Goal: Task Accomplishment & Management: Complete application form

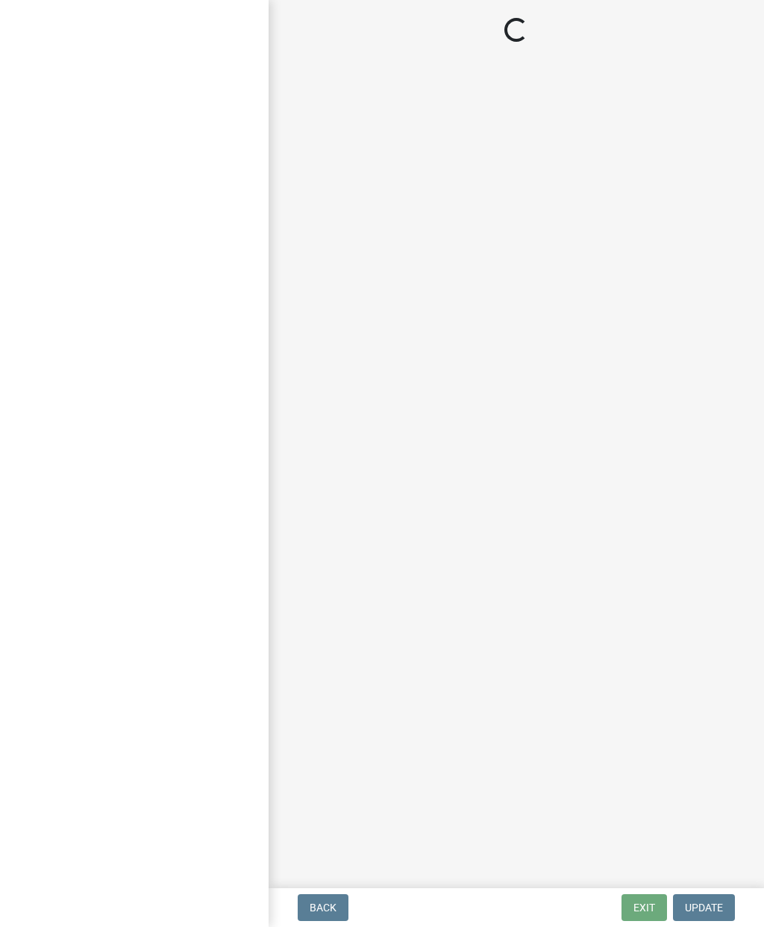
select select "a0ea4169-8540-4a2c-b9f4-cf4c1ffdeb95"
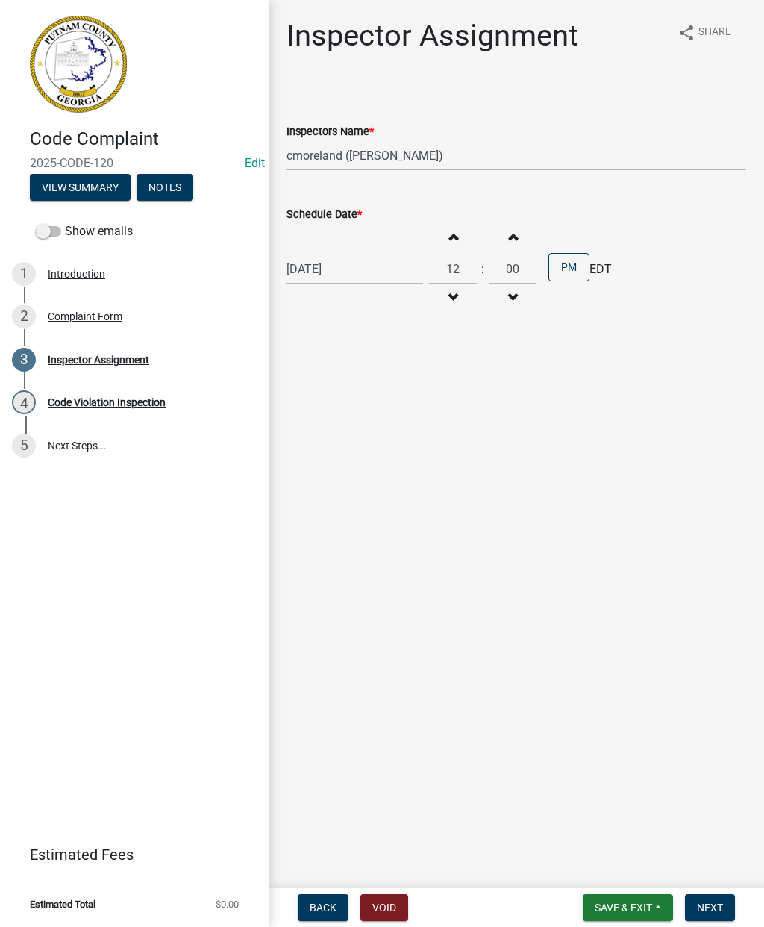
click at [94, 319] on div "Complaint Form" at bounding box center [85, 316] width 75 height 10
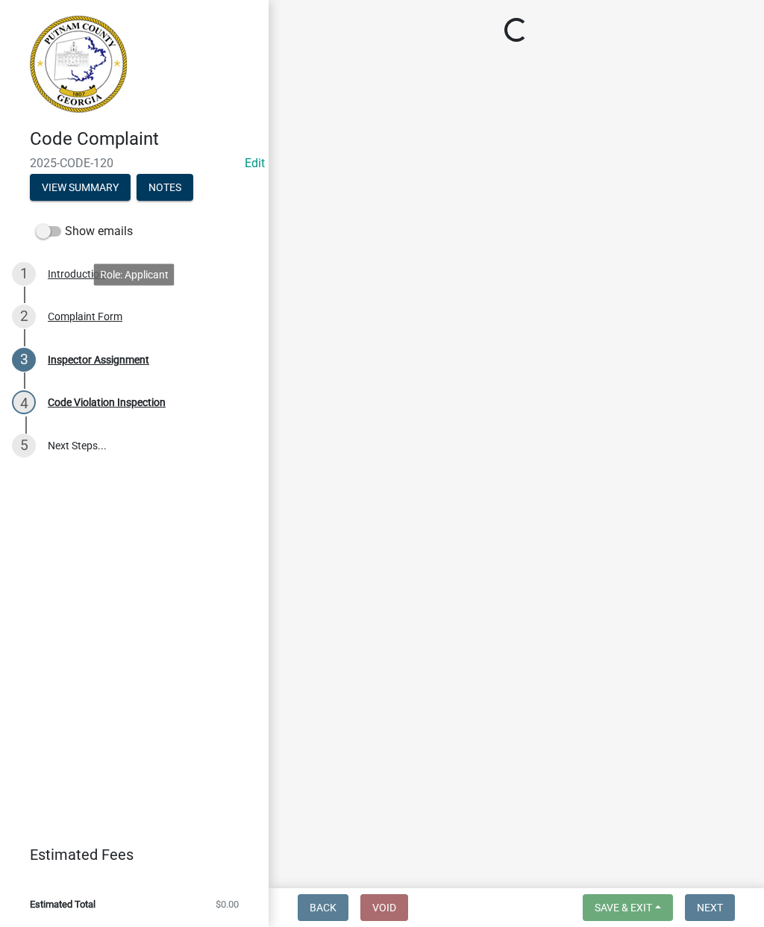
select select "76170ab1-b25a-468b-8231-d5eb0e85b261"
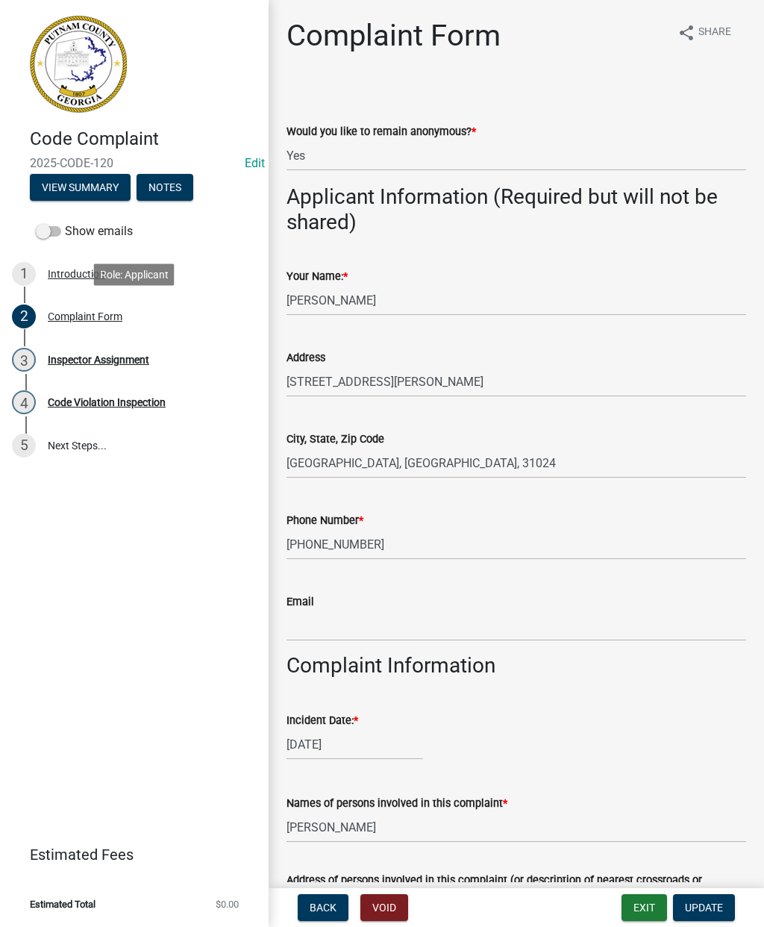
click at [86, 360] on div "Inspector Assignment" at bounding box center [99, 360] width 102 height 10
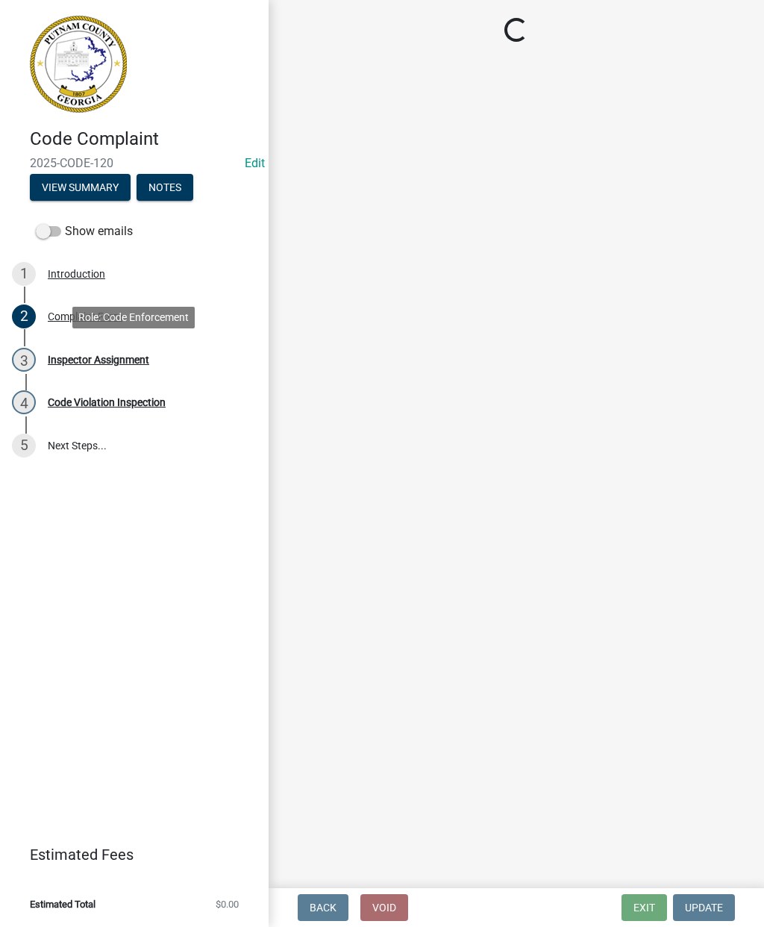
select select "a0ea4169-8540-4a2c-b9f4-cf4c1ffdeb95"
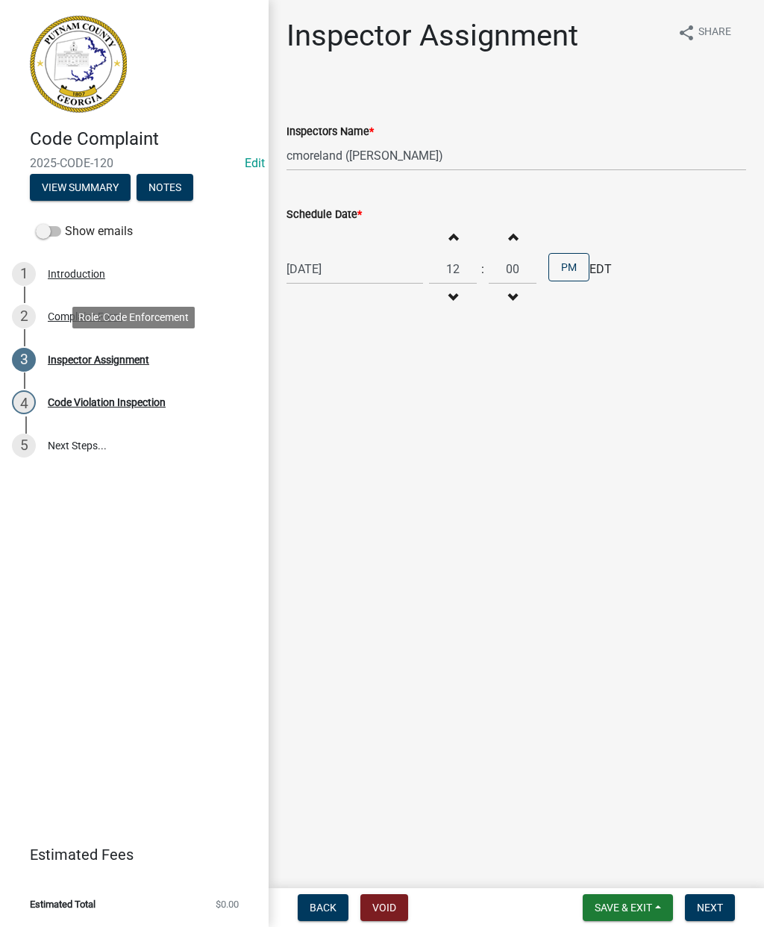
click at [713, 915] on button "Next" at bounding box center [710, 907] width 50 height 27
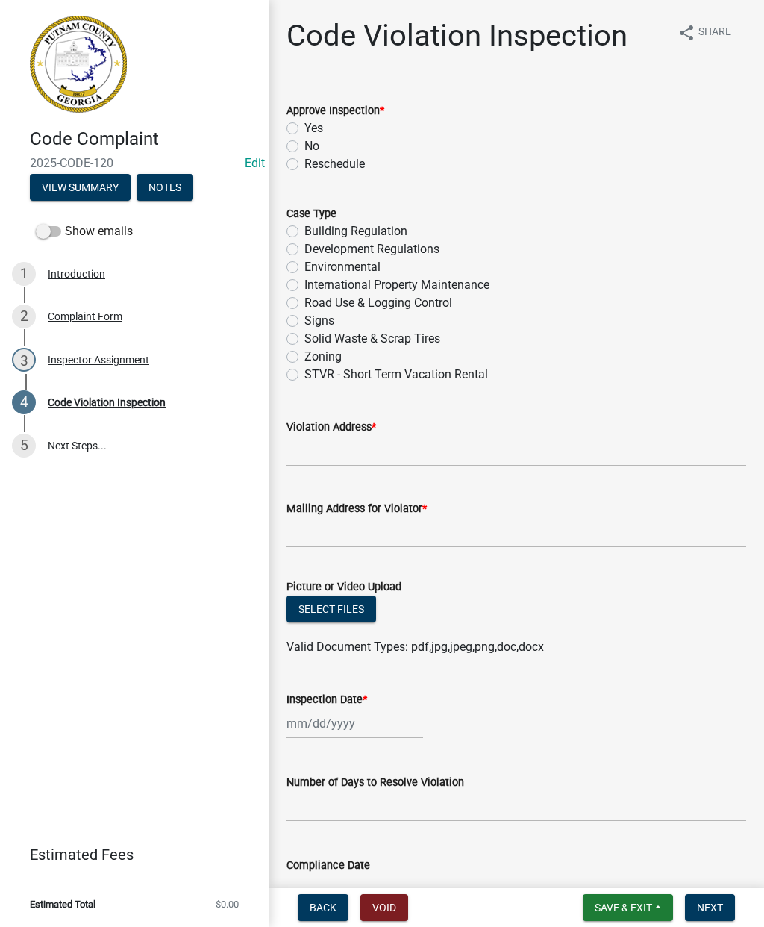
click at [305, 148] on label "No" at bounding box center [312, 146] width 15 height 18
click at [305, 147] on input "No" at bounding box center [310, 142] width 10 height 10
radio input "true"
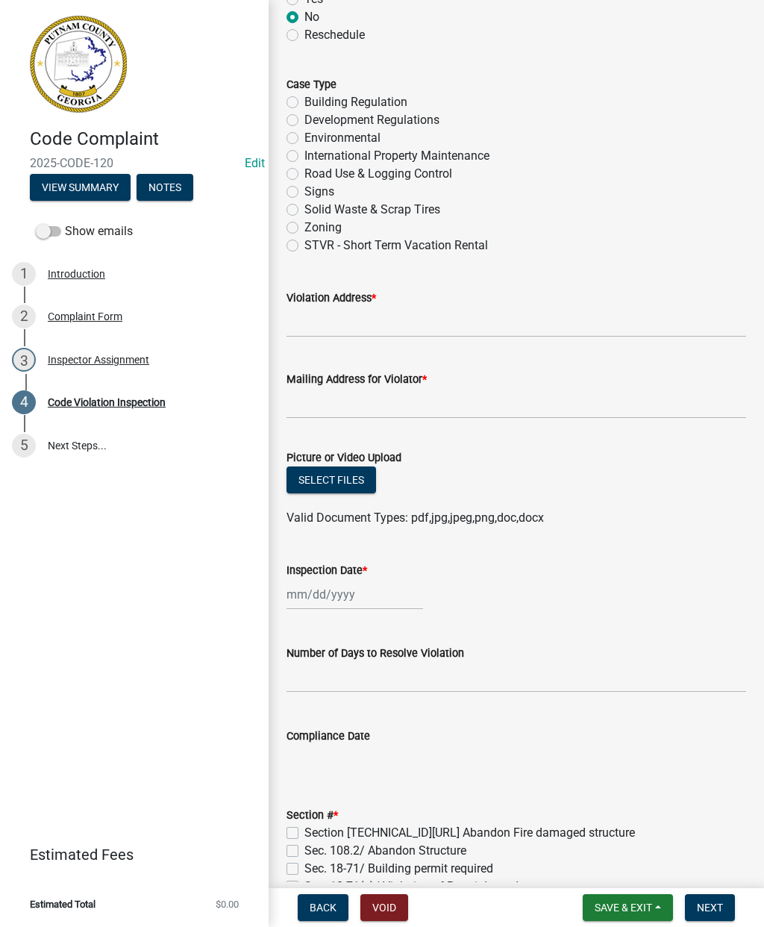
scroll to position [128, 0]
click at [323, 475] on button "Select files" at bounding box center [332, 480] width 90 height 27
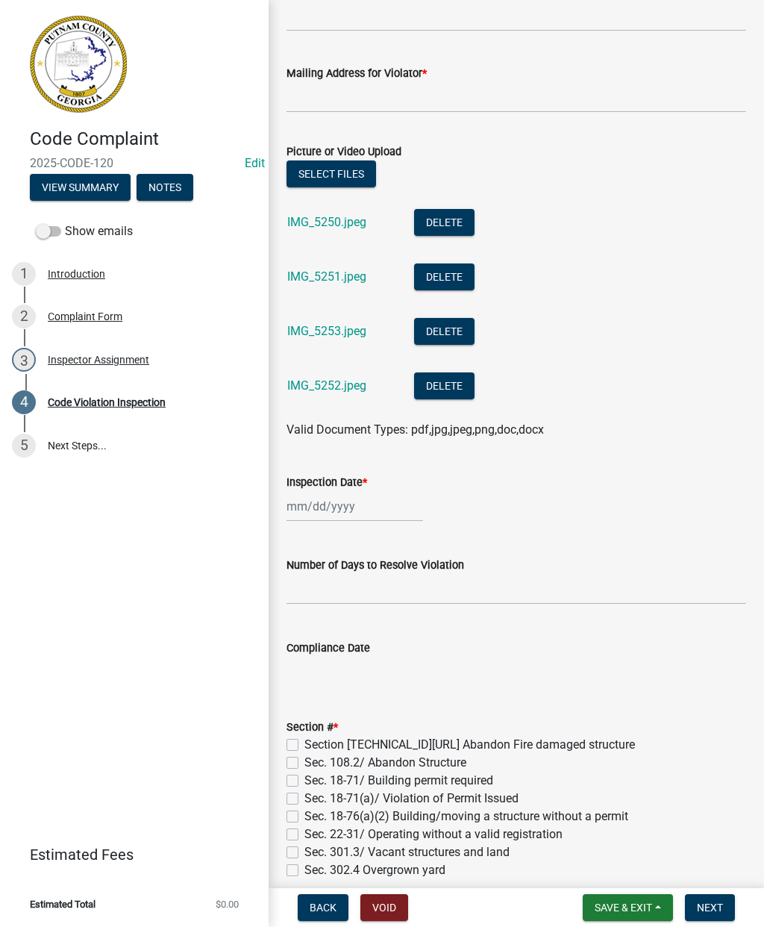
scroll to position [437, 0]
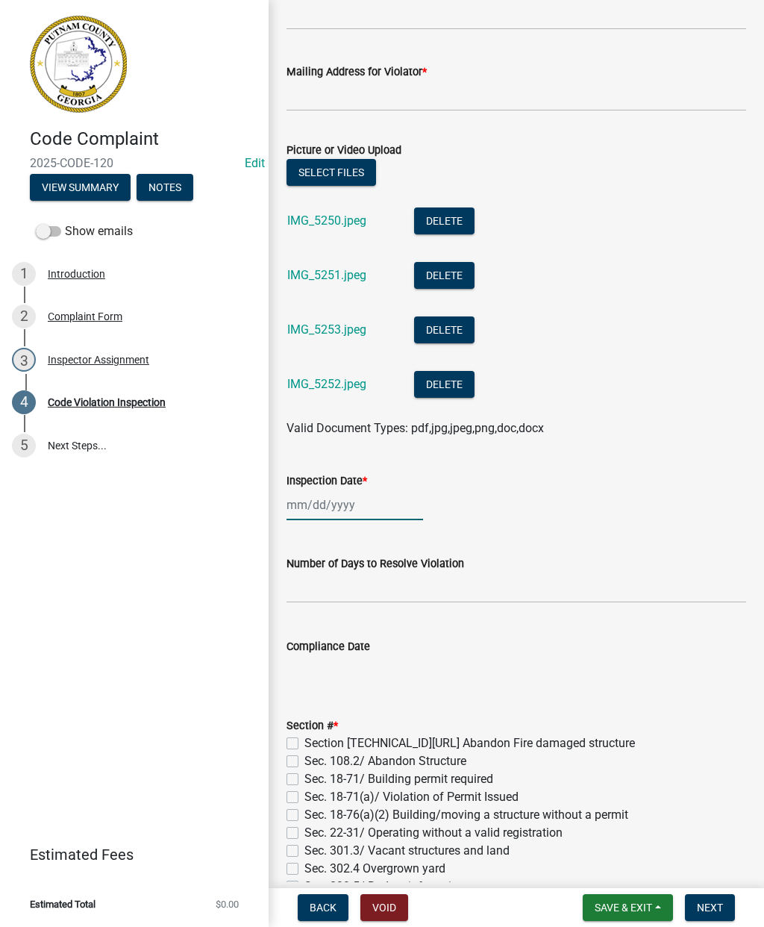
click at [339, 497] on div at bounding box center [355, 505] width 137 height 31
select select "8"
select select "2025"
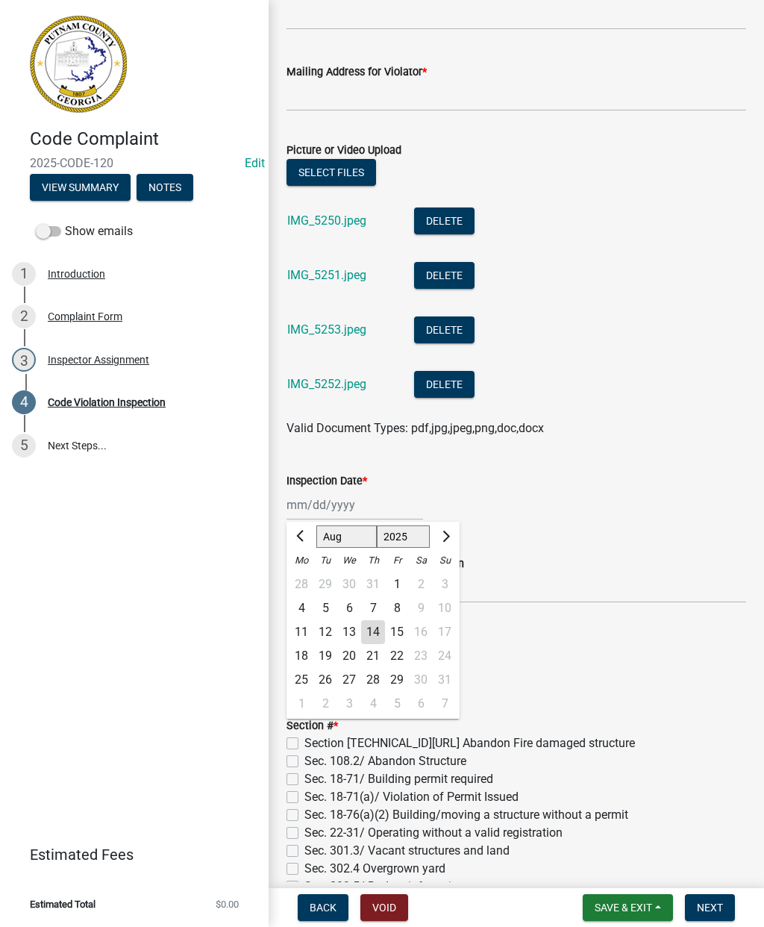
click at [378, 622] on div "14" at bounding box center [373, 632] width 24 height 24
type input "08/14/2025"
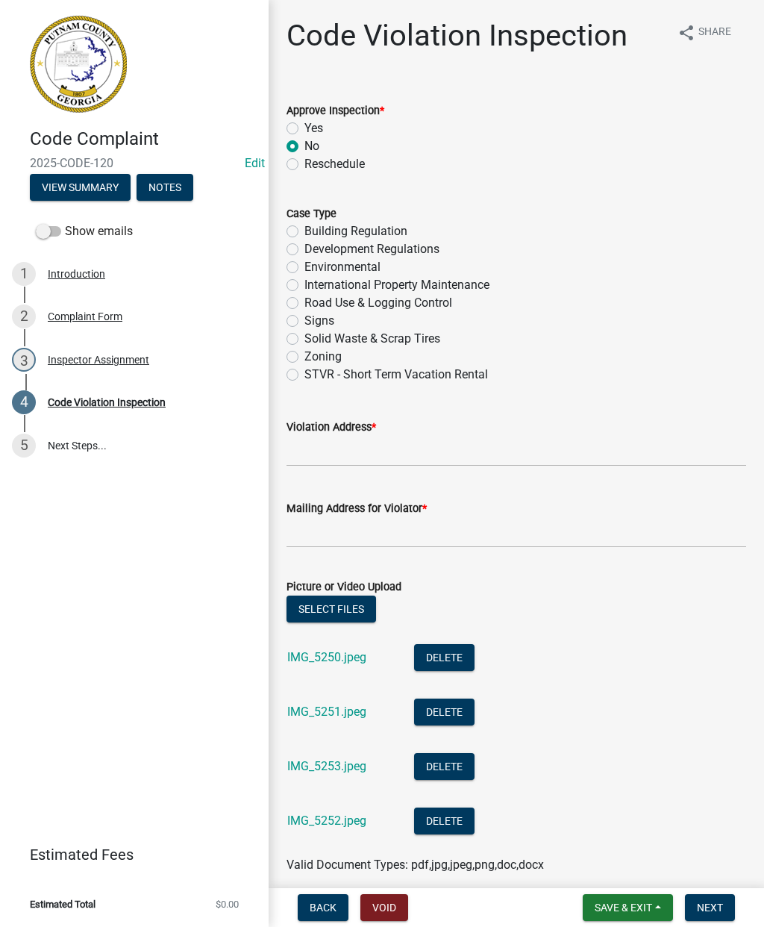
scroll to position [0, 0]
click at [305, 357] on label "Zoning" at bounding box center [323, 357] width 37 height 18
click at [305, 357] on input "Zoning" at bounding box center [310, 353] width 10 height 10
radio input "true"
click at [317, 442] on input "Violation Address *" at bounding box center [517, 451] width 460 height 31
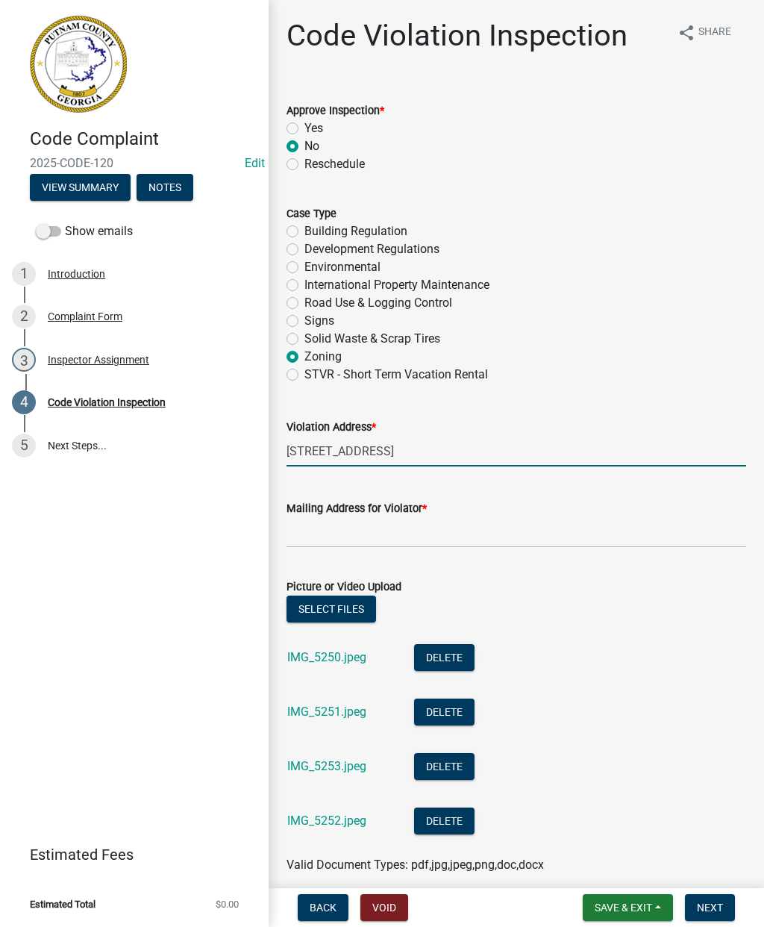
type input "264 S. Steel Bridge Rd"
click at [452, 532] on input "Mailing Address for Violator *" at bounding box center [517, 532] width 460 height 31
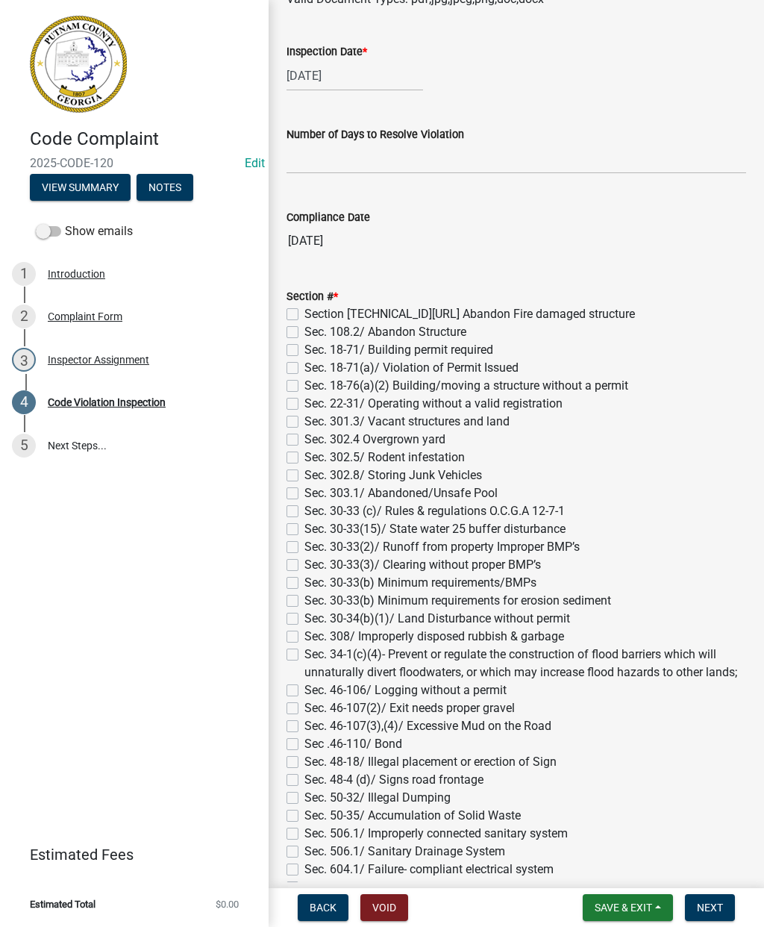
scroll to position [863, 0]
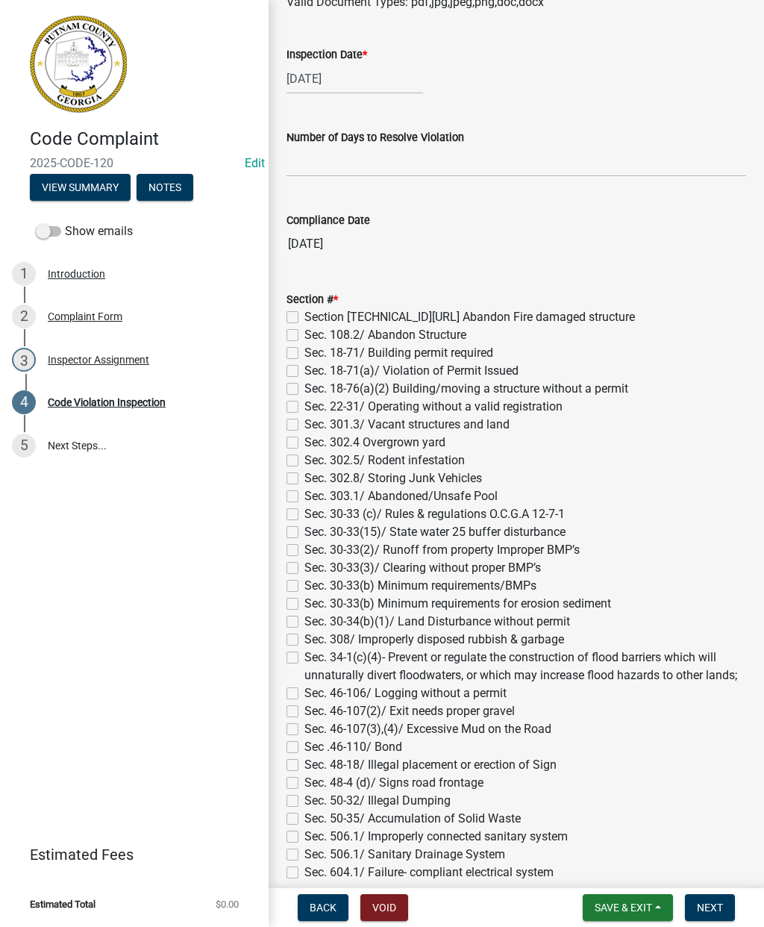
type input "264 S. Steel Bridge Rd"
click at [322, 167] on input "text" at bounding box center [517, 161] width 460 height 31
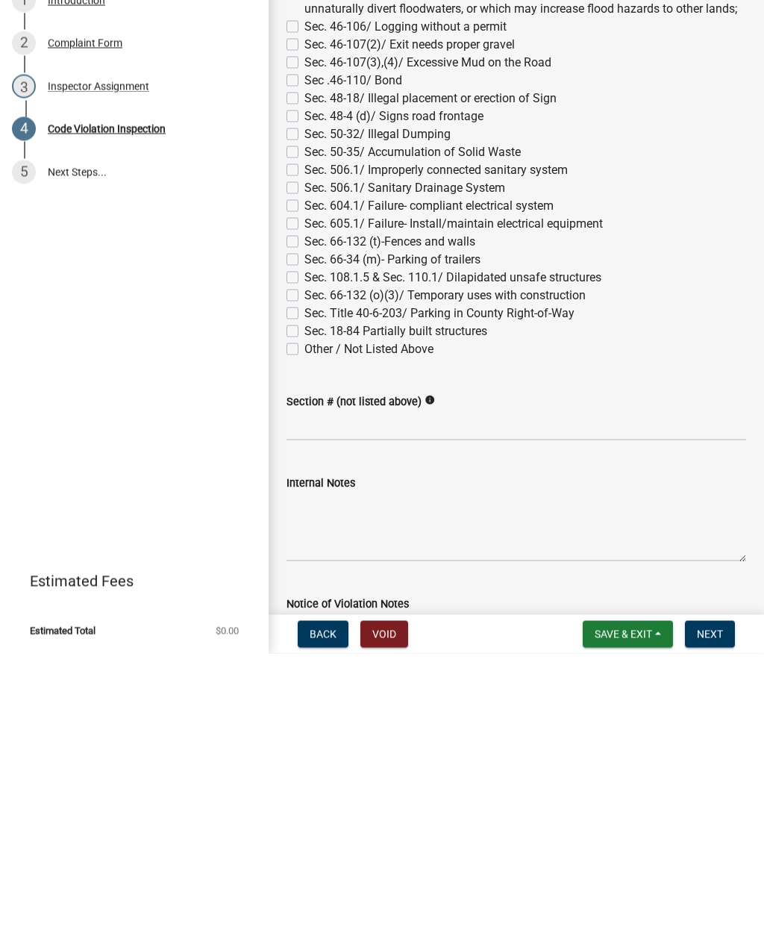
scroll to position [1254, 0]
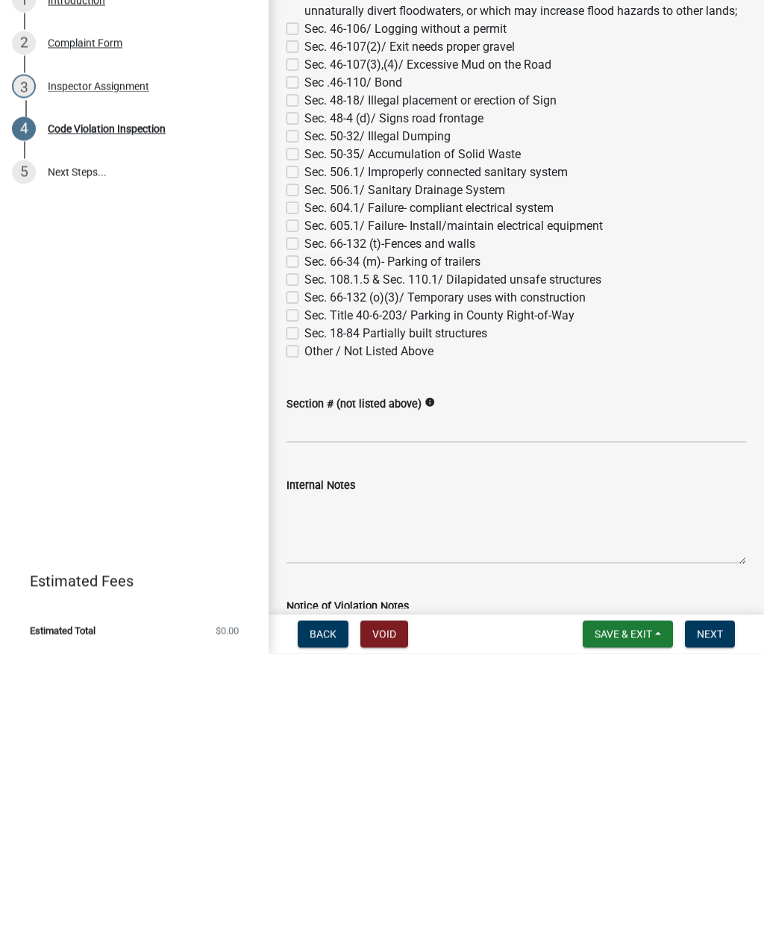
type input "0"
click at [292, 263] on div "Section # * Section 108.1.5.3/ Abandon Fire damaged structure Sec. 108.2/ Aband…" at bounding box center [517, 266] width 460 height 734
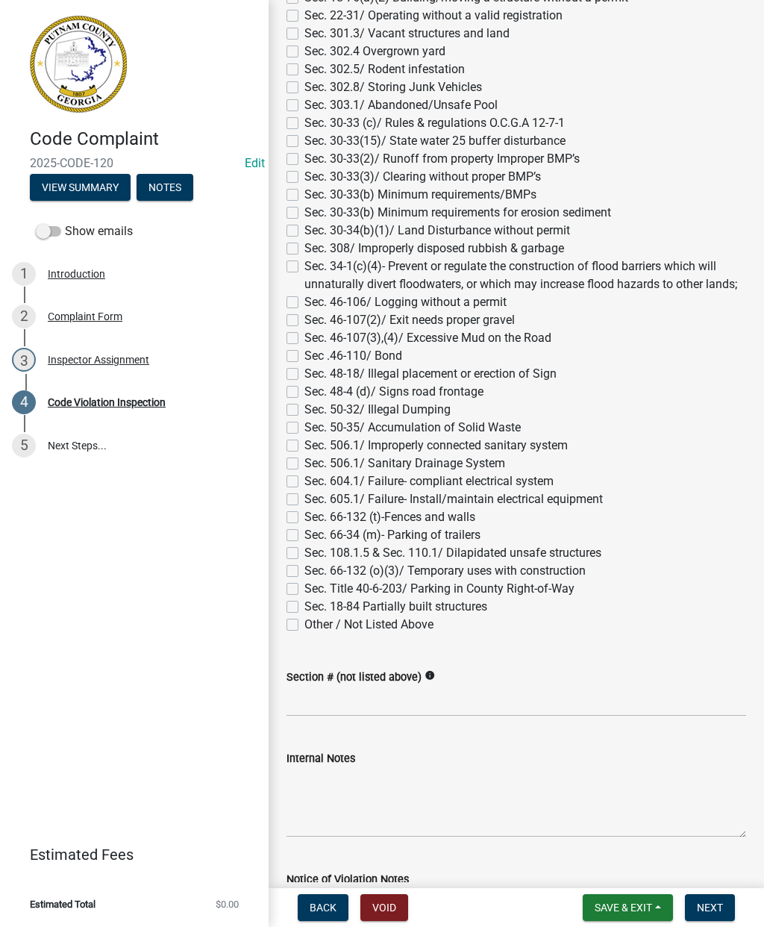
click at [305, 487] on label "Sec. 604.1/ Failure- compliant electrical system" at bounding box center [429, 481] width 249 height 18
click at [305, 482] on input "Sec. 604.1/ Failure- compliant electrical system" at bounding box center [310, 477] width 10 height 10
checkbox input "true"
checkbox input "false"
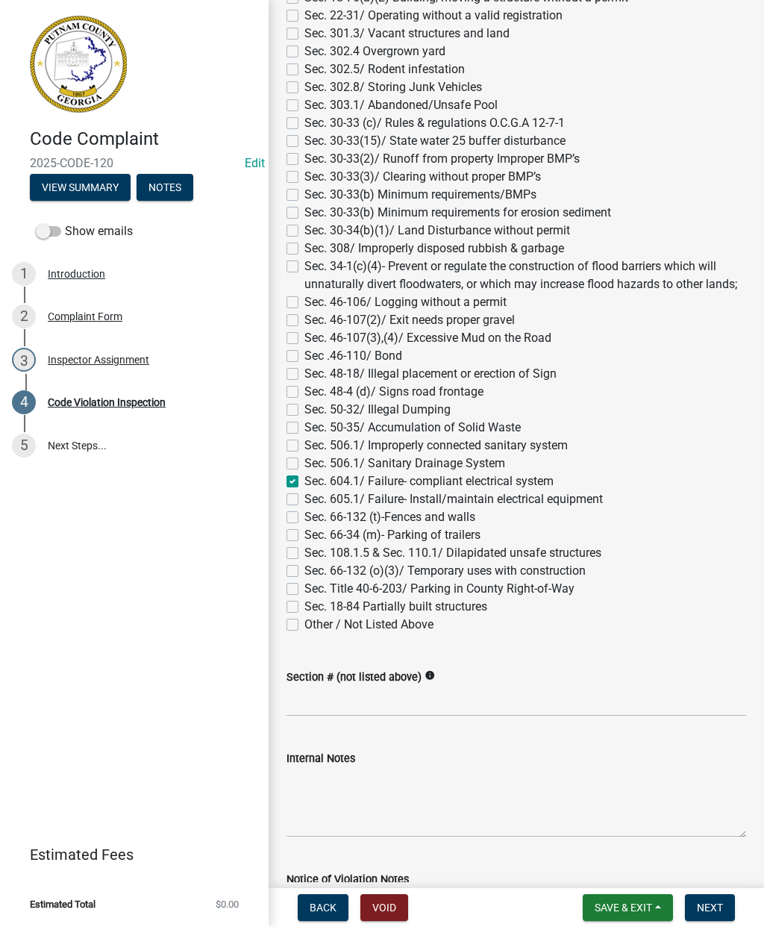
checkbox input "false"
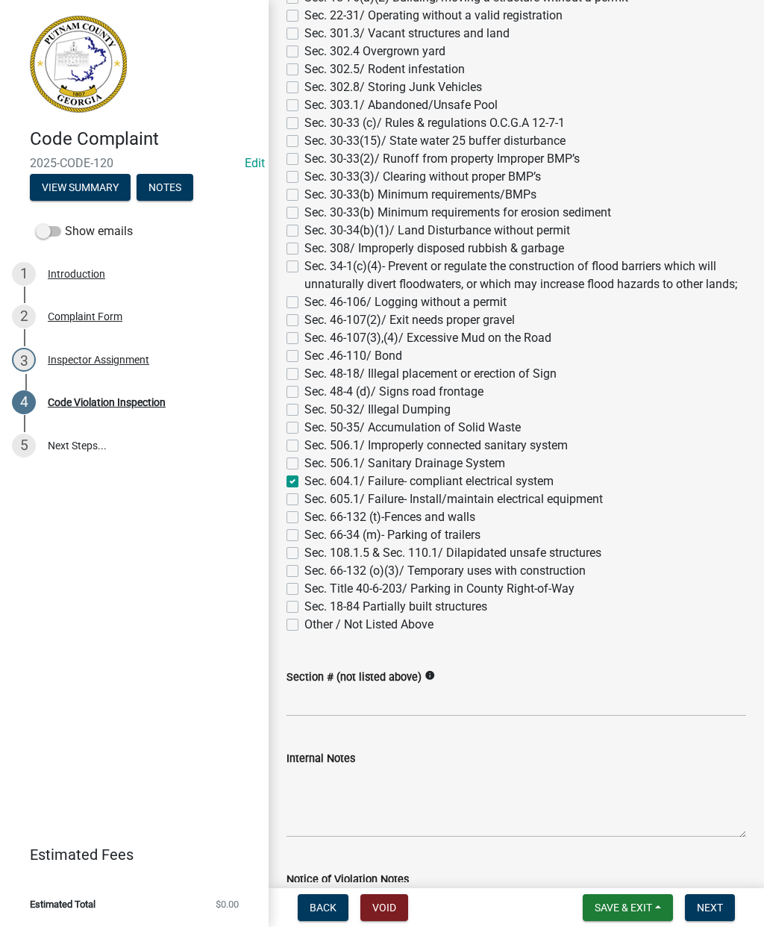
checkbox input "false"
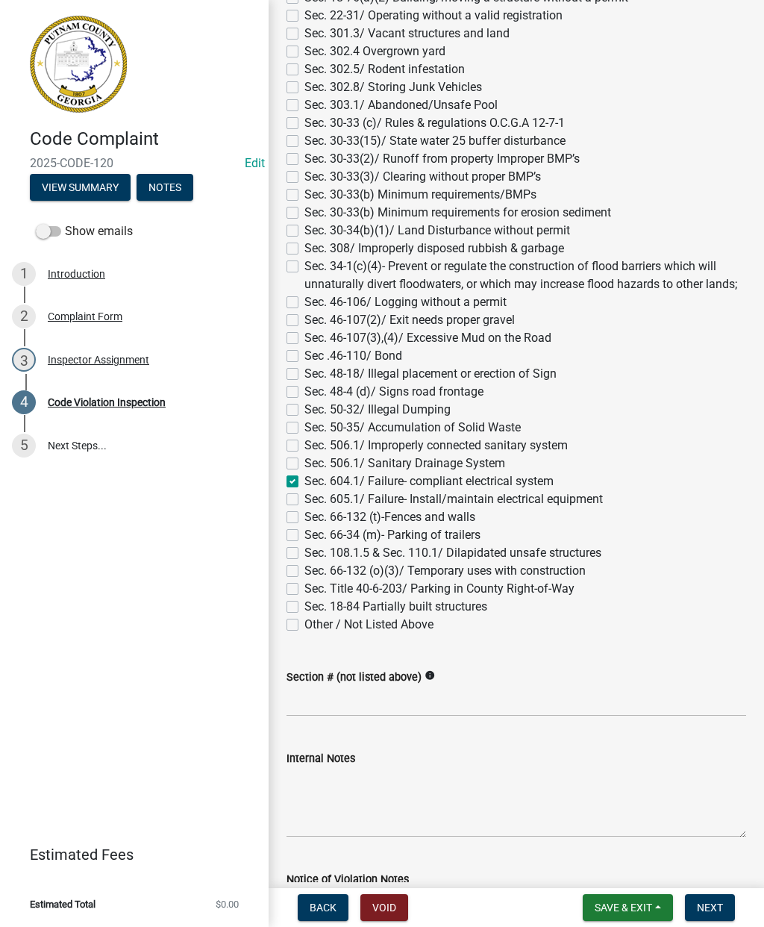
checkbox input "false"
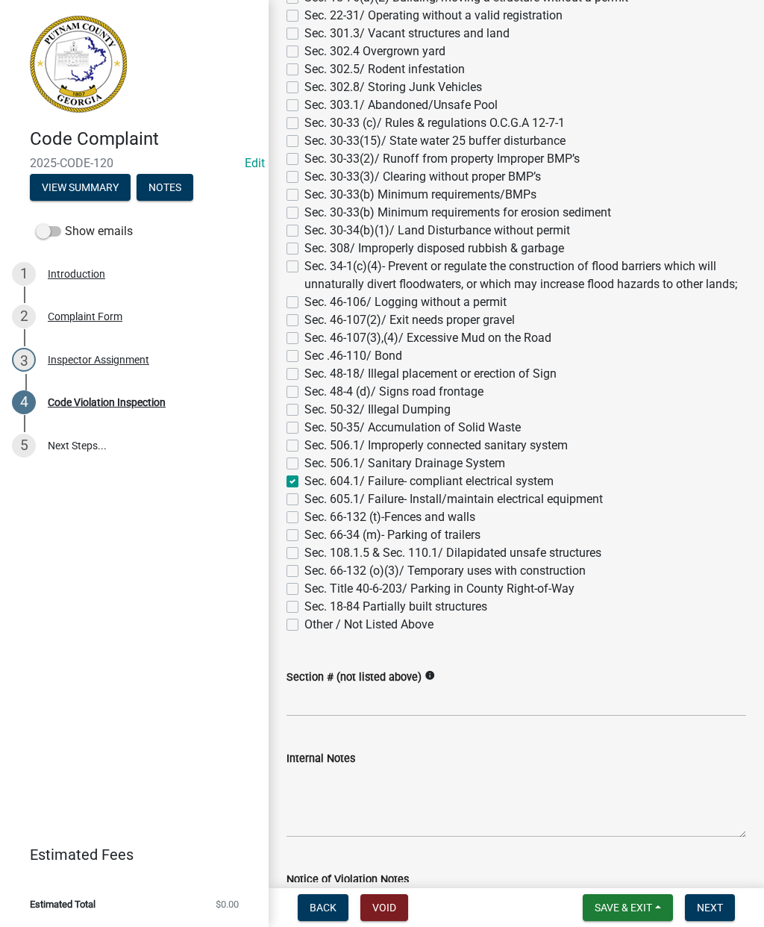
checkbox input "false"
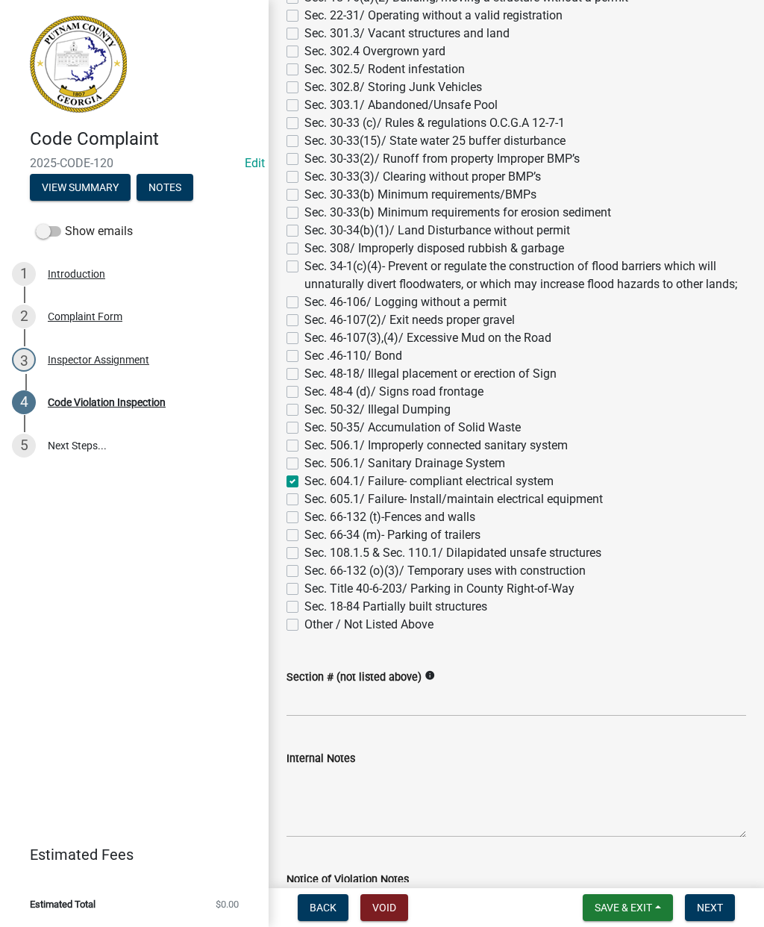
checkbox input "false"
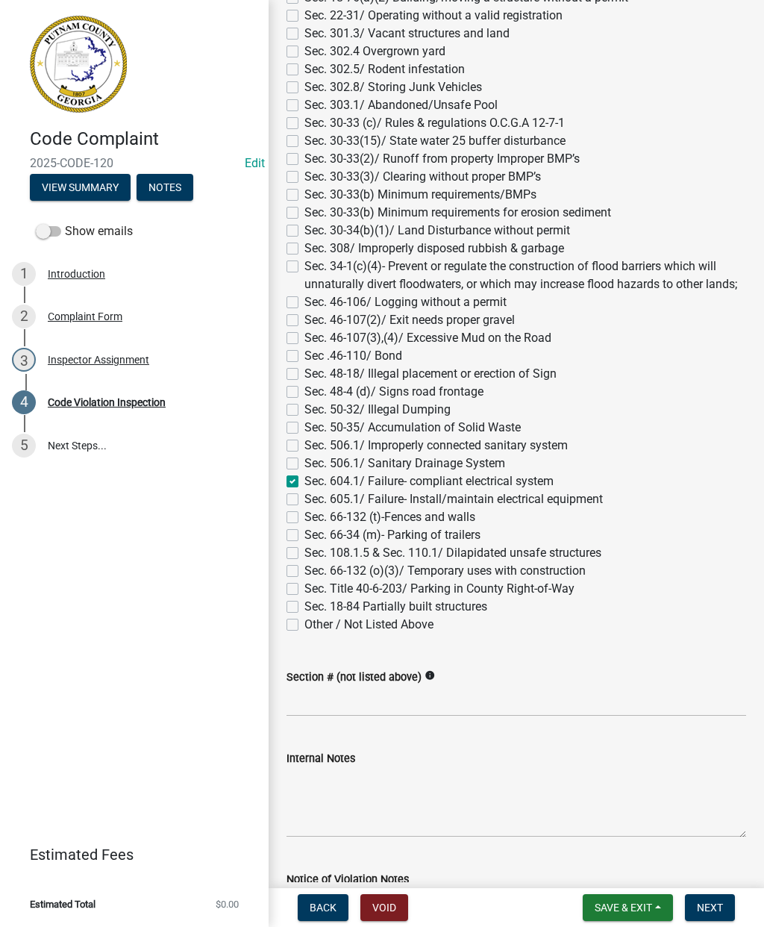
checkbox input "false"
checkbox input "true"
checkbox input "false"
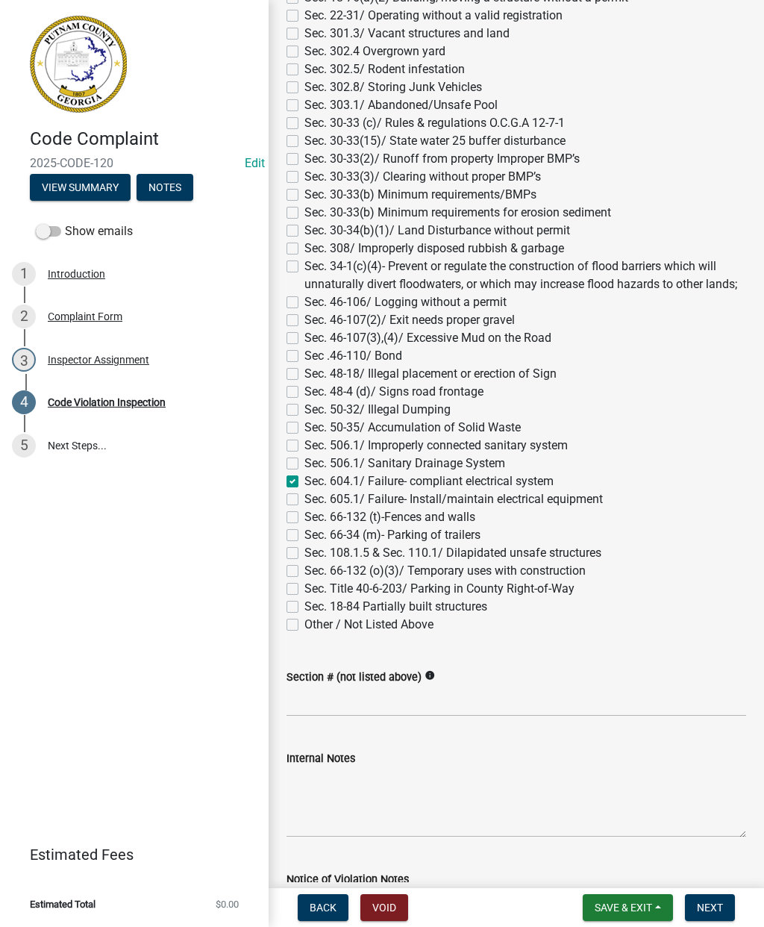
checkbox input "false"
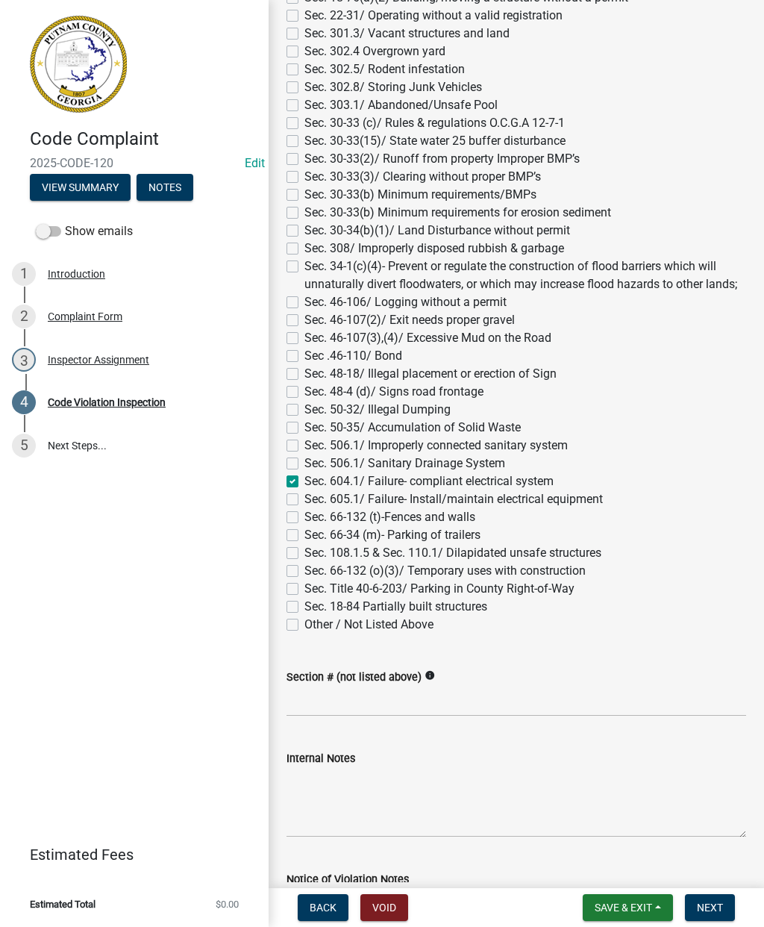
checkbox input "false"
click at [305, 531] on label "Sec. 66-34 (m)- Parking of trailers" at bounding box center [393, 535] width 176 height 18
click at [305, 531] on input "Sec. 66-34 (m)- Parking of trailers" at bounding box center [310, 531] width 10 height 10
checkbox input "true"
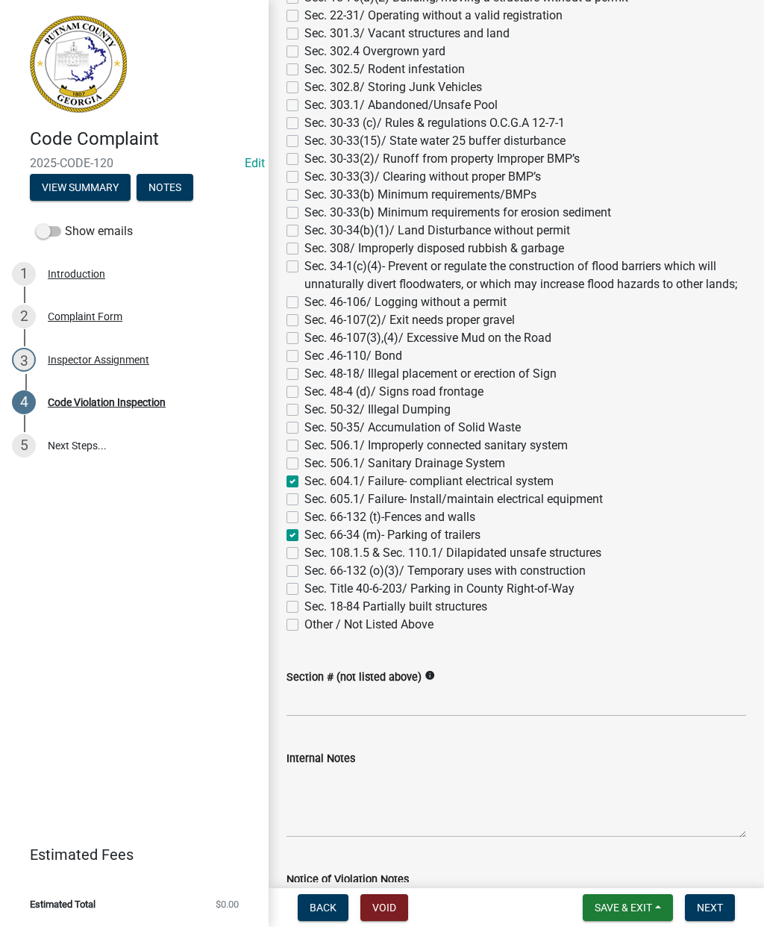
checkbox input "false"
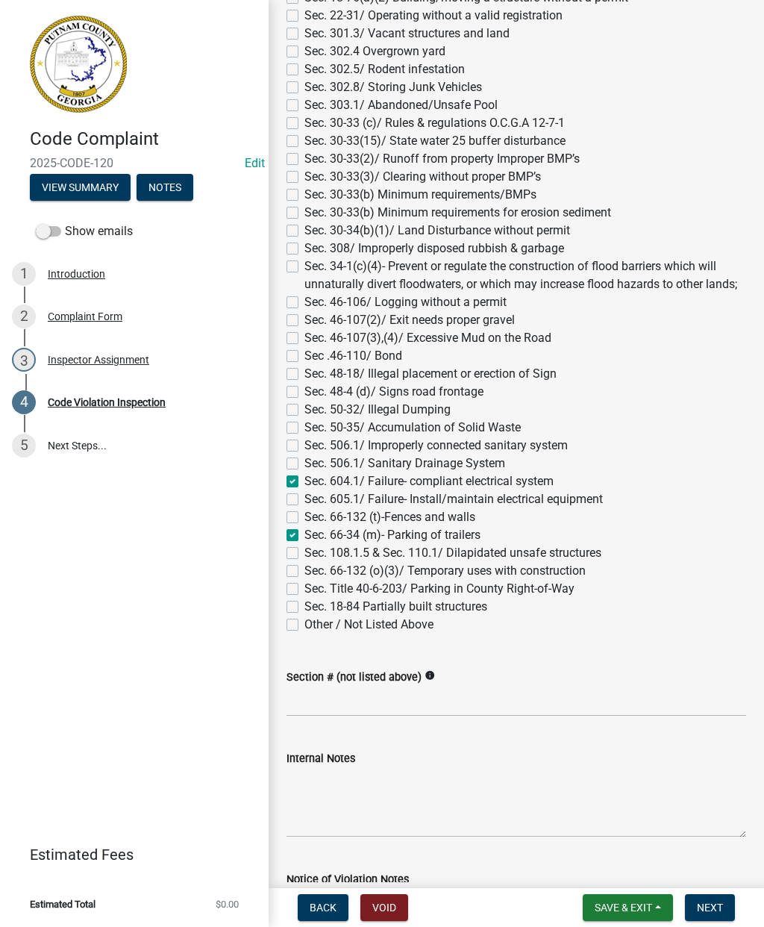
checkbox input "false"
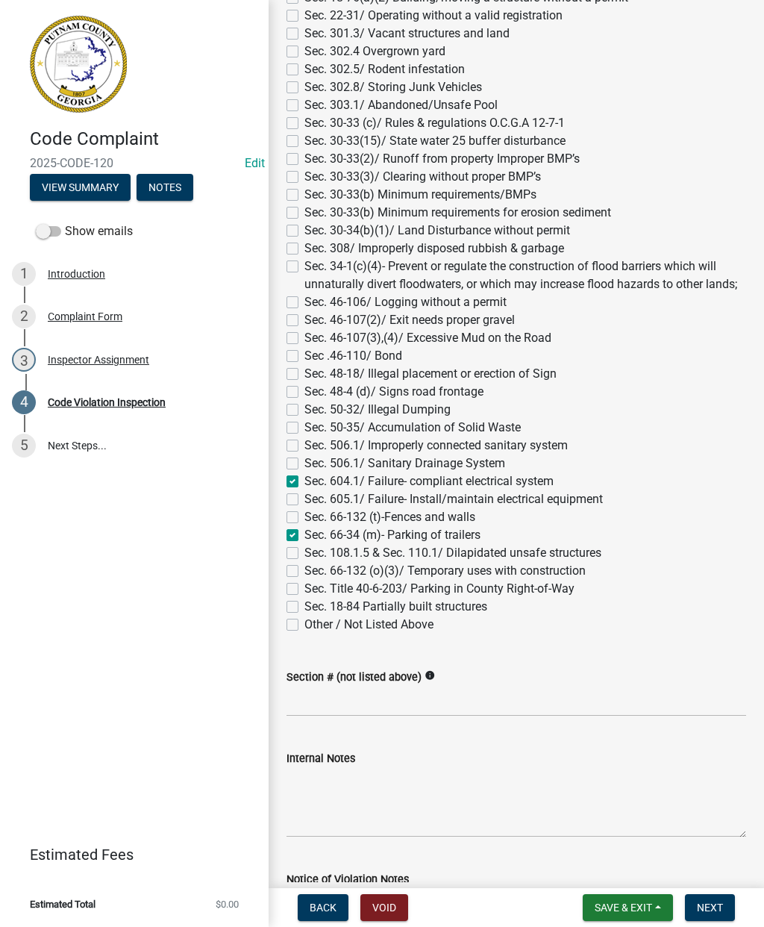
checkbox input "false"
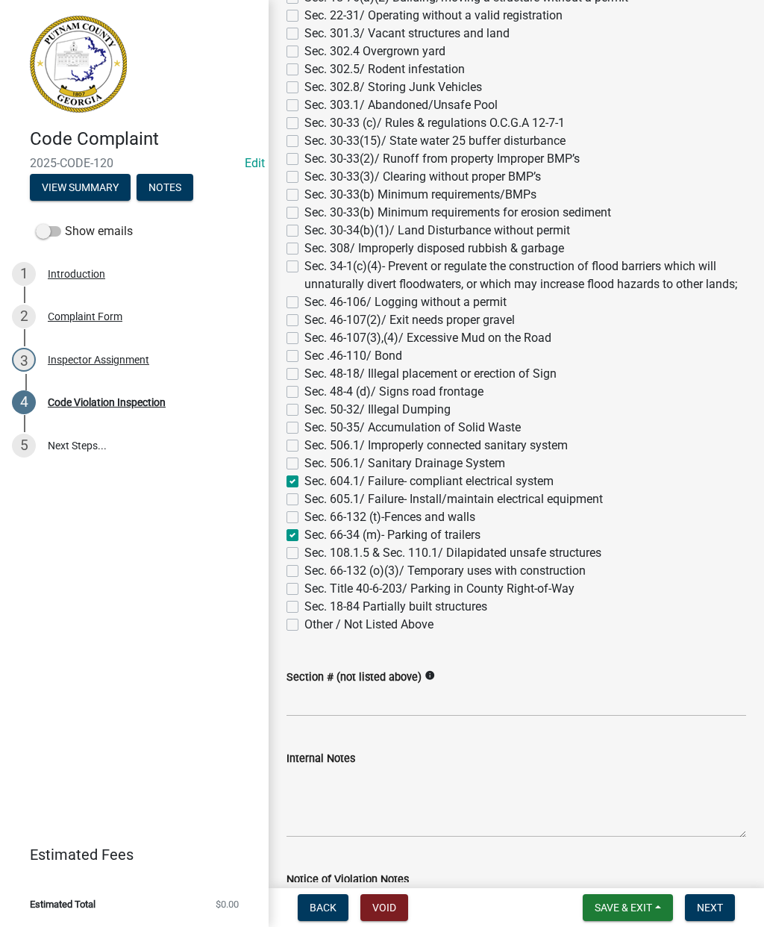
checkbox input "false"
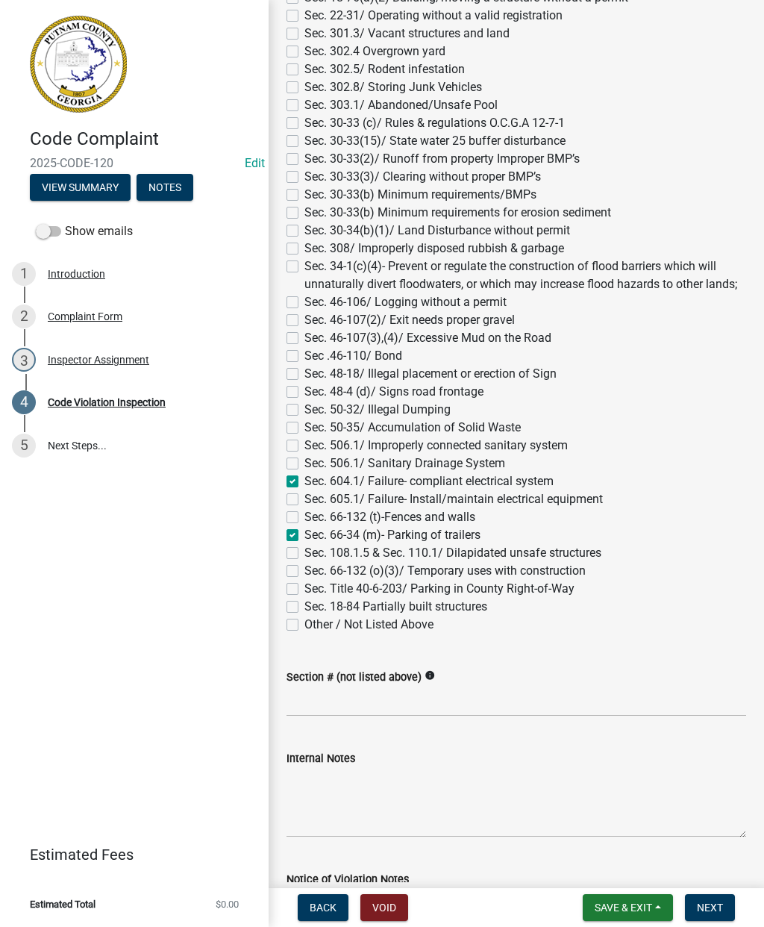
checkbox input "false"
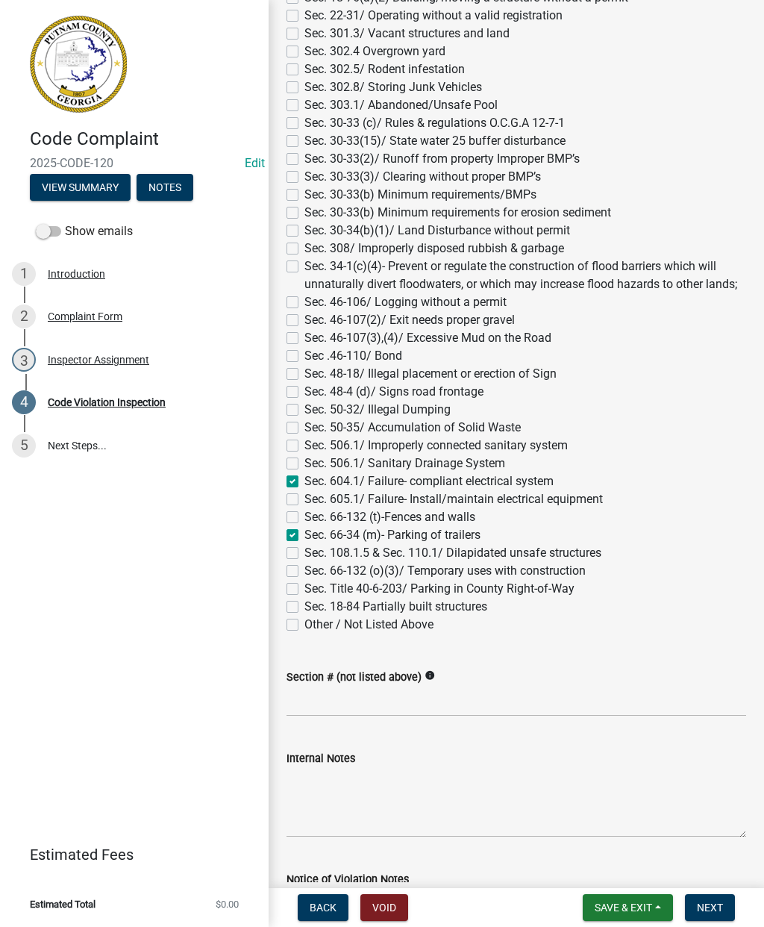
checkbox input "false"
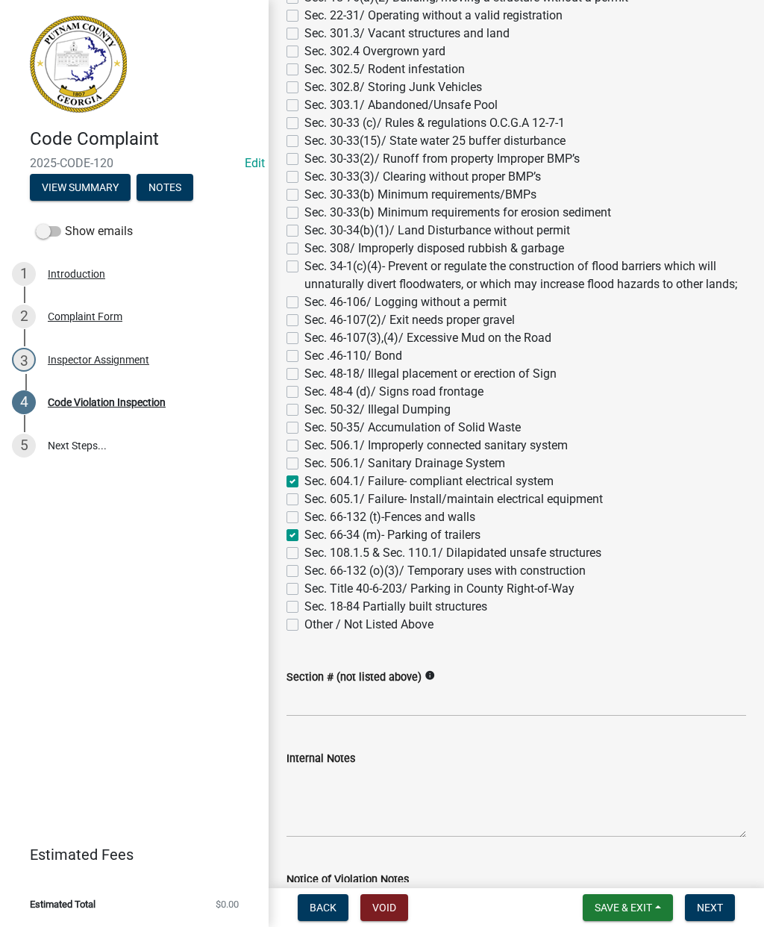
checkbox input "true"
checkbox input "false"
checkbox input "true"
checkbox input "false"
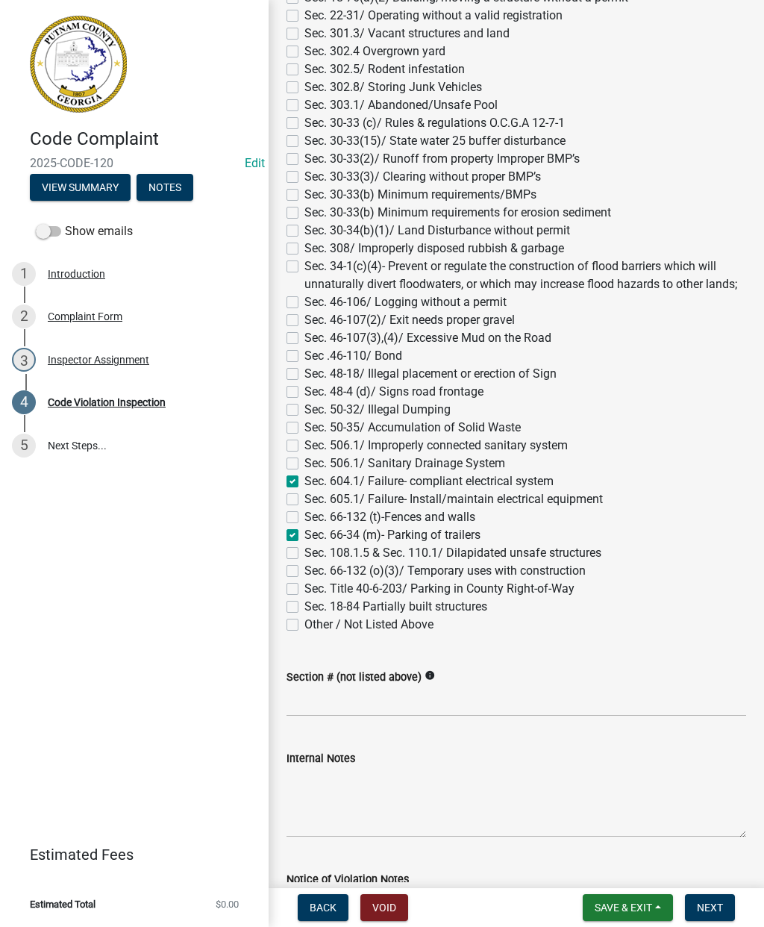
checkbox input "false"
click at [305, 484] on label "Sec. 604.1/ Failure- compliant electrical system" at bounding box center [429, 481] width 249 height 18
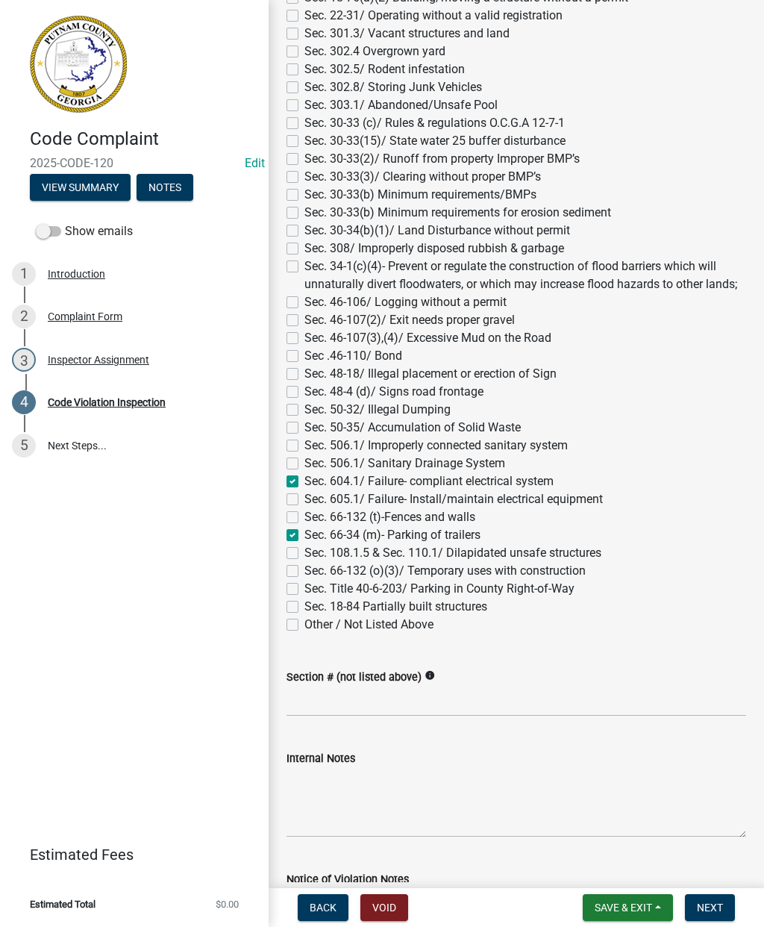
click at [305, 482] on input "Sec. 604.1/ Failure- compliant electrical system" at bounding box center [310, 477] width 10 height 10
checkbox input "false"
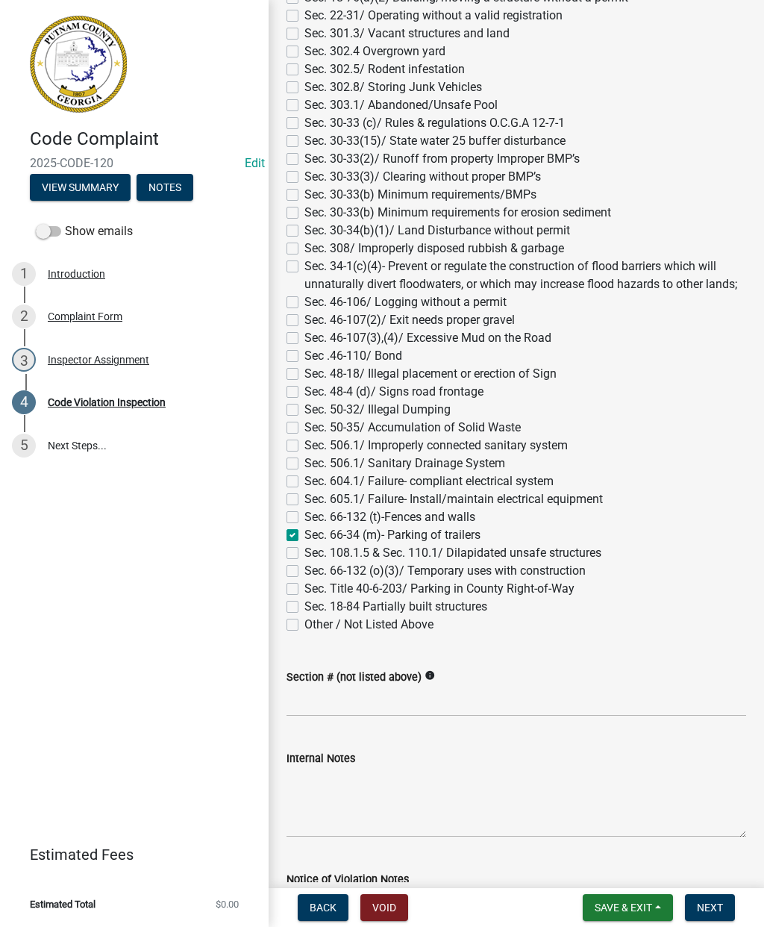
checkbox input "false"
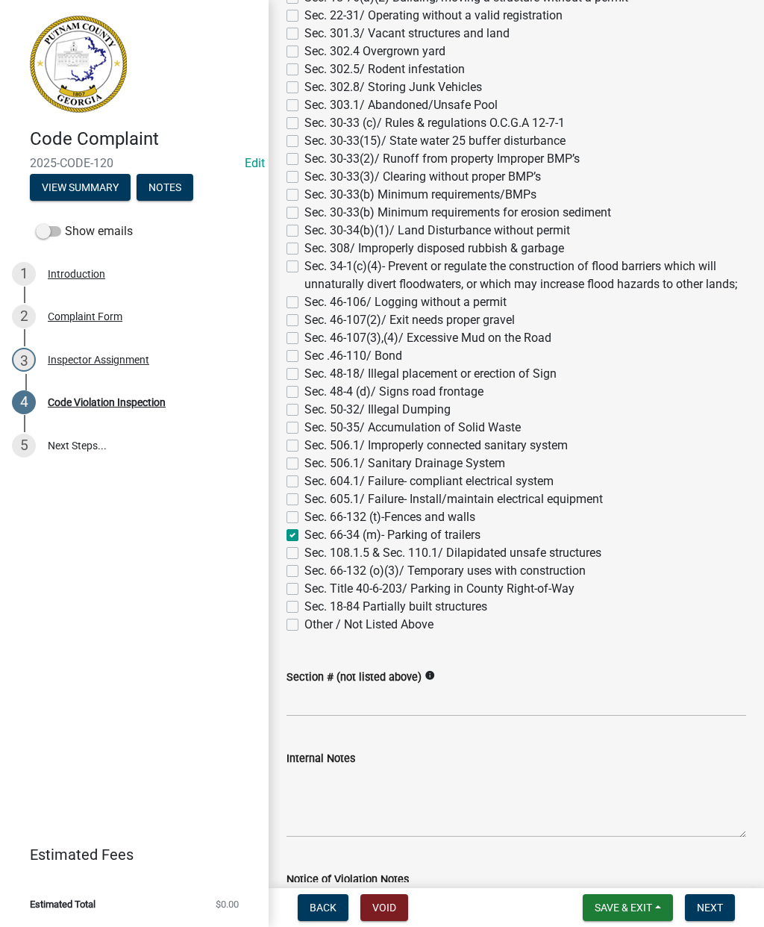
checkbox input "false"
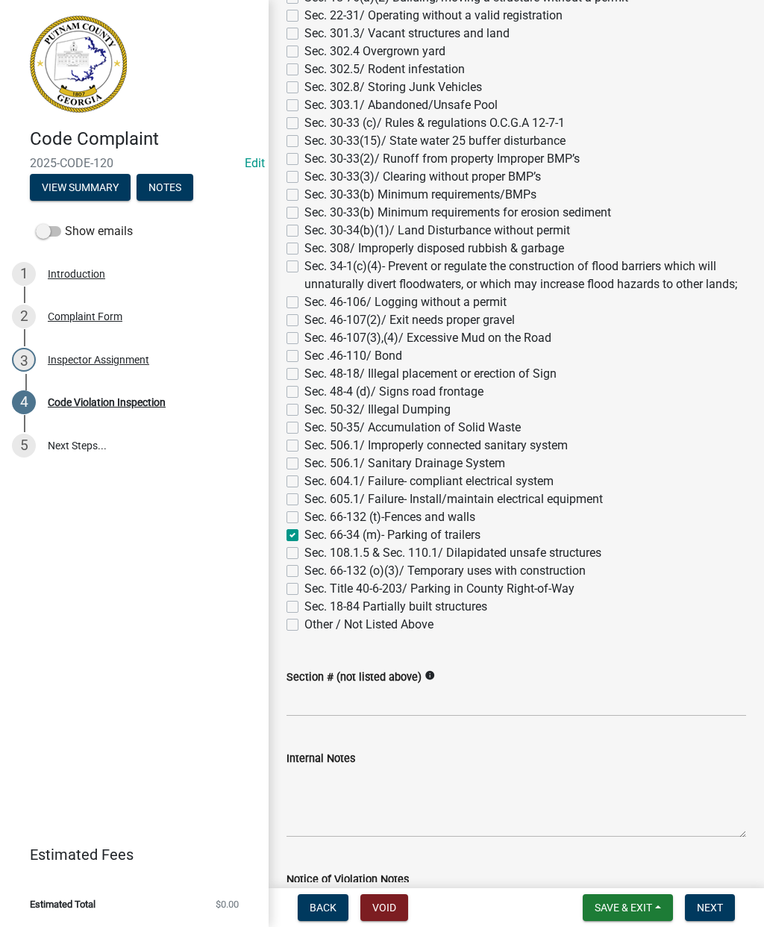
checkbox input "false"
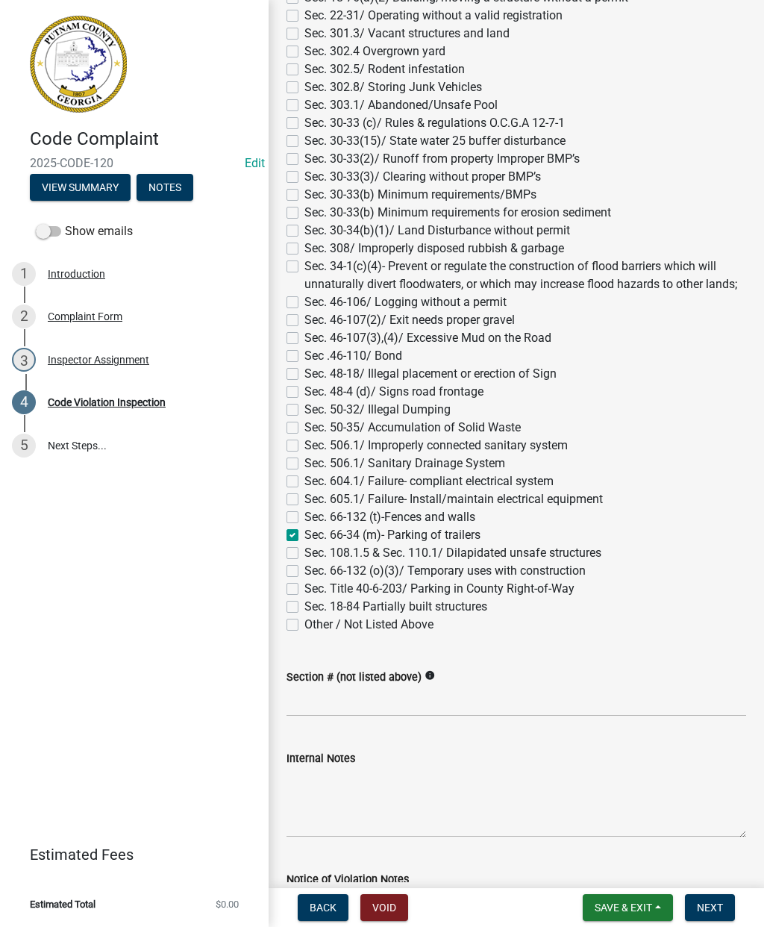
checkbox input "false"
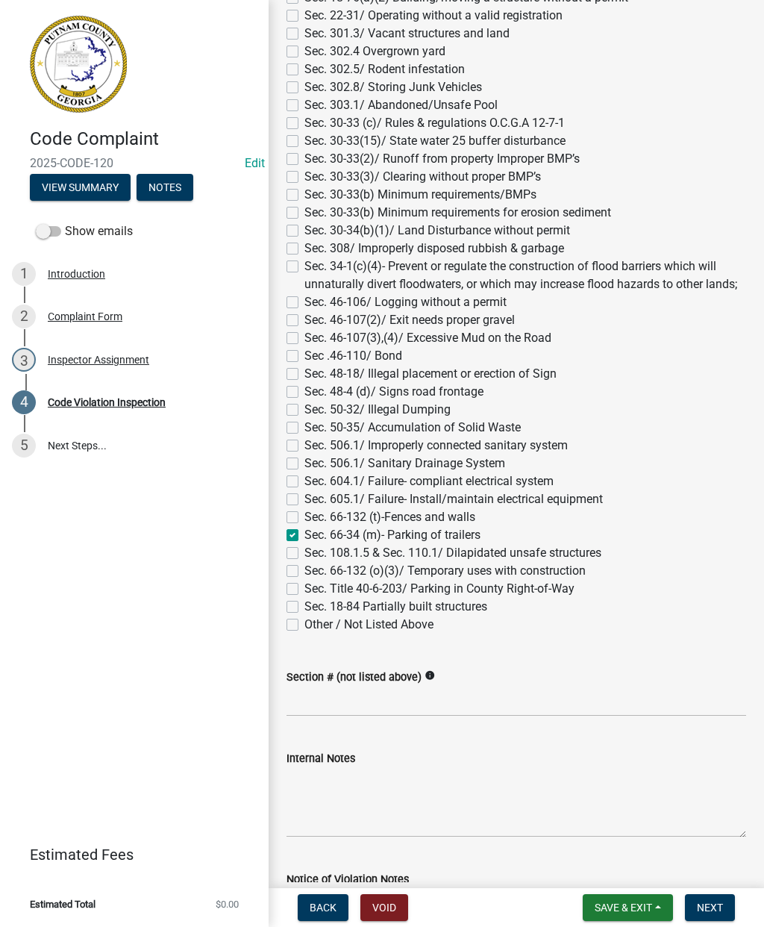
checkbox input "false"
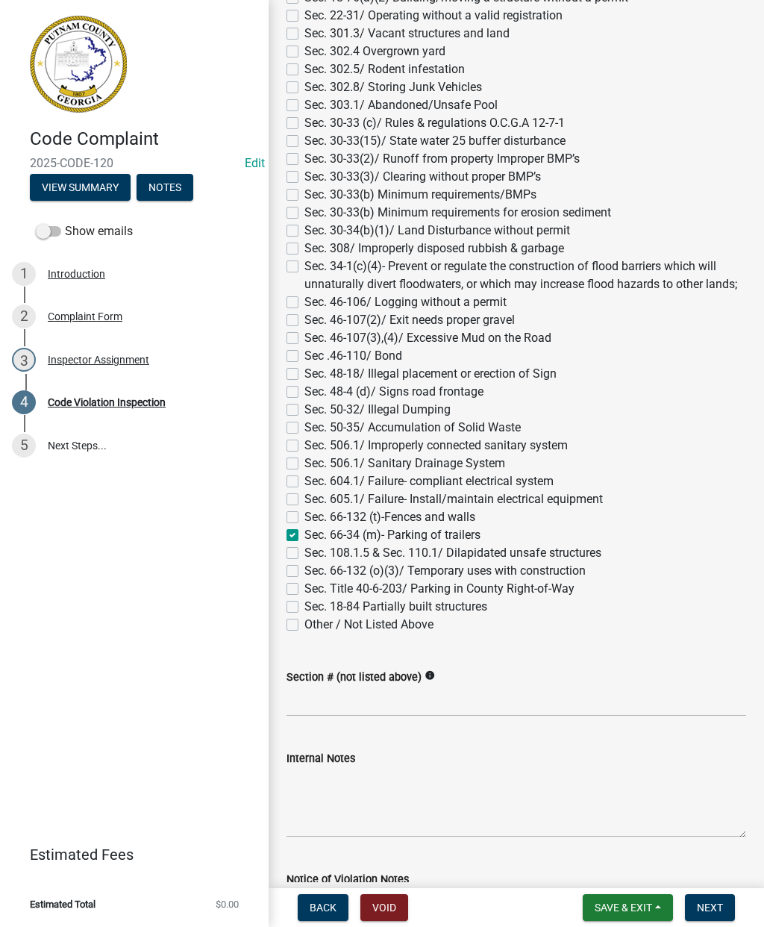
checkbox input "false"
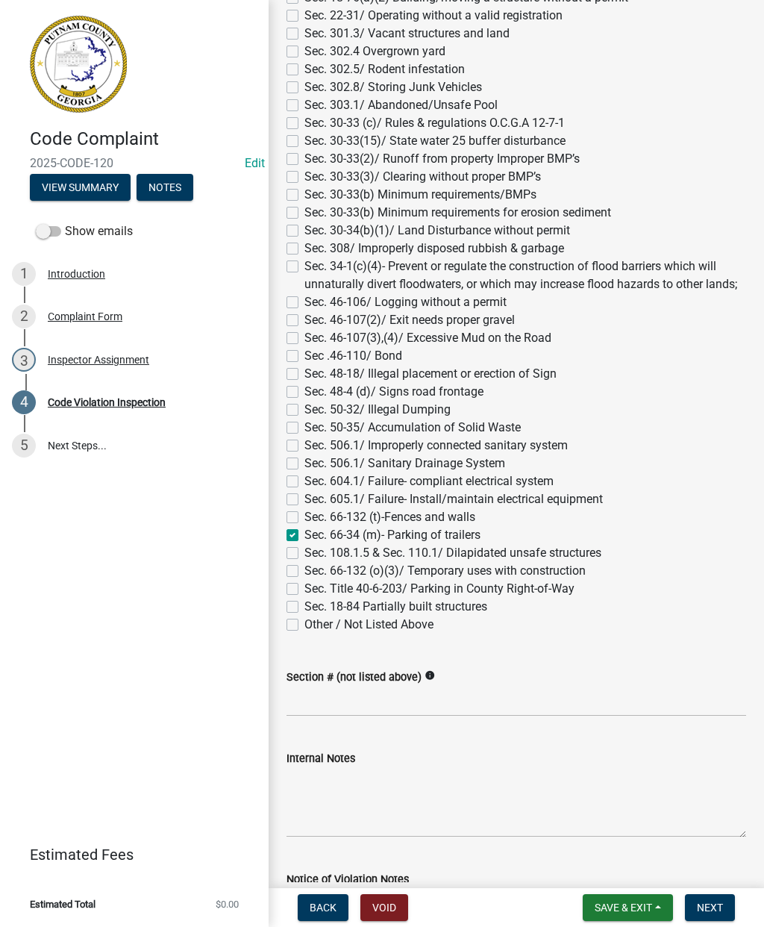
checkbox input "true"
checkbox input "false"
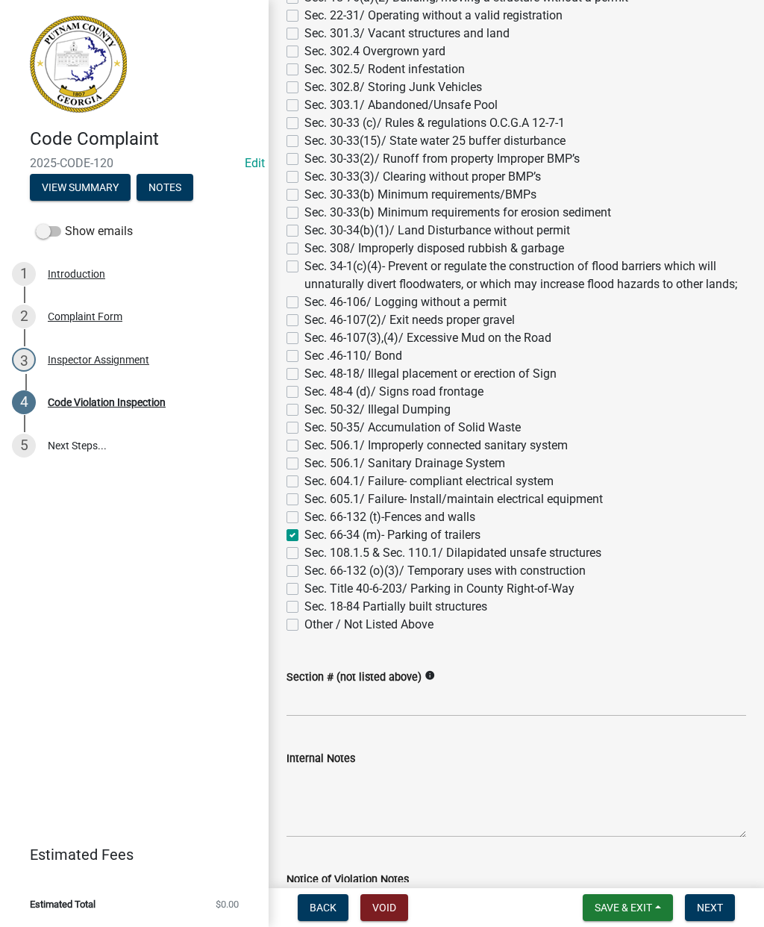
checkbox input "false"
click at [305, 701] on input "Section # (not listed above)" at bounding box center [517, 701] width 460 height 31
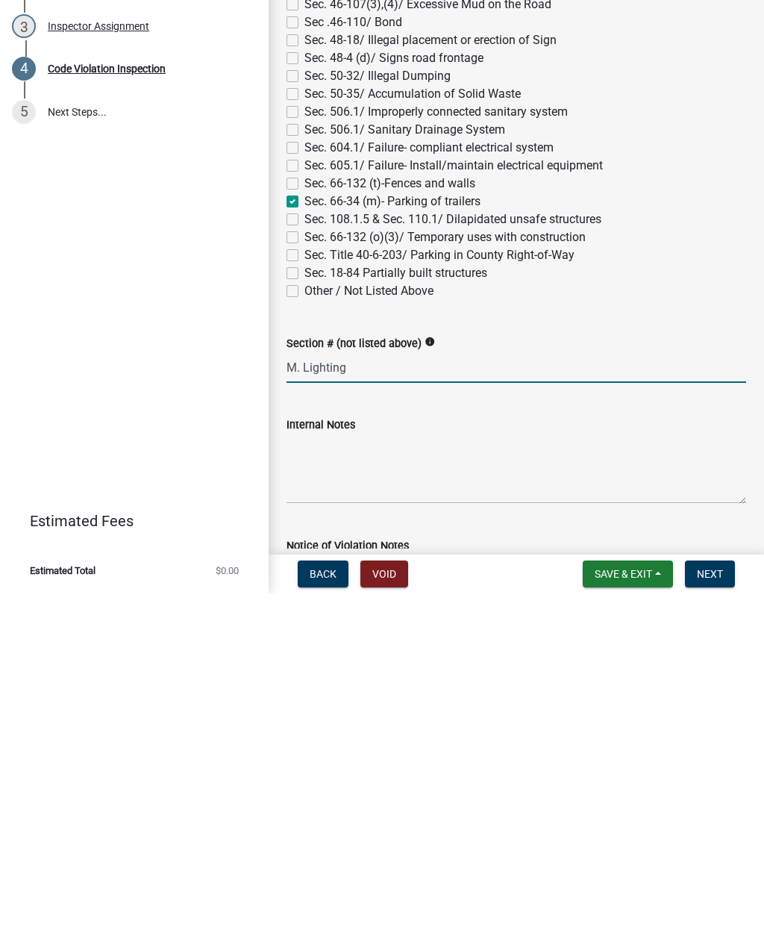
type input "M. Lighting"
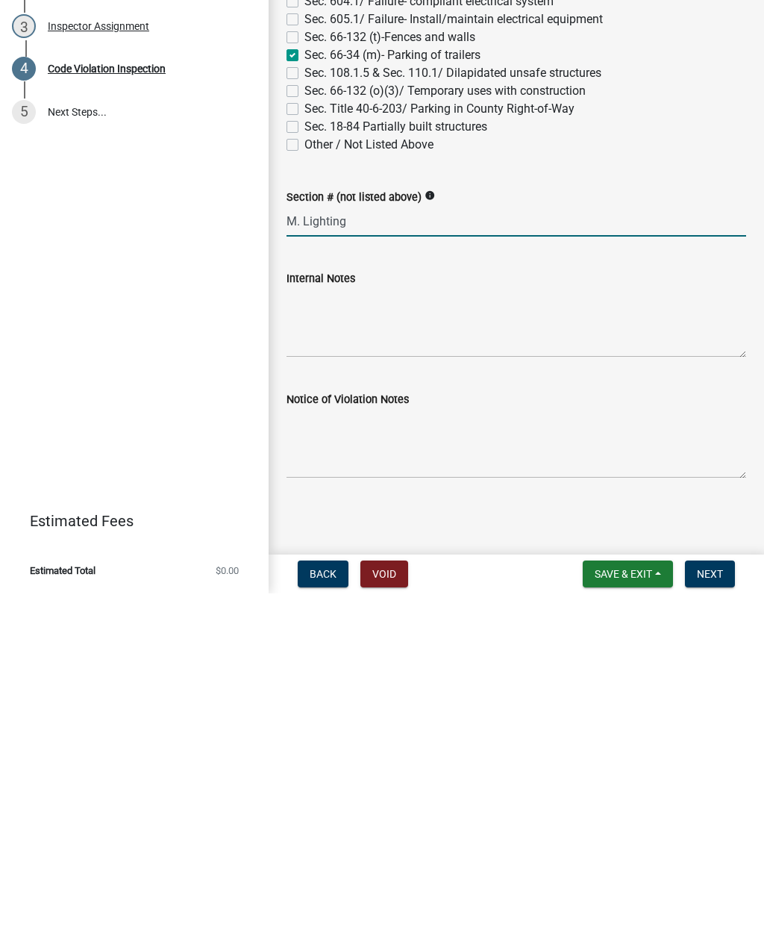
scroll to position [1400, 0]
click at [708, 902] on span "Next" at bounding box center [710, 908] width 26 height 12
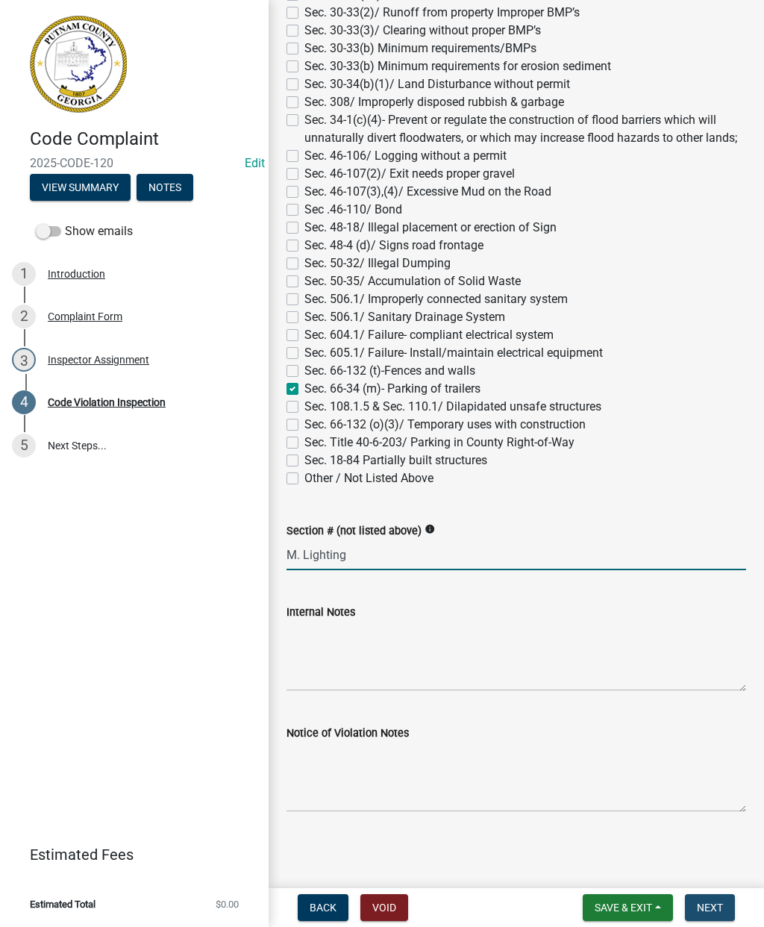
scroll to position [0, 0]
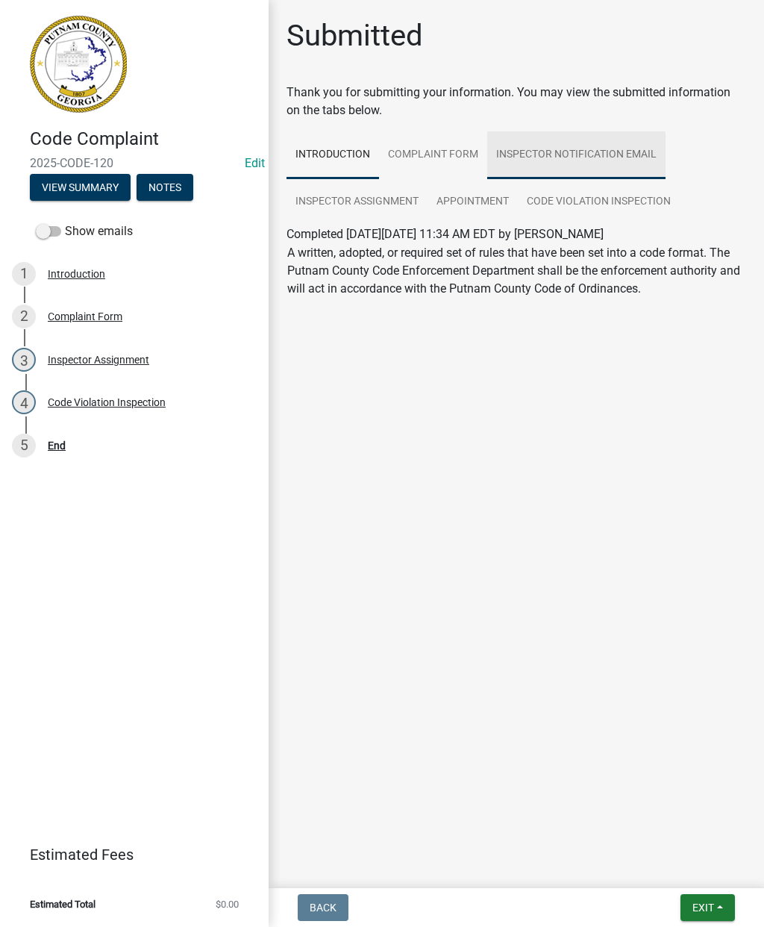
click at [613, 158] on link "Inspector Notification Email" at bounding box center [576, 155] width 178 height 48
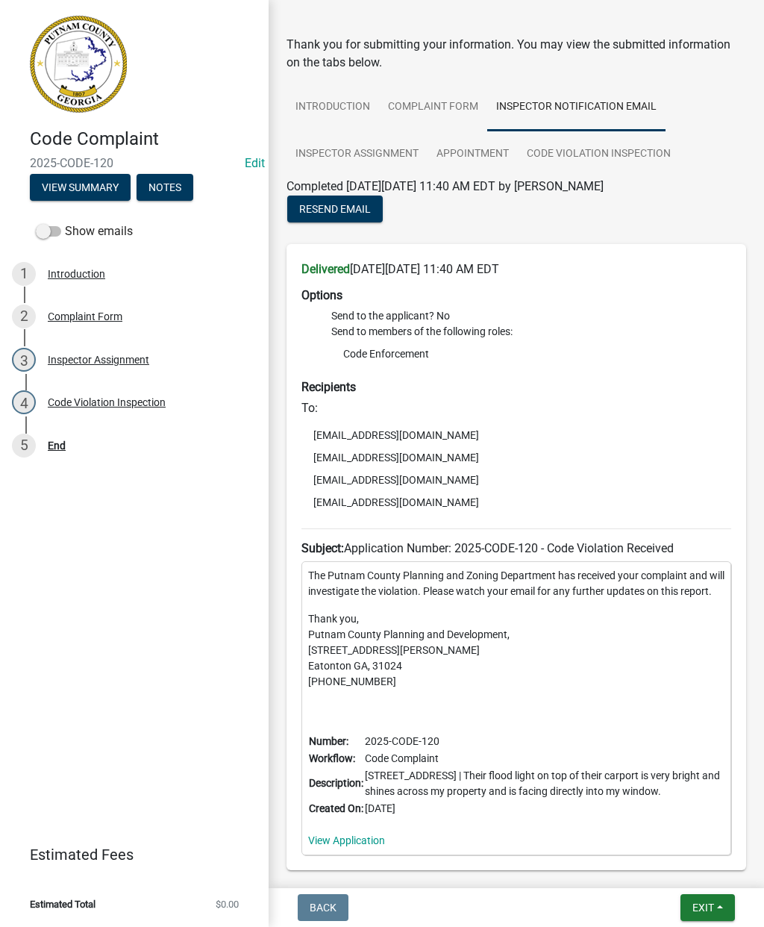
scroll to position [46, 0]
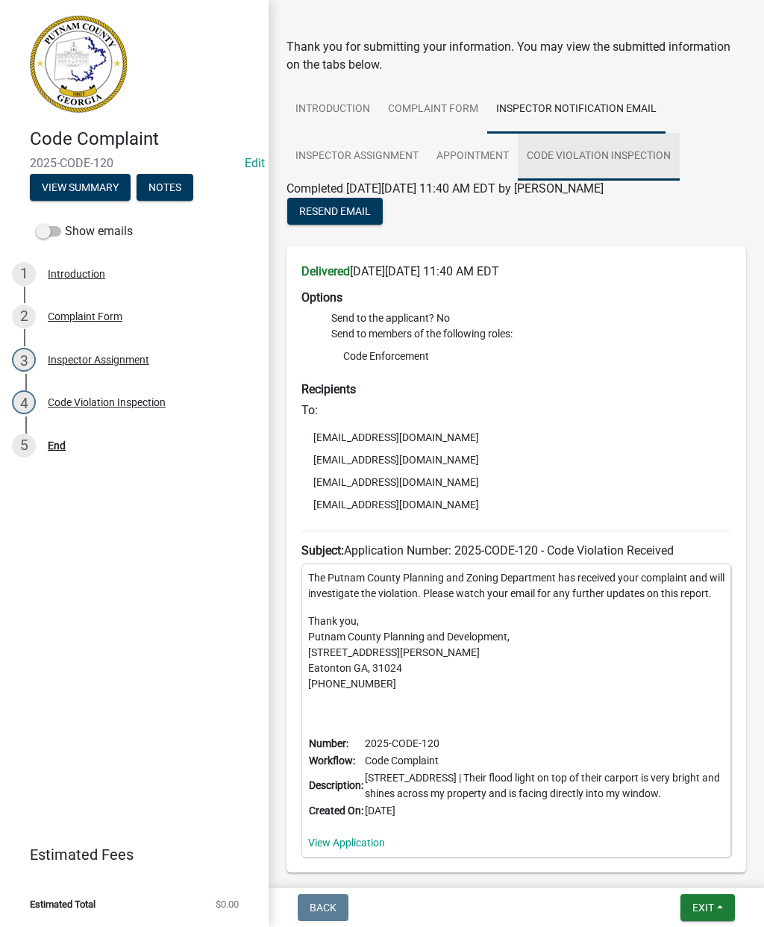
click at [617, 160] on link "Code Violation Inspection" at bounding box center [599, 157] width 162 height 48
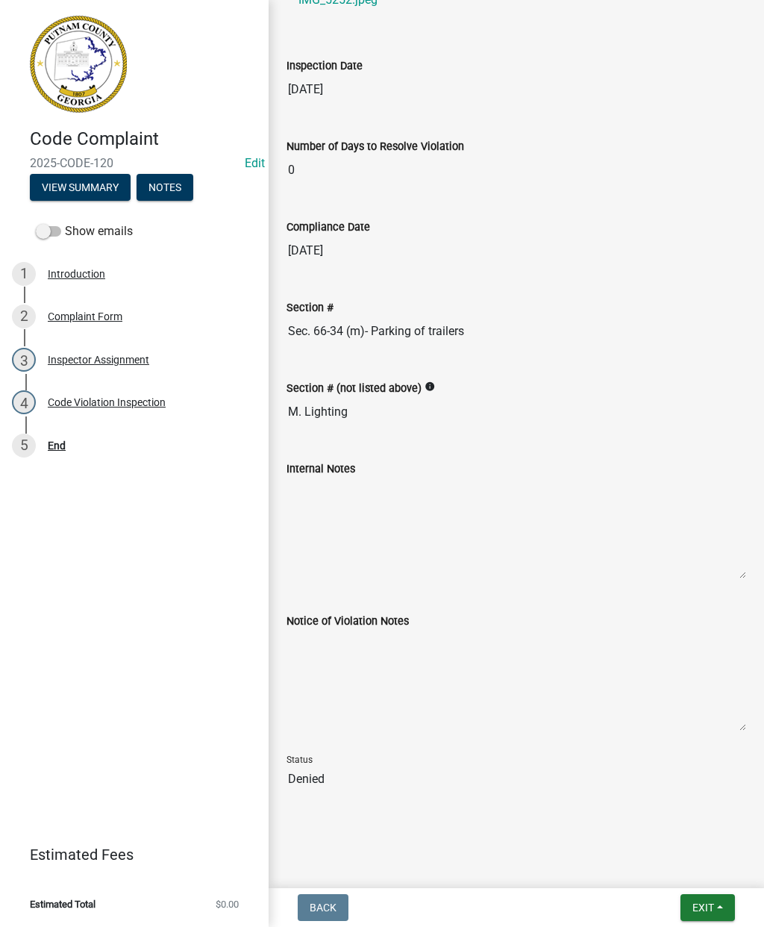
scroll to position [715, 0]
click at [329, 540] on textarea "Internal Notes" at bounding box center [517, 529] width 460 height 102
click at [443, 528] on textarea "Internal Notes" at bounding box center [517, 529] width 460 height 102
click at [433, 525] on textarea "Internal Notes" at bounding box center [517, 529] width 460 height 102
click at [454, 506] on textarea "Internal Notes" at bounding box center [517, 529] width 460 height 102
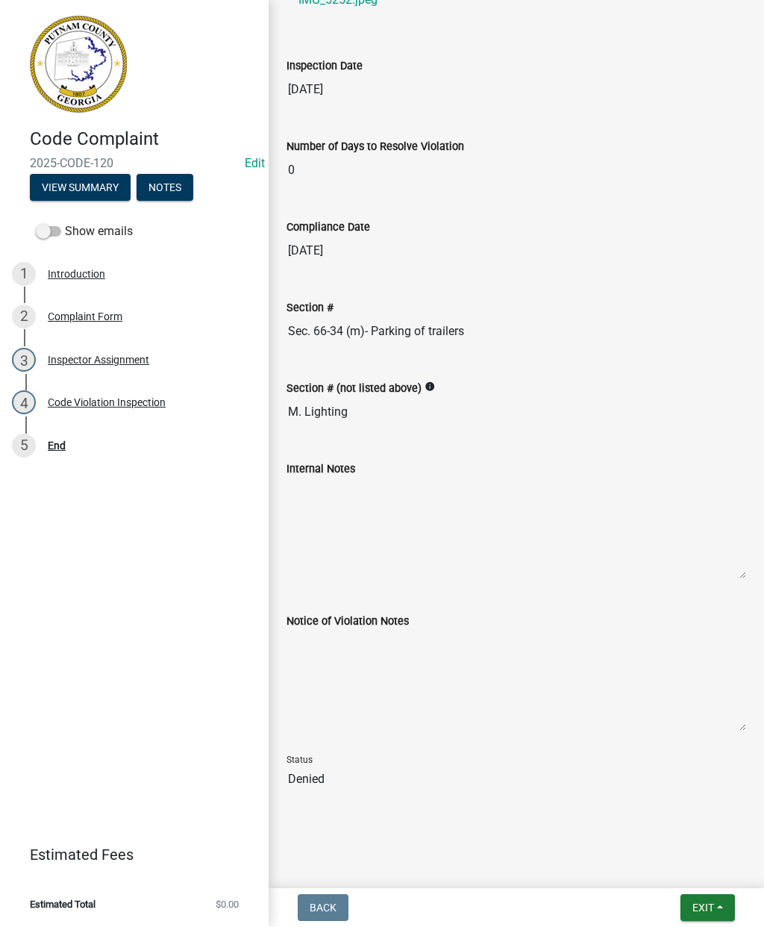
click at [337, 507] on textarea "Internal Notes" at bounding box center [517, 529] width 460 height 102
click at [608, 393] on div "Section # (not listed above) info" at bounding box center [517, 388] width 460 height 18
click at [502, 667] on textarea "Notice of Violation Notes" at bounding box center [517, 681] width 460 height 102
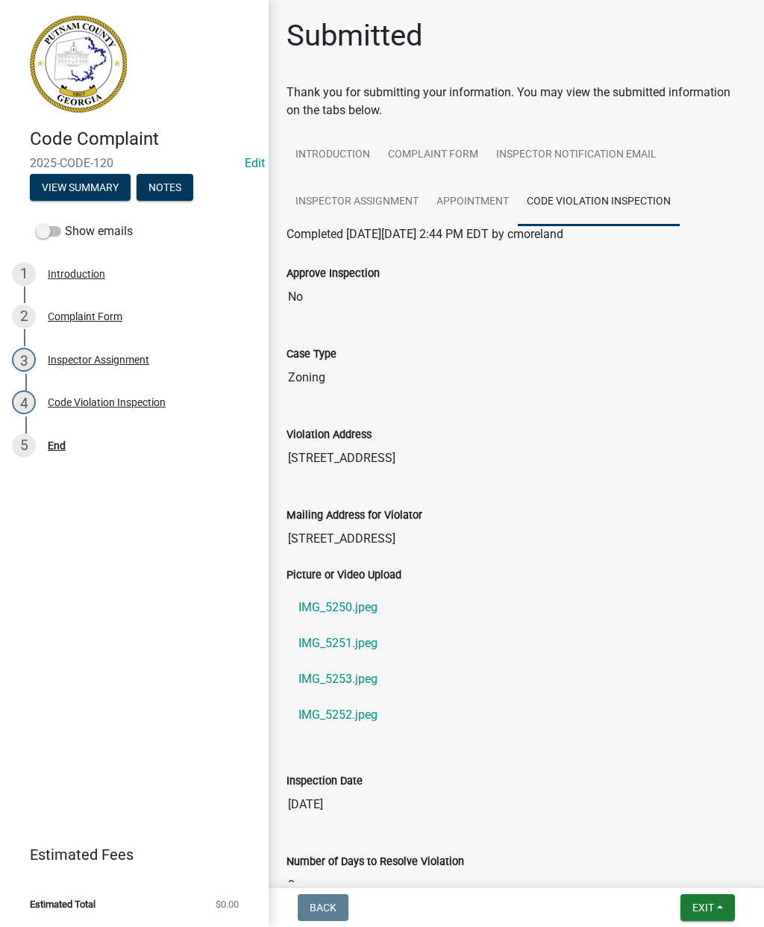
scroll to position [0, 0]
click at [63, 451] on div "End" at bounding box center [57, 445] width 18 height 10
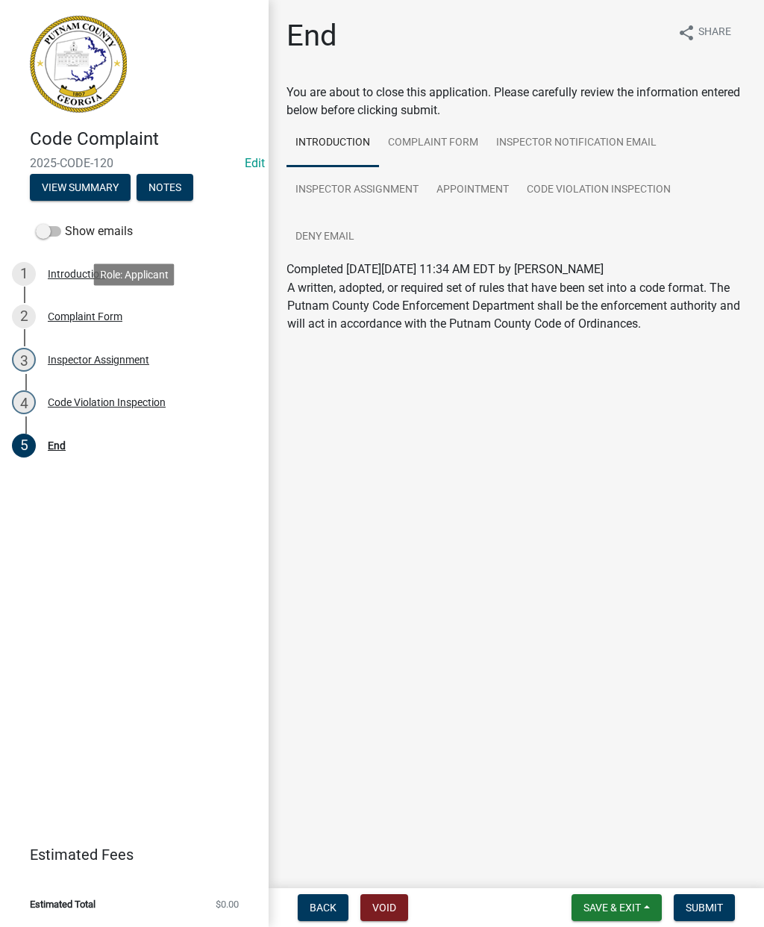
click at [99, 320] on div "Complaint Form" at bounding box center [85, 316] width 75 height 10
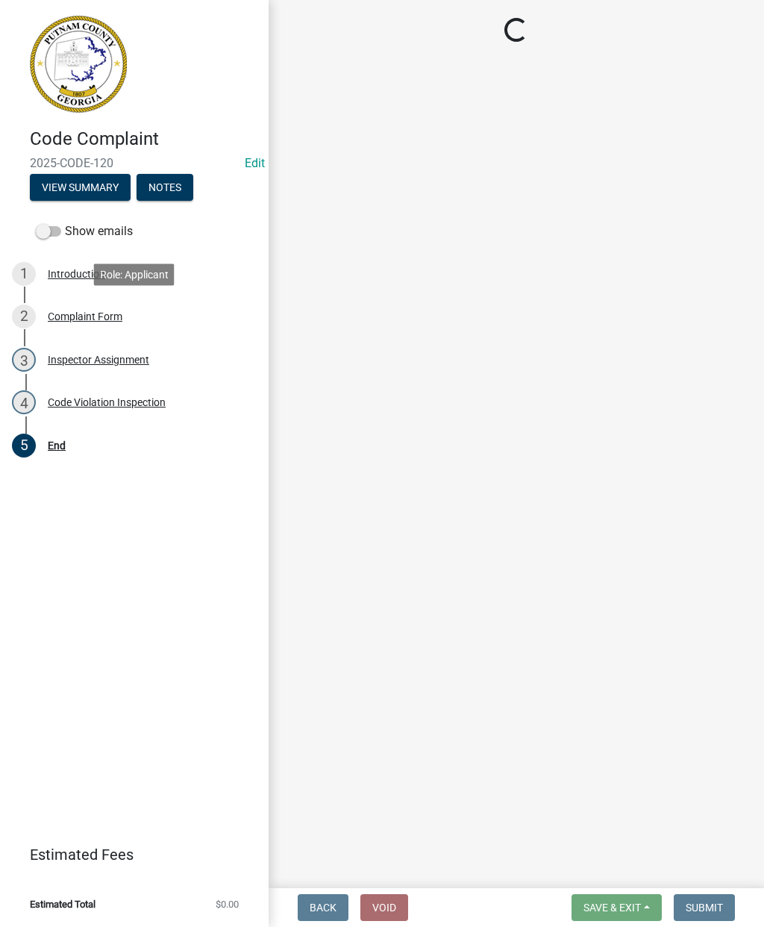
select select "76170ab1-b25a-468b-8231-d5eb0e85b261"
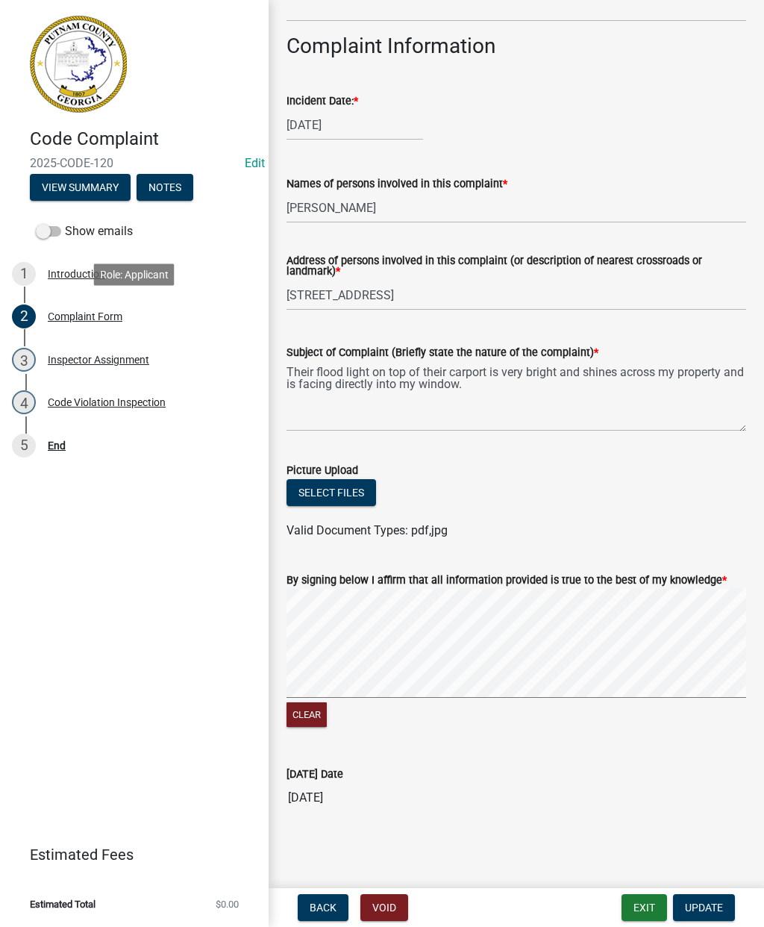
scroll to position [619, 0]
click at [88, 357] on div "Inspector Assignment" at bounding box center [99, 360] width 102 height 10
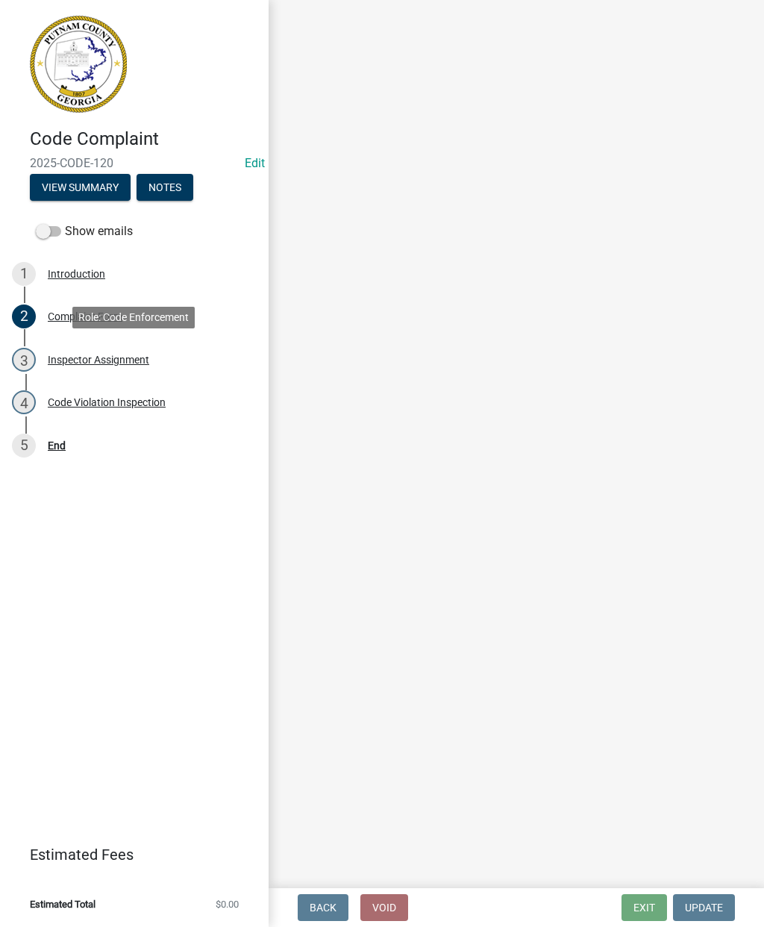
scroll to position [0, 0]
select select "a0ea4169-8540-4a2c-b9f4-cf4c1ffdeb95"
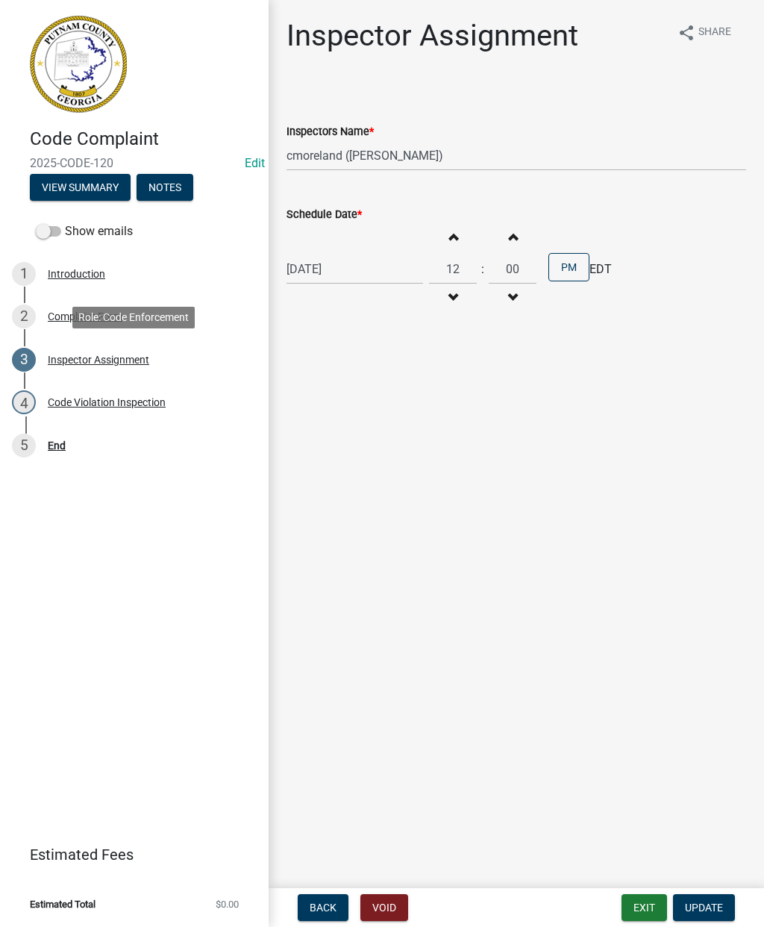
click at [119, 399] on div "Code Violation Inspection" at bounding box center [107, 402] width 118 height 10
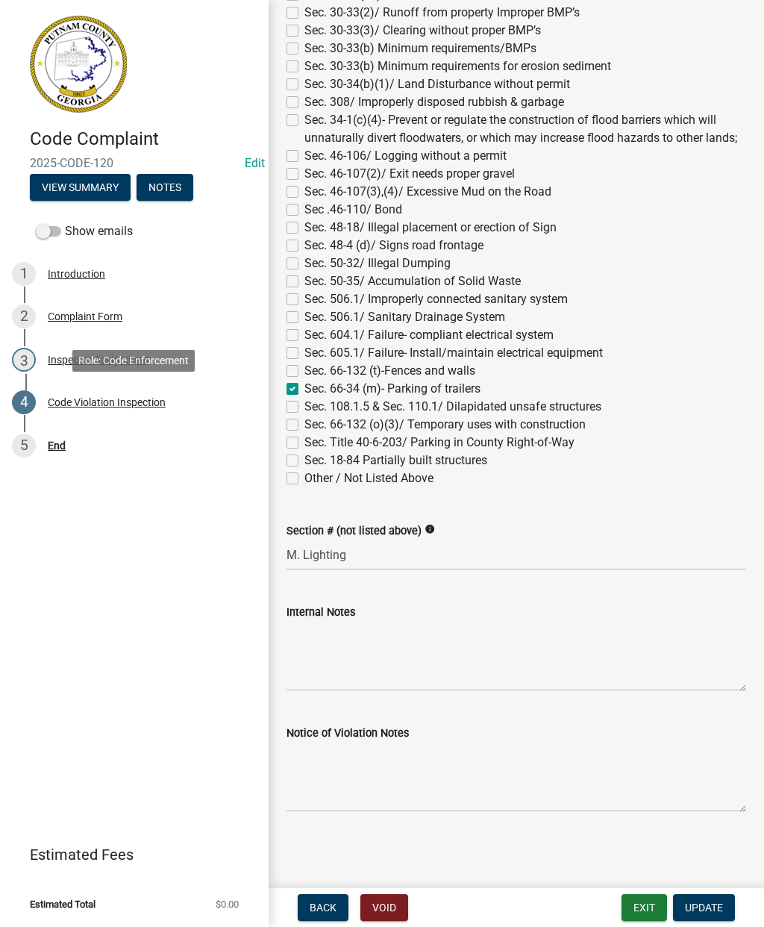
scroll to position [1400, 0]
click at [311, 643] on textarea "Internal Notes" at bounding box center [517, 656] width 460 height 70
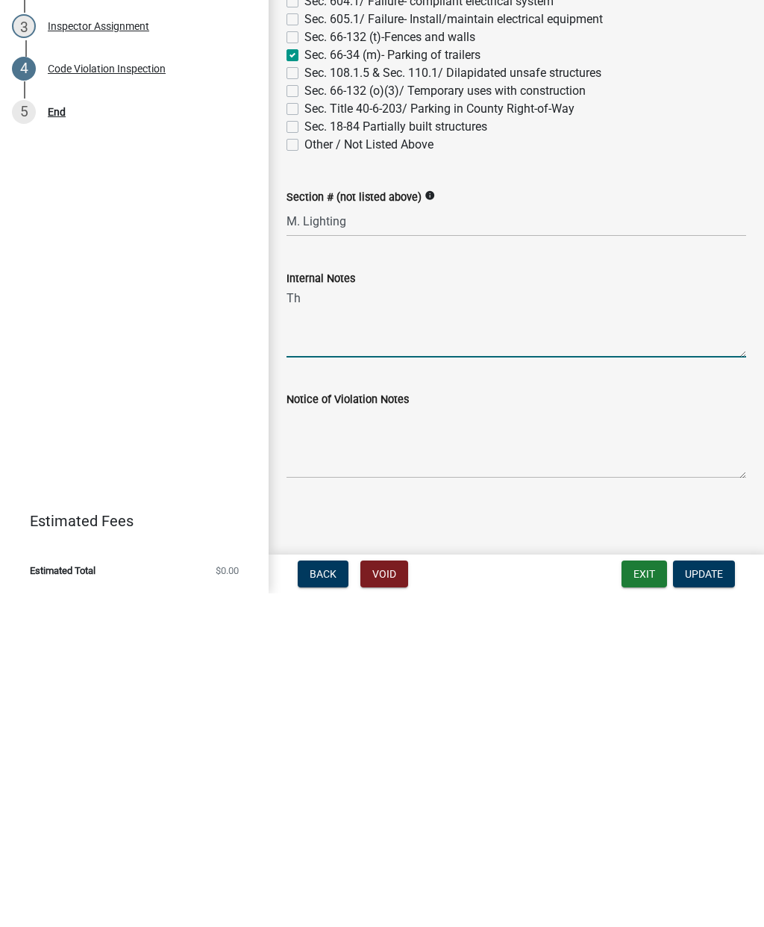
type textarea "T"
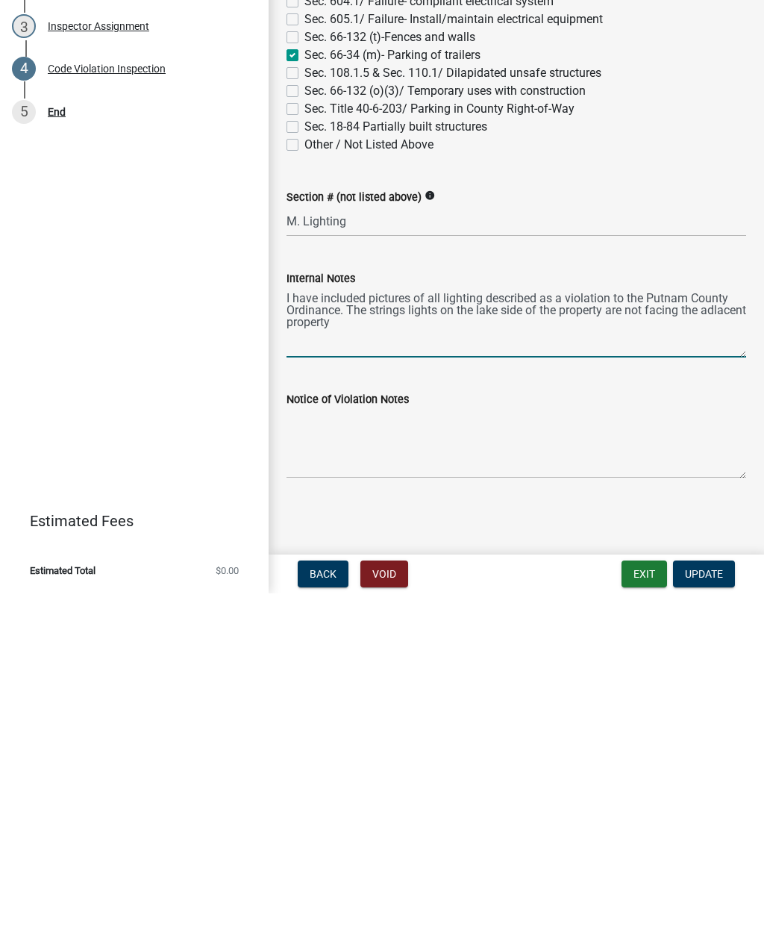
click at [301, 621] on textarea "I have included pictures of all lighting described as a violation to the Putnam…" at bounding box center [517, 656] width 460 height 70
click at [381, 621] on textarea "I have included pictures of all lighting described as a violation to the Putnam…" at bounding box center [517, 656] width 460 height 70
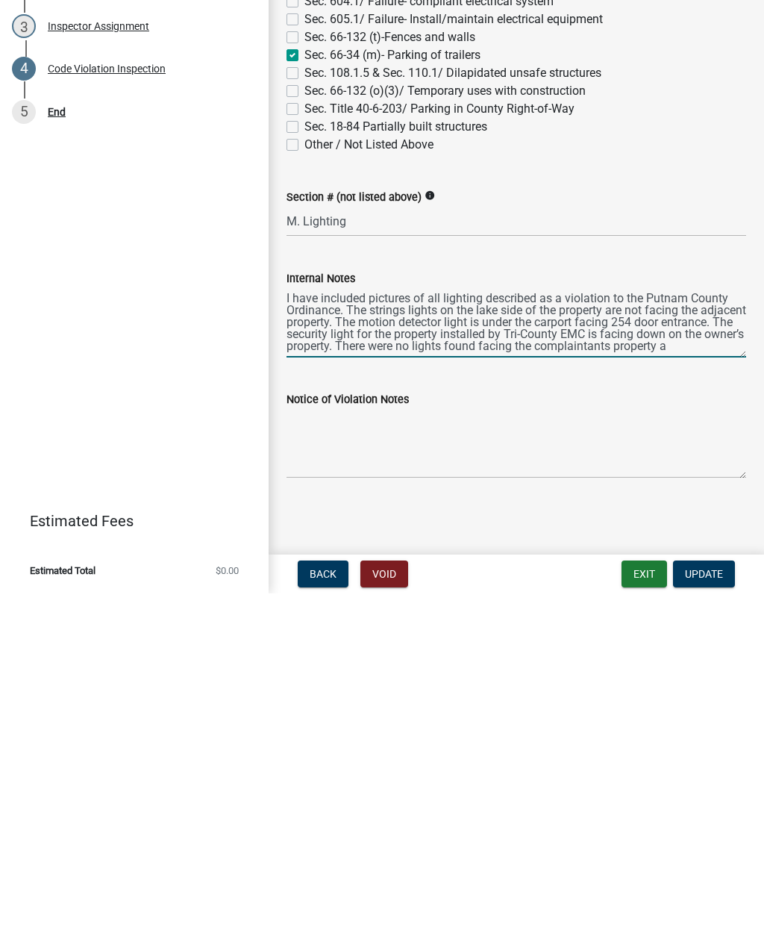
scroll to position [7, 0]
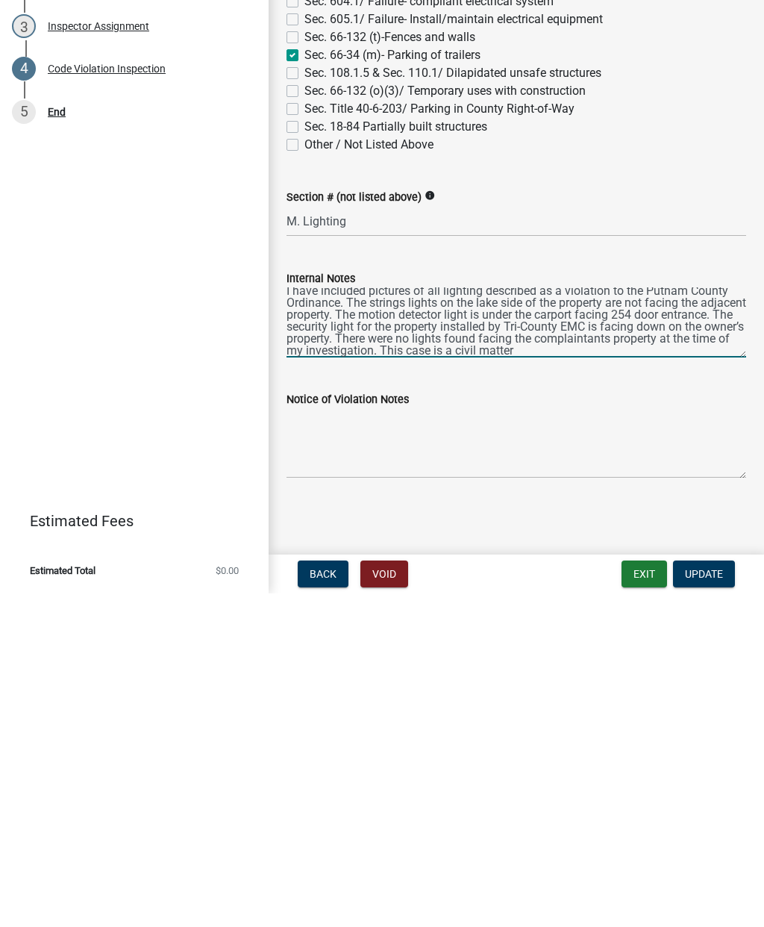
type textarea "I have included pictures of all lighting described as a violation to the Putnam…"
click at [716, 902] on span "Update" at bounding box center [704, 908] width 38 height 12
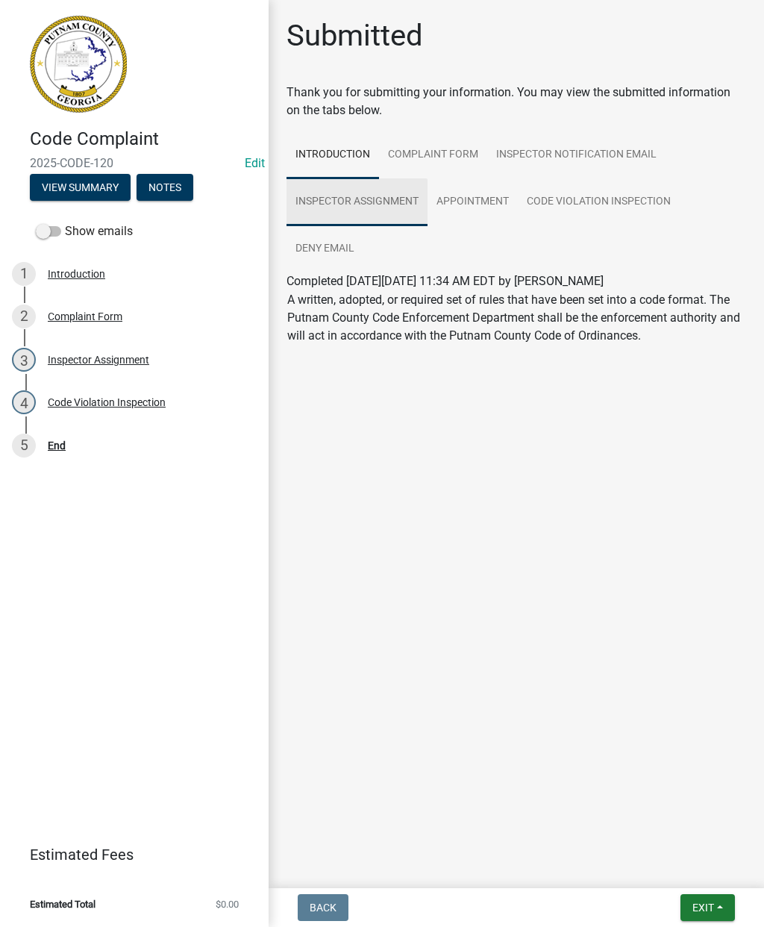
click at [418, 200] on link "Inspector Assignment" at bounding box center [357, 202] width 141 height 48
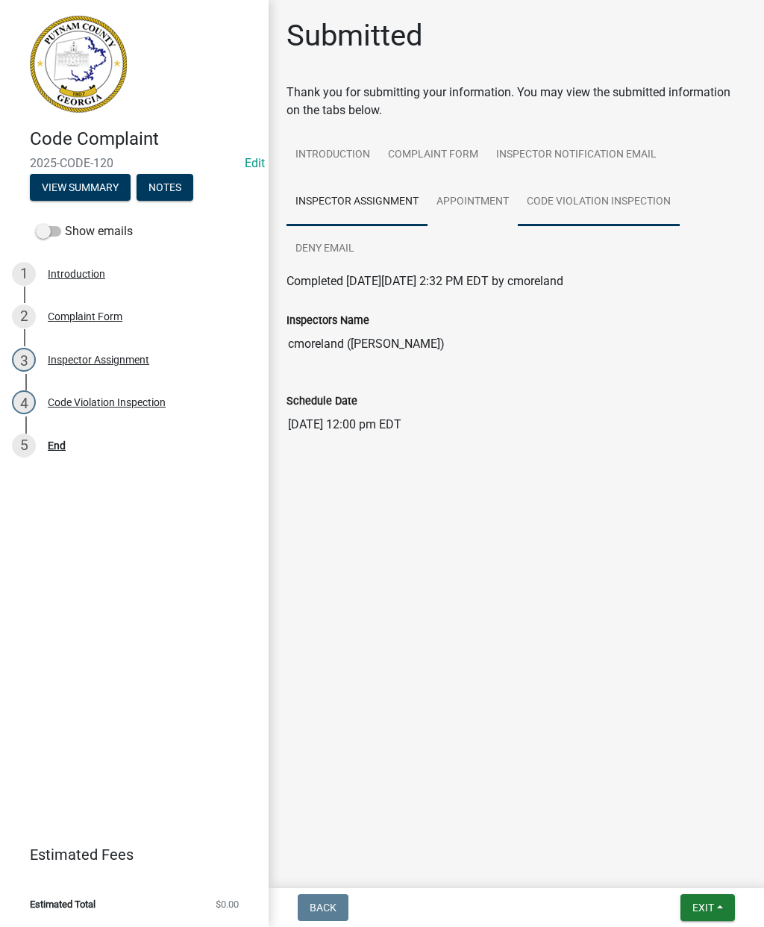
click at [637, 207] on link "Code Violation Inspection" at bounding box center [599, 202] width 162 height 48
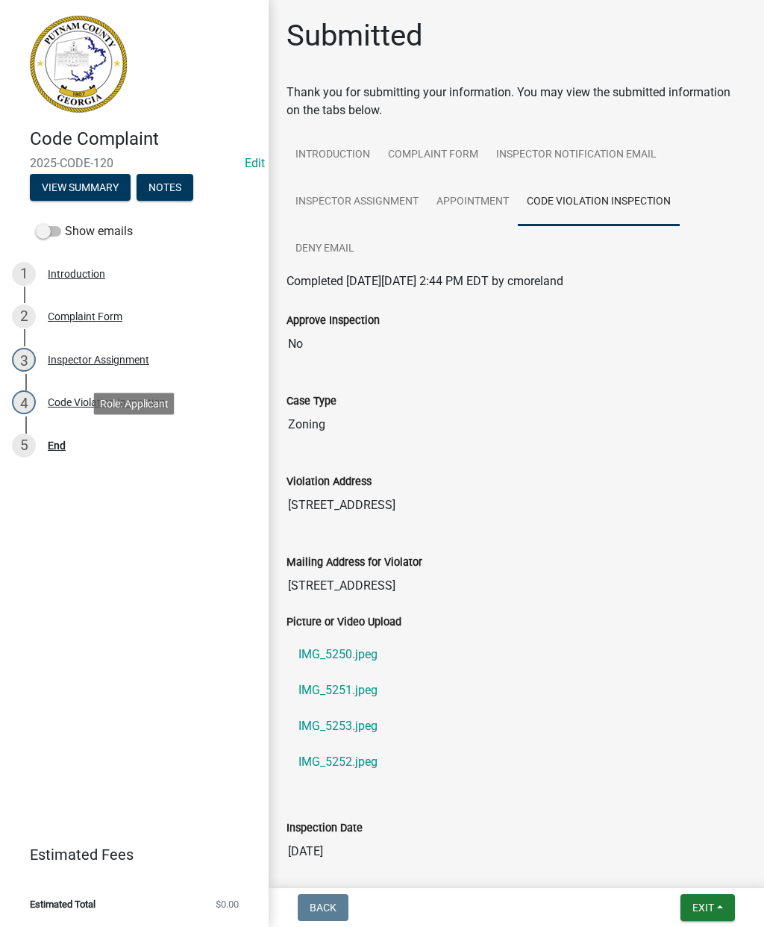
click at [63, 445] on div "End" at bounding box center [57, 445] width 18 height 10
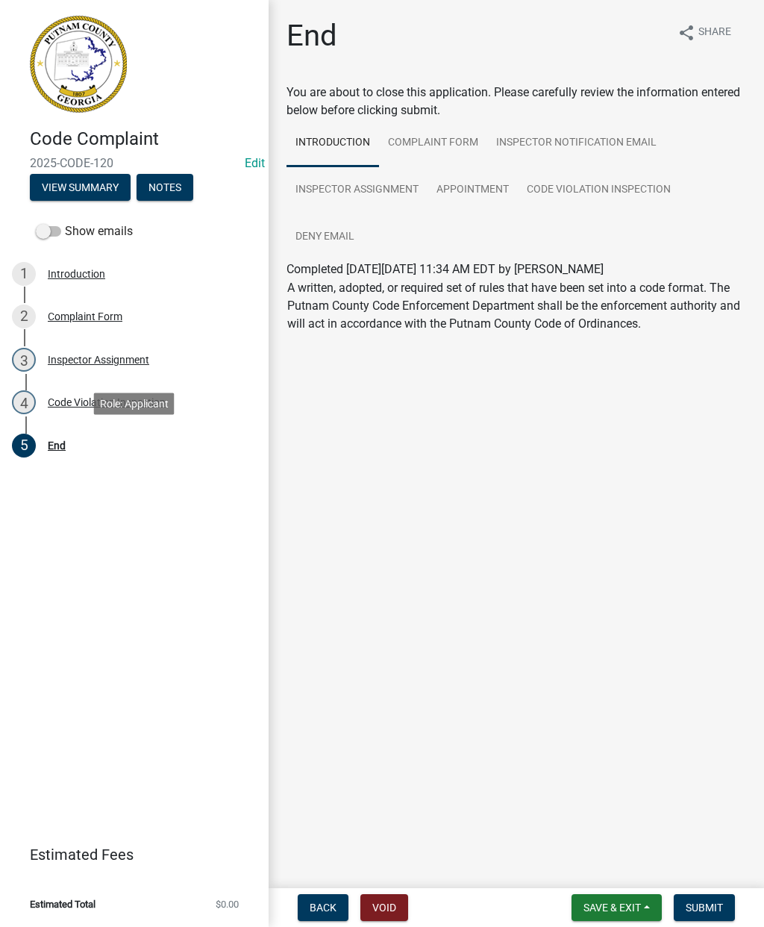
click at [711, 900] on button "Submit" at bounding box center [704, 907] width 61 height 27
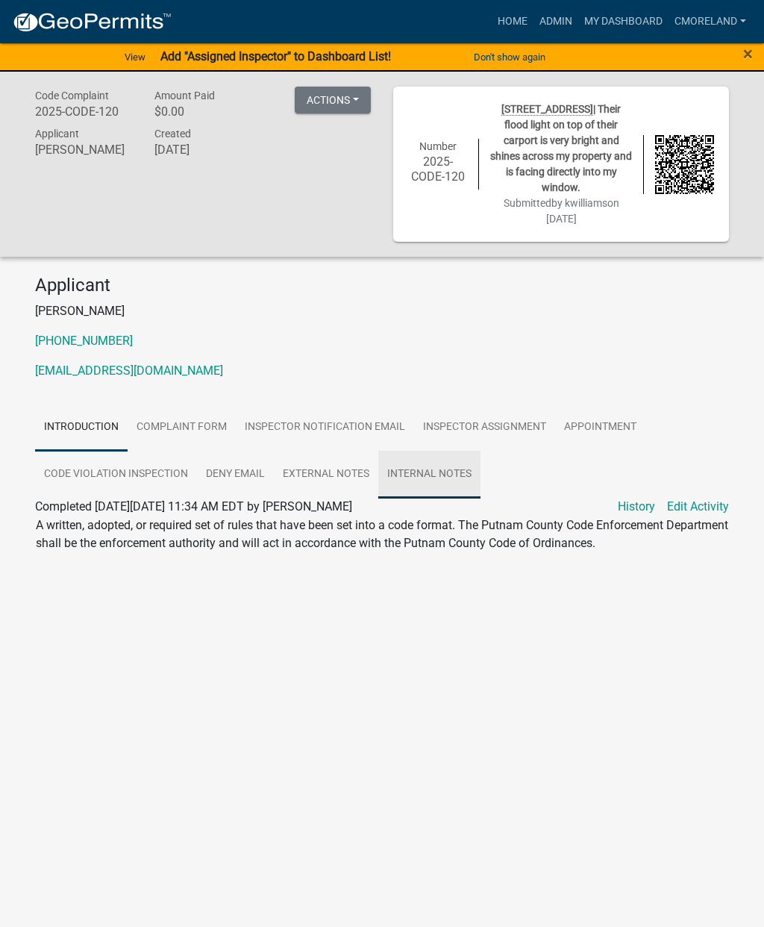
click at [440, 472] on link "Internal Notes" at bounding box center [429, 475] width 102 height 48
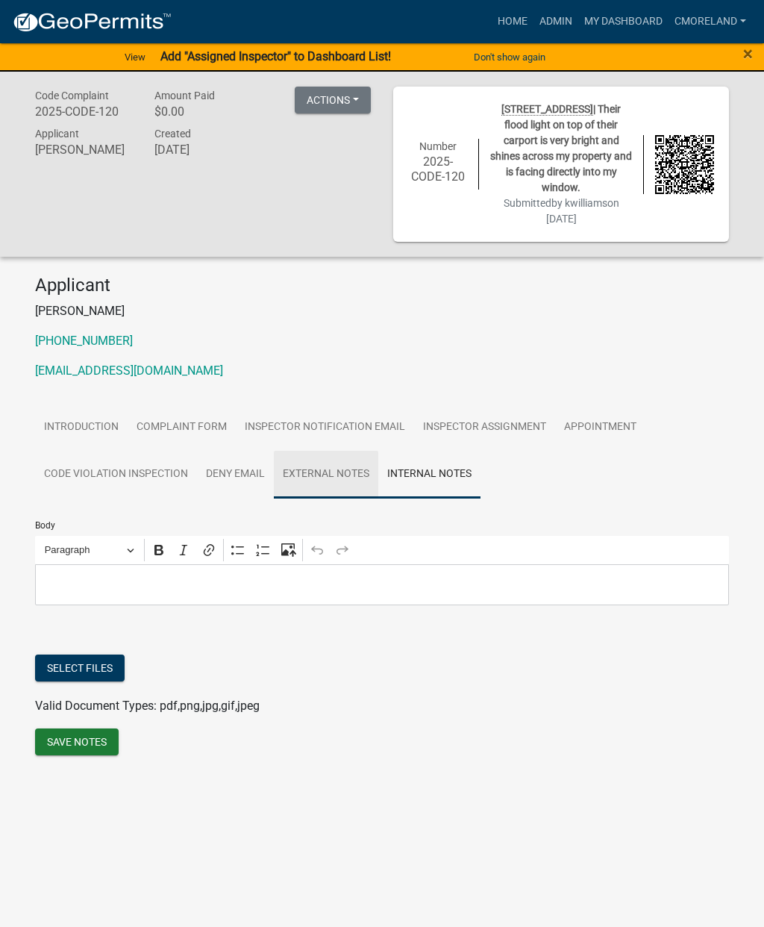
click at [341, 475] on link "External Notes" at bounding box center [326, 475] width 104 height 48
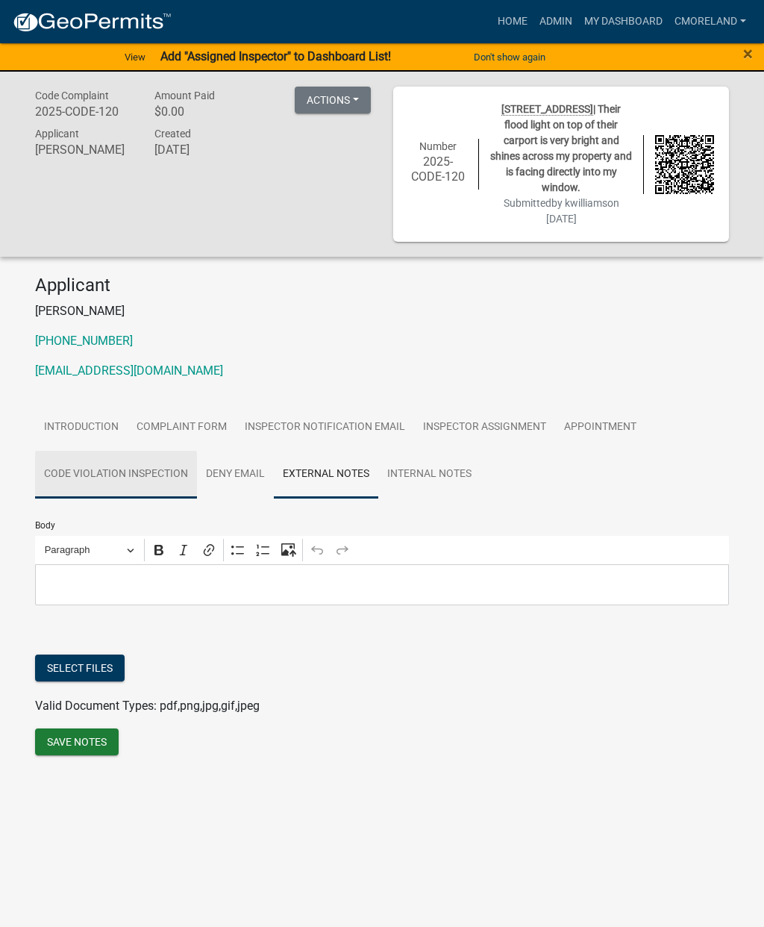
click at [173, 475] on link "Code Violation Inspection" at bounding box center [116, 475] width 162 height 48
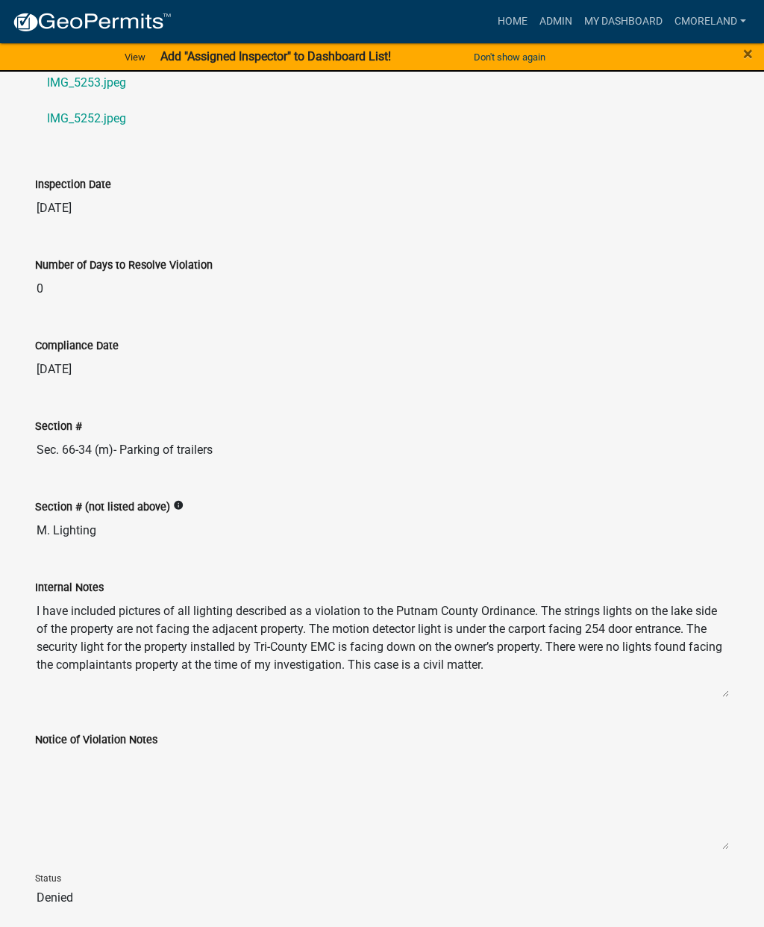
scroll to position [928, 0]
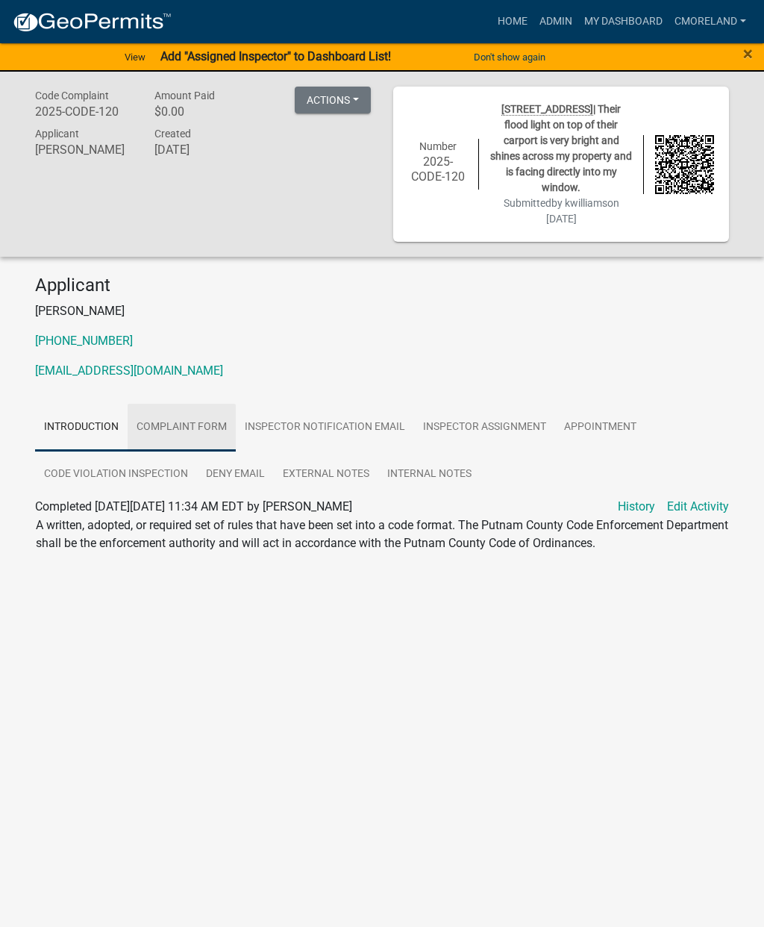
click at [207, 428] on link "Complaint Form" at bounding box center [182, 428] width 108 height 48
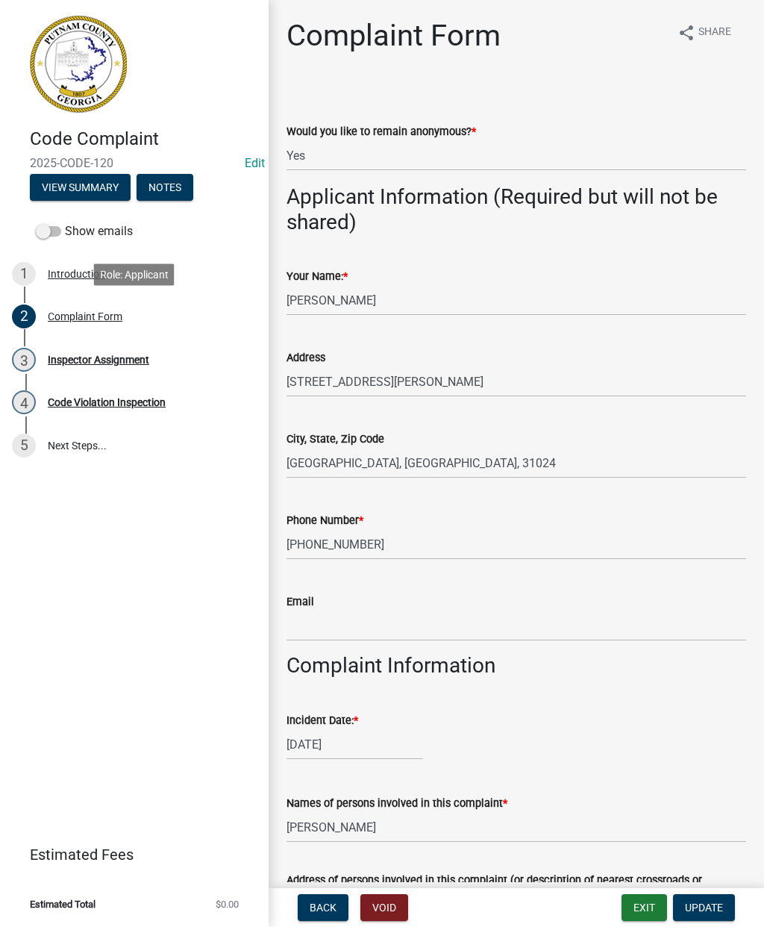
select select "76170ab1-b25a-468b-8231-d5eb0e85b261"
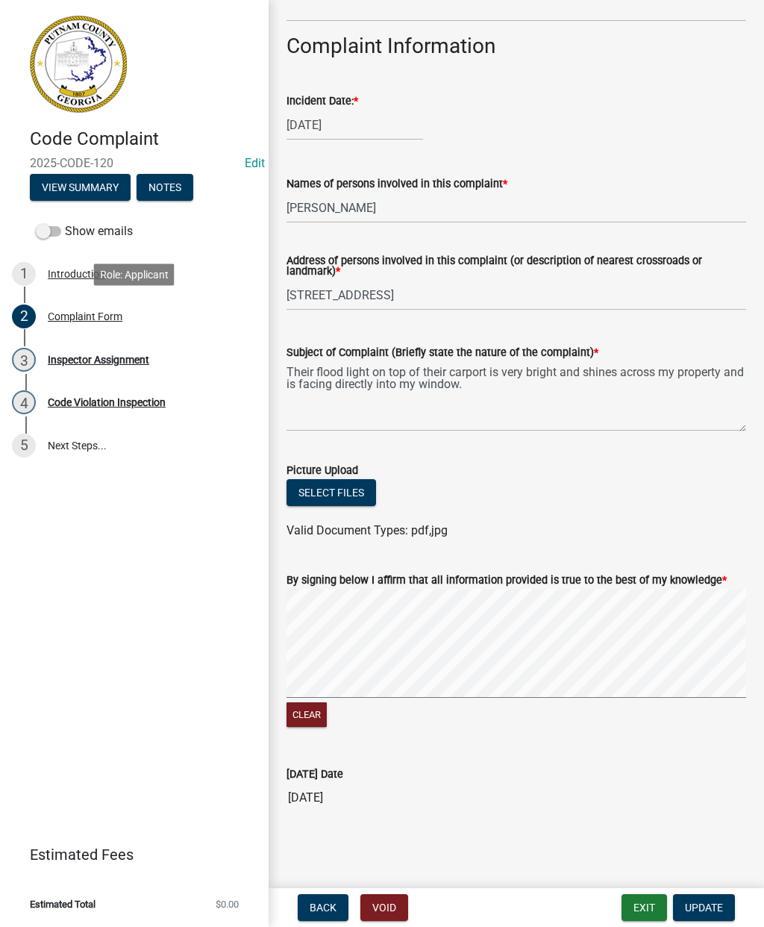
scroll to position [619, 0]
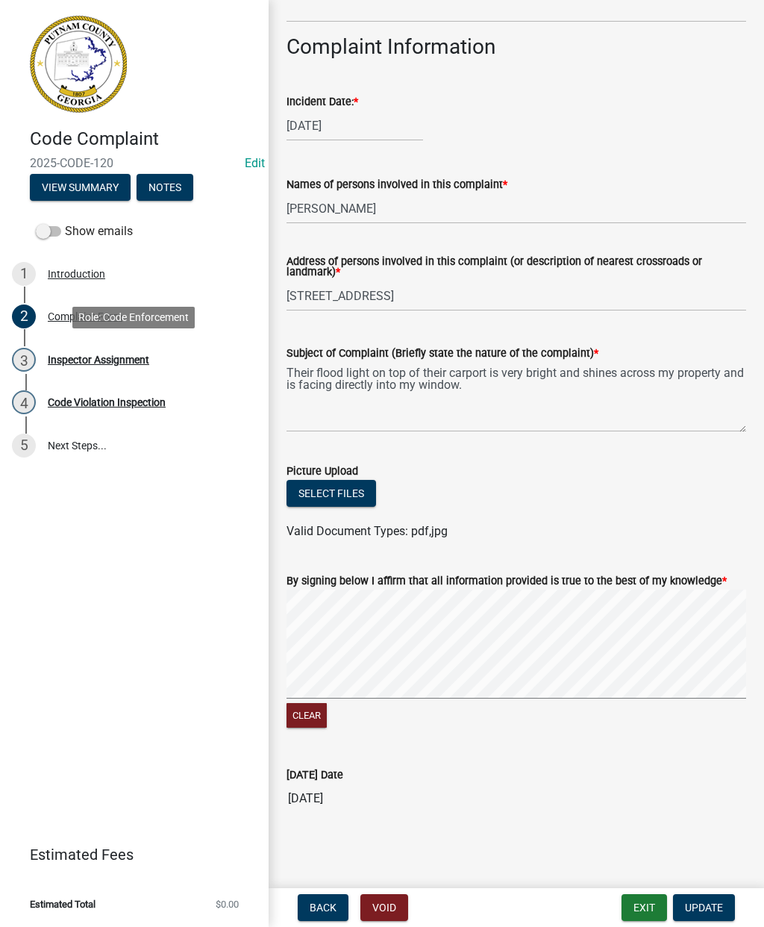
click at [109, 360] on div "Inspector Assignment" at bounding box center [99, 360] width 102 height 10
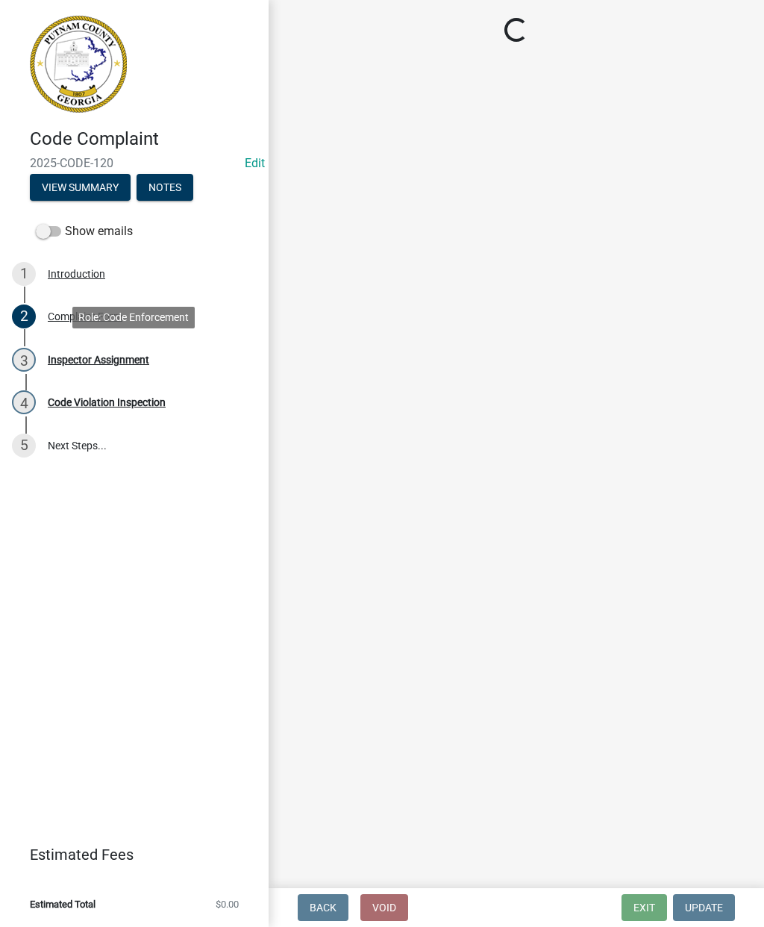
scroll to position [0, 0]
select select "a0ea4169-8540-4a2c-b9f4-cf4c1ffdeb95"
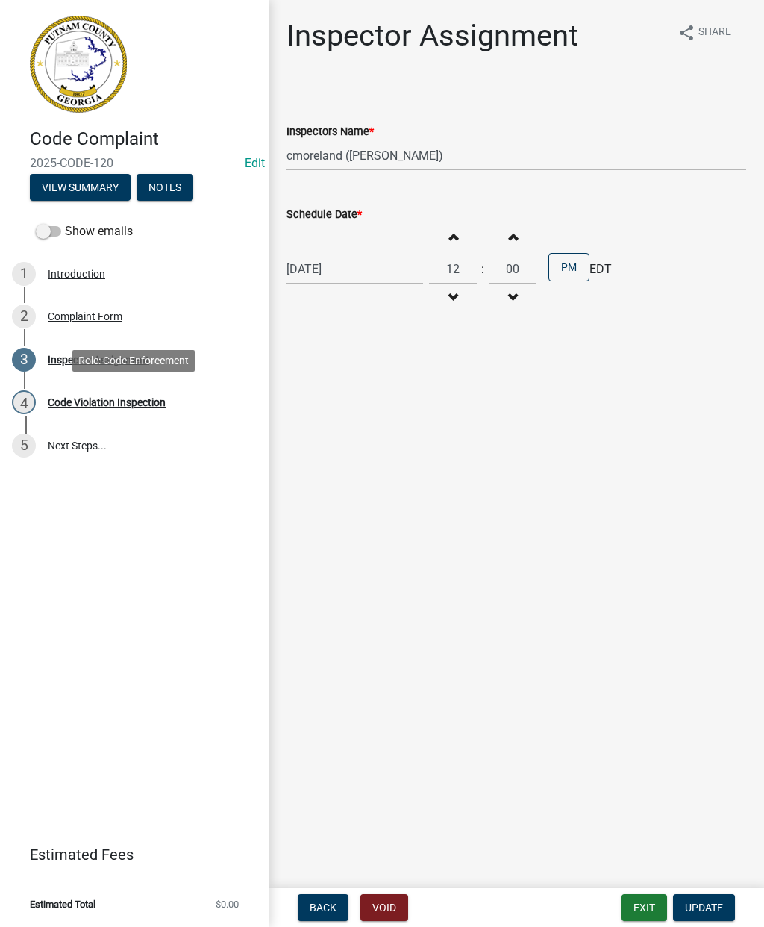
click at [119, 397] on div "Code Violation Inspection" at bounding box center [107, 402] width 118 height 10
click at [128, 398] on div "Code Violation Inspection" at bounding box center [107, 402] width 118 height 10
click at [126, 393] on div "4 Code Violation Inspection" at bounding box center [128, 402] width 233 height 24
click at [714, 903] on span "Update" at bounding box center [704, 908] width 38 height 12
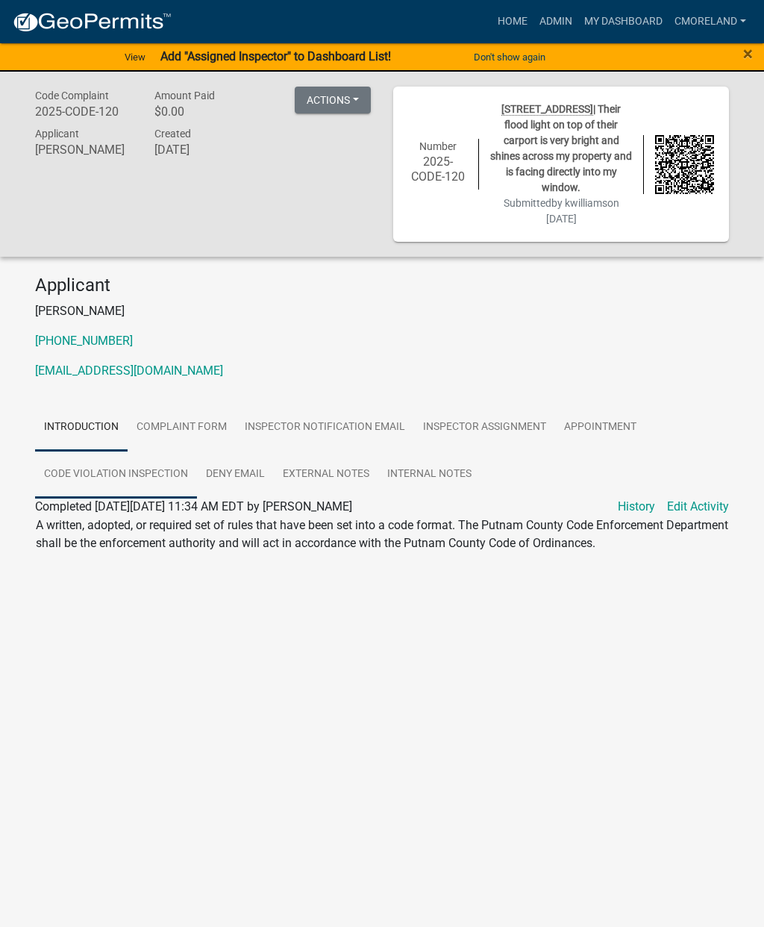
click at [154, 459] on link "Code Violation Inspection" at bounding box center [116, 475] width 162 height 48
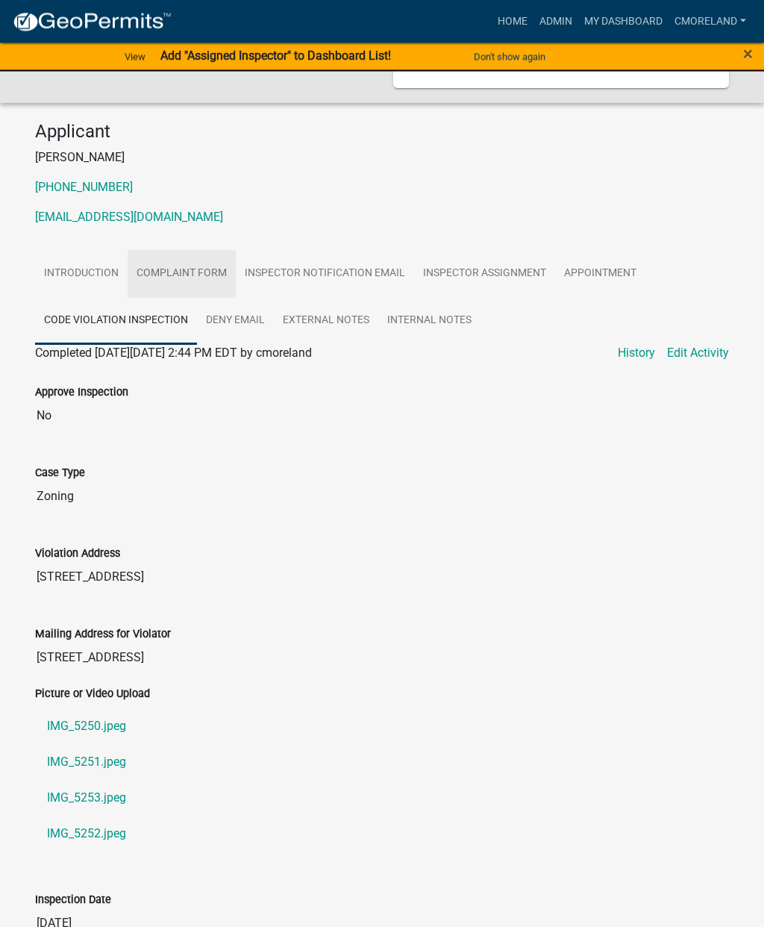
scroll to position [154, 0]
click at [196, 272] on link "Complaint Form" at bounding box center [182, 274] width 108 height 48
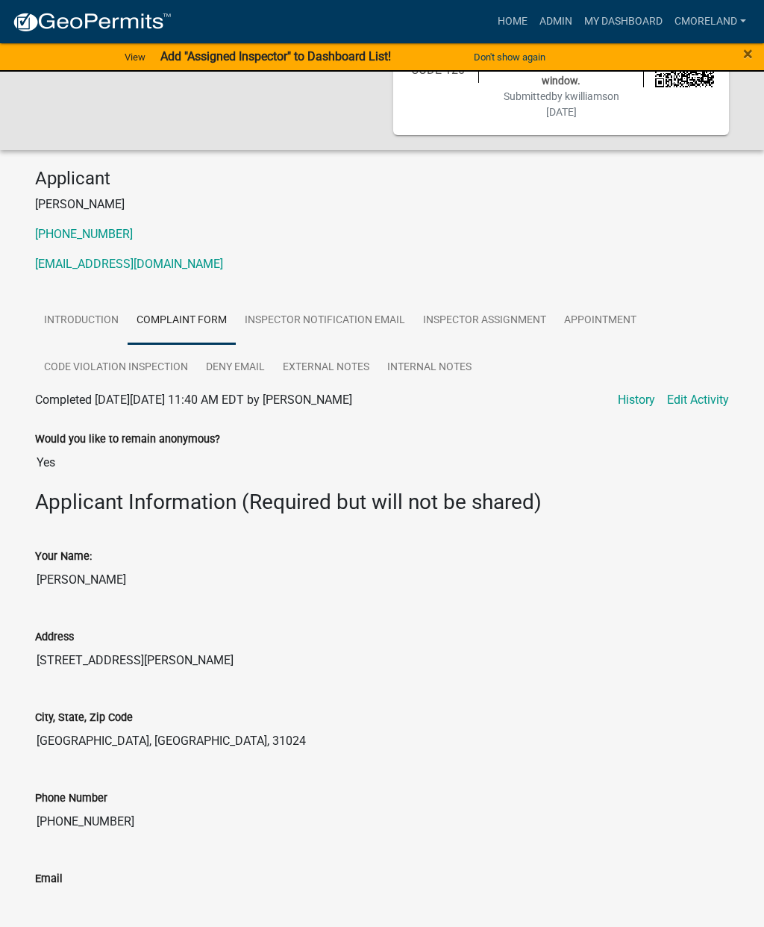
scroll to position [105, 0]
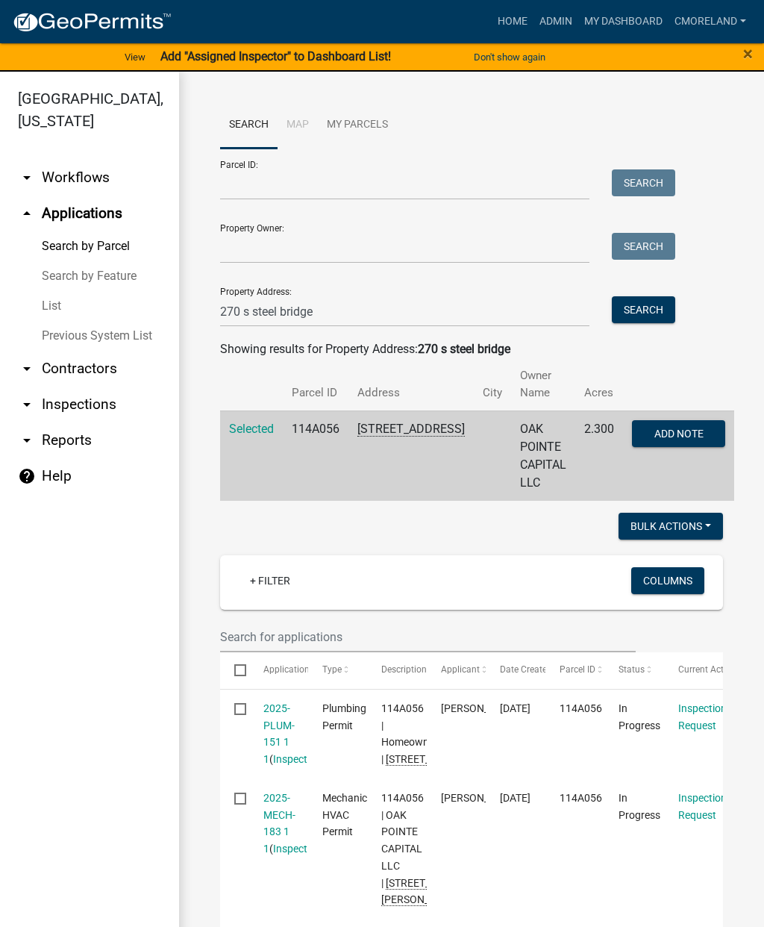
scroll to position [502, 0]
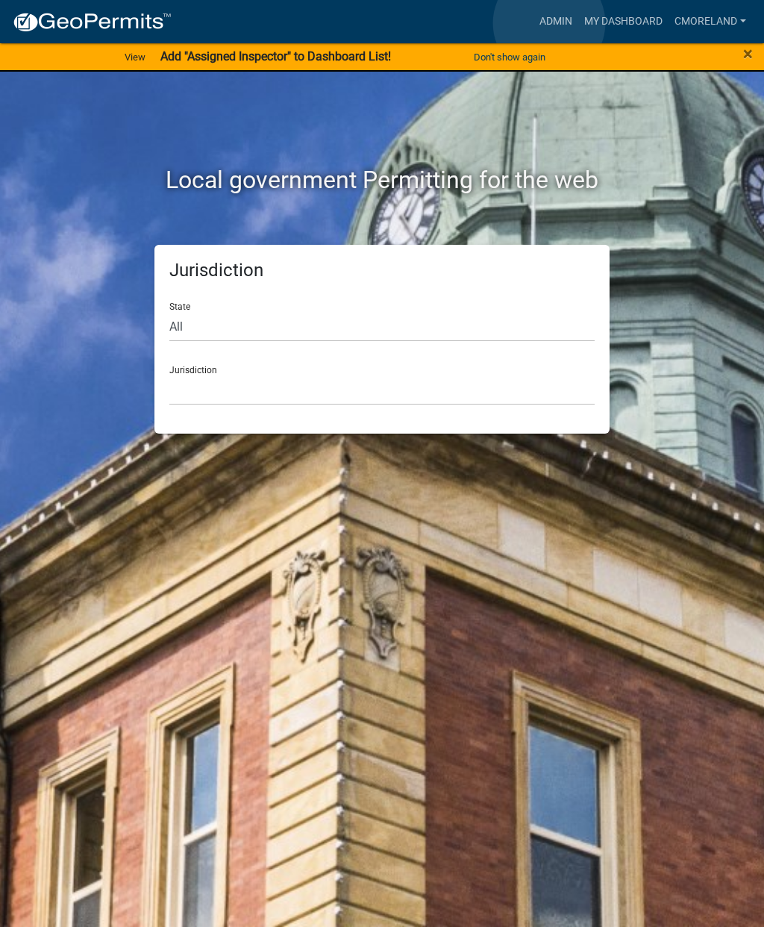
click at [549, 23] on link "Admin" at bounding box center [556, 21] width 45 height 28
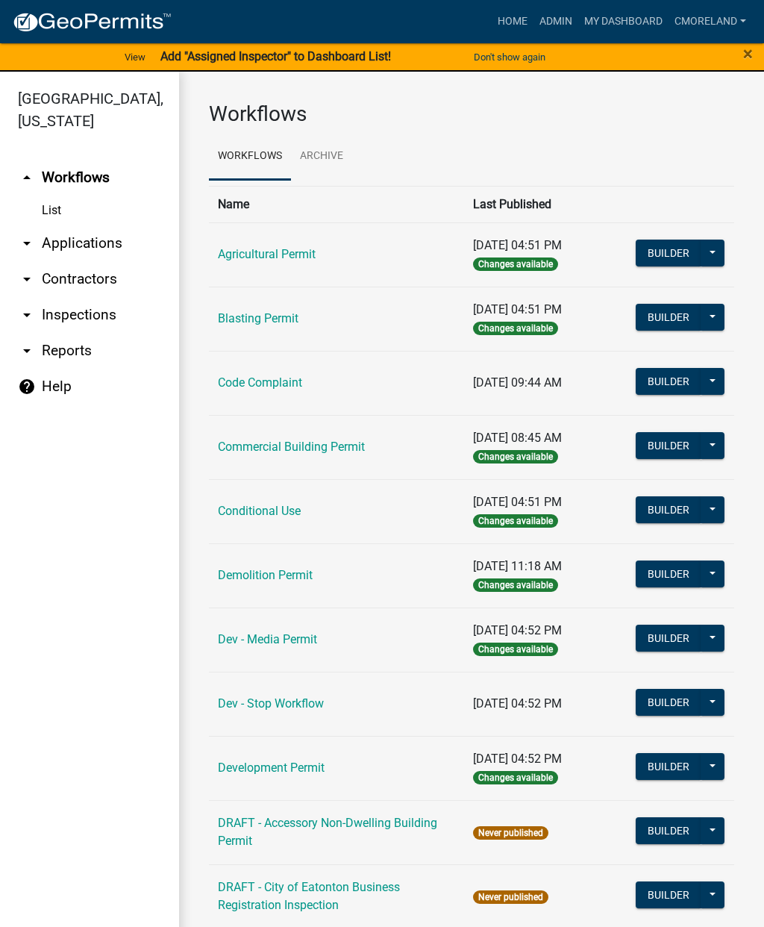
click at [258, 389] on link "Code Complaint" at bounding box center [260, 382] width 84 height 14
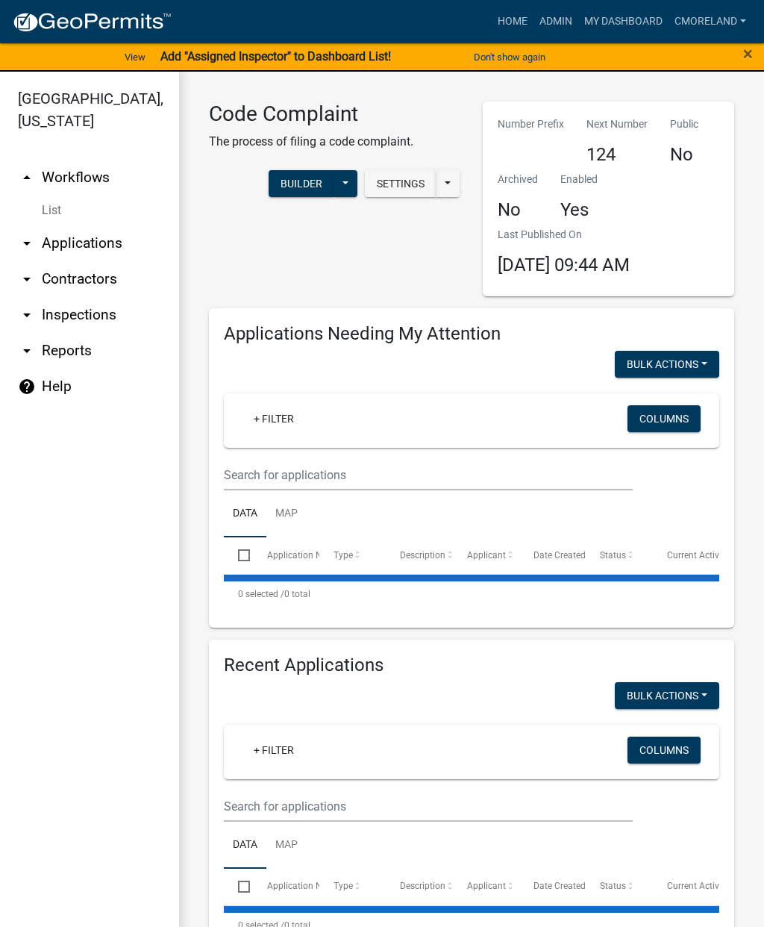
select select "2: 50"
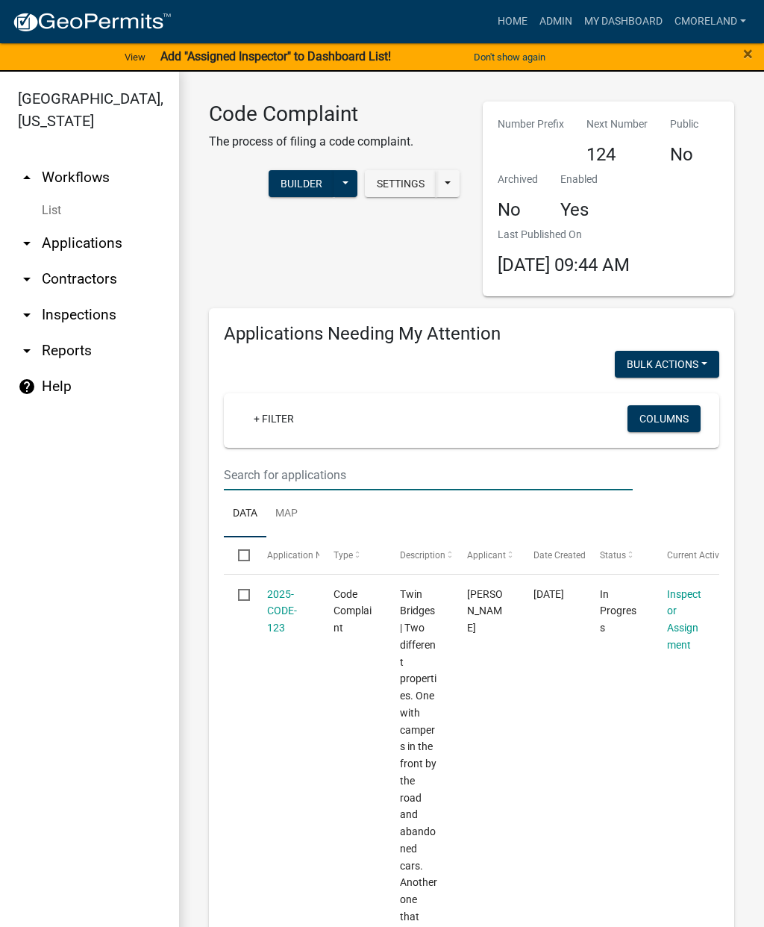
click at [275, 472] on input "text" at bounding box center [428, 475] width 409 height 31
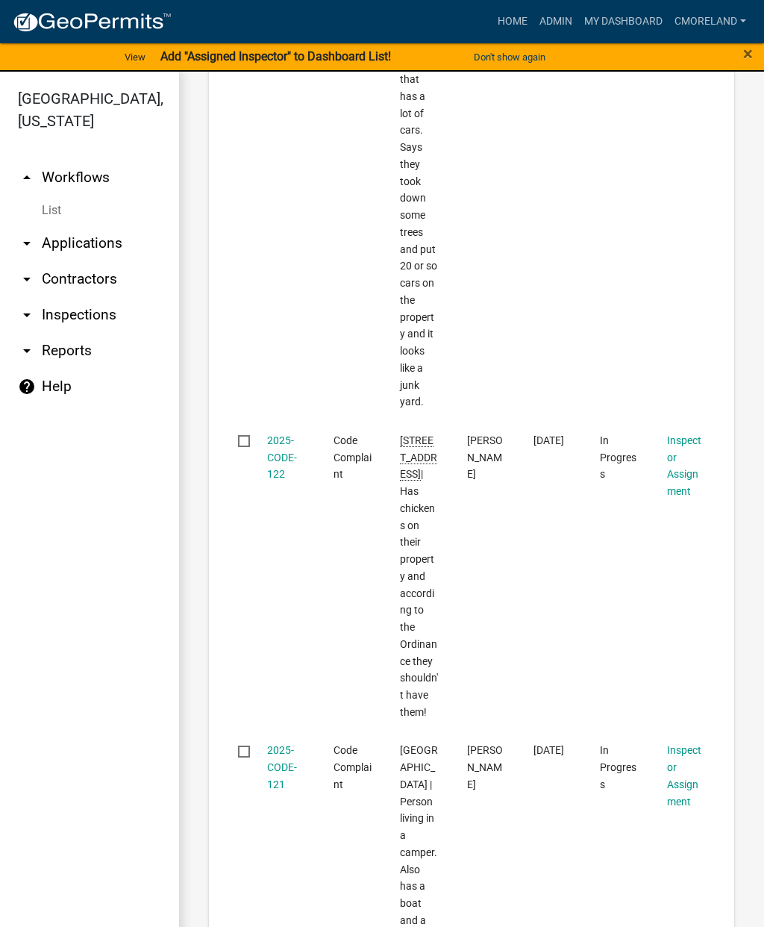
scroll to position [1474, 0]
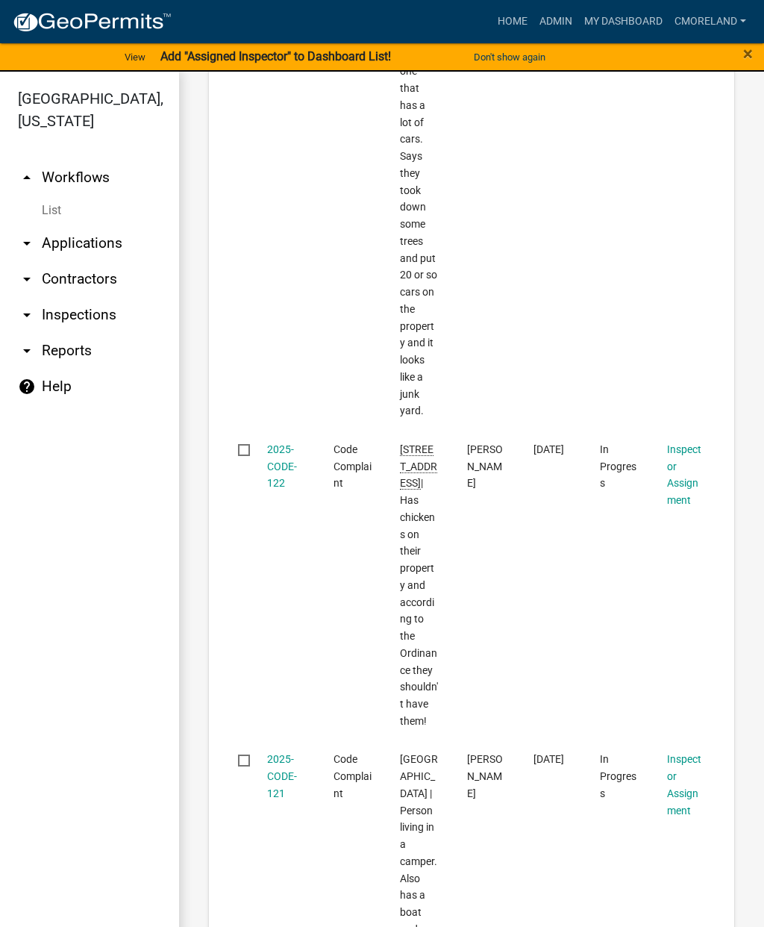
type input "254 s steel"
click at [276, 443] on link "2025-CODE-122" at bounding box center [282, 466] width 30 height 46
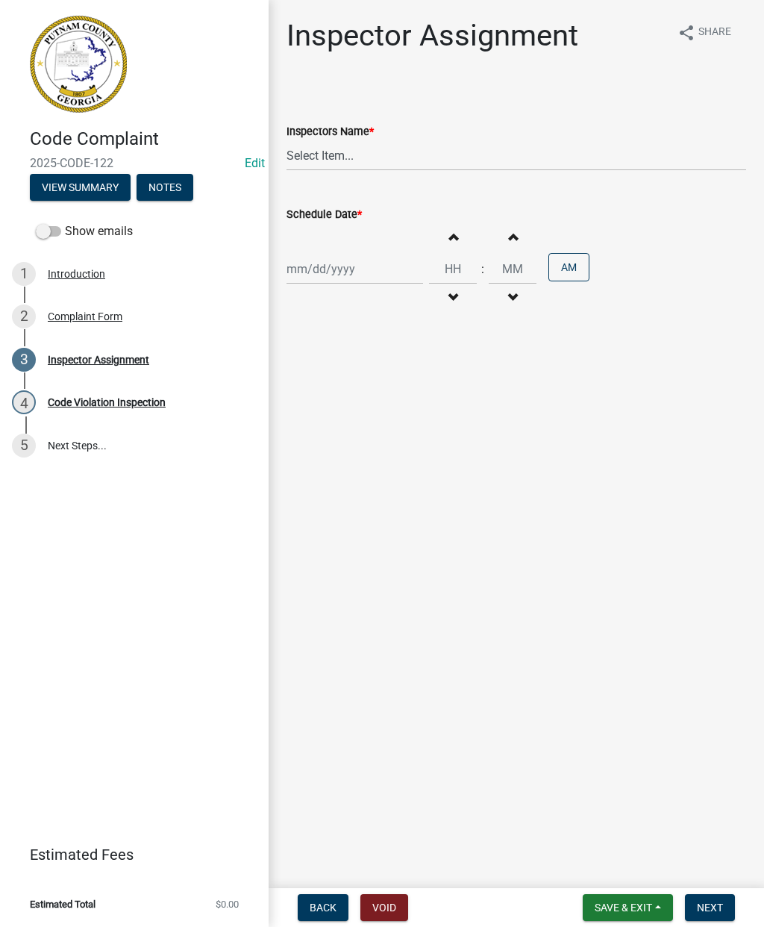
click at [75, 311] on div "Complaint Form" at bounding box center [85, 316] width 75 height 10
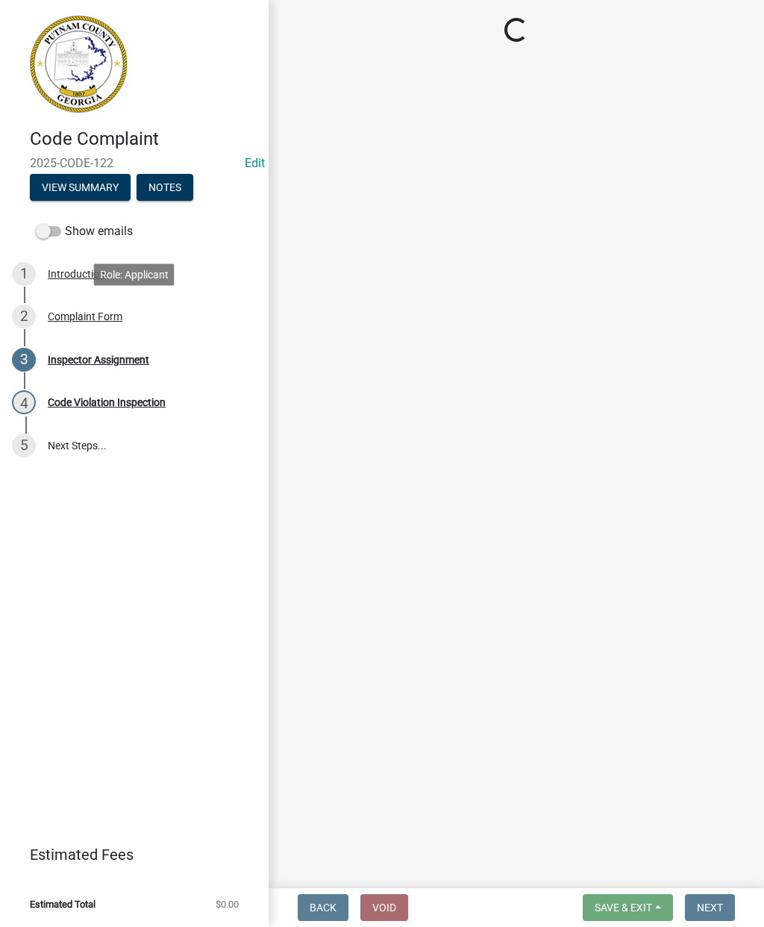
select select "76170ab1-b25a-468b-8231-d5eb0e85b261"
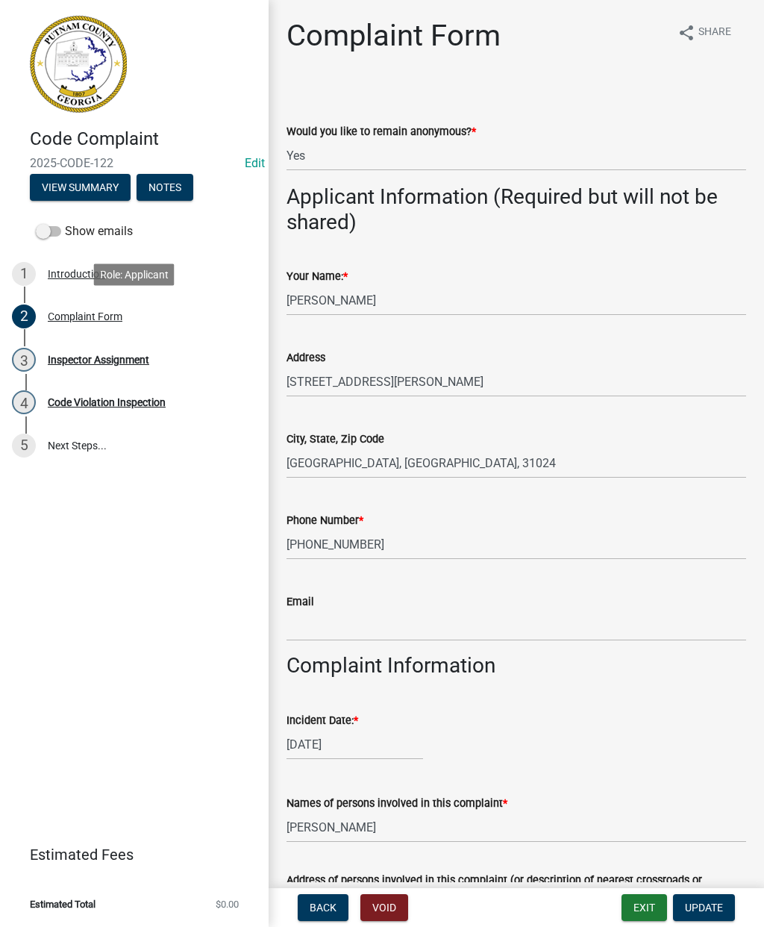
click at [95, 314] on div "Complaint Form" at bounding box center [85, 316] width 75 height 10
click at [93, 355] on div "Inspector Assignment" at bounding box center [99, 360] width 102 height 10
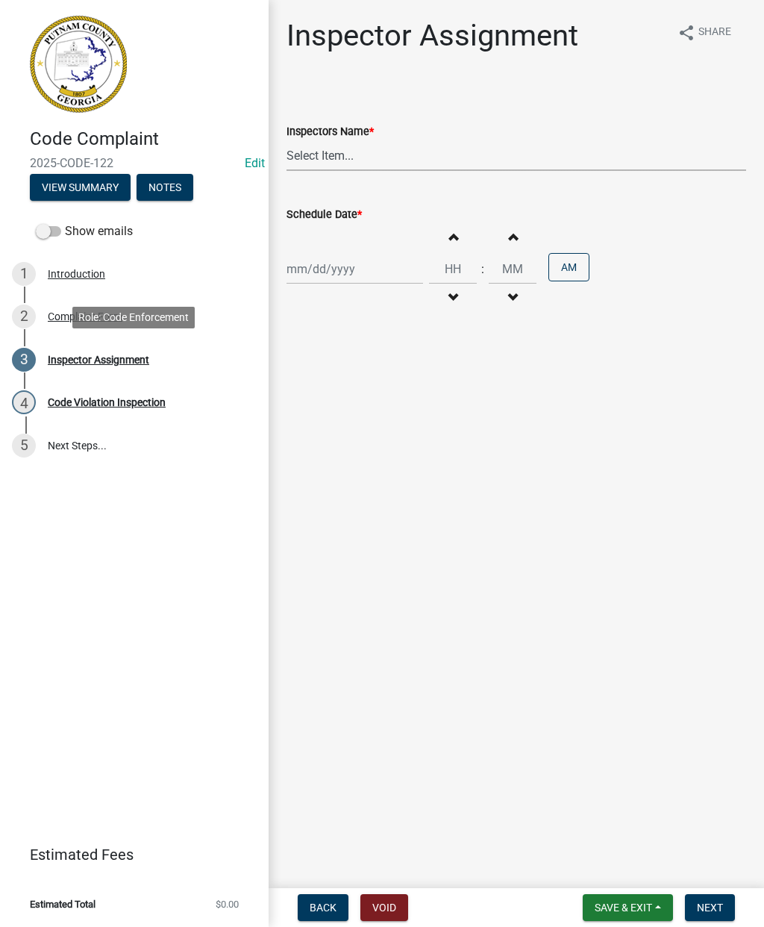
click at [369, 157] on select "Select Item... jstokes (Jerry Stokes) asmith105 (Anthony Smith) ljackson (Lisa …" at bounding box center [517, 155] width 460 height 31
select select "a0ea4169-8540-4a2c-b9f4-cf4c1ffdeb95"
click at [328, 269] on div at bounding box center [355, 269] width 137 height 31
select select "8"
select select "2025"
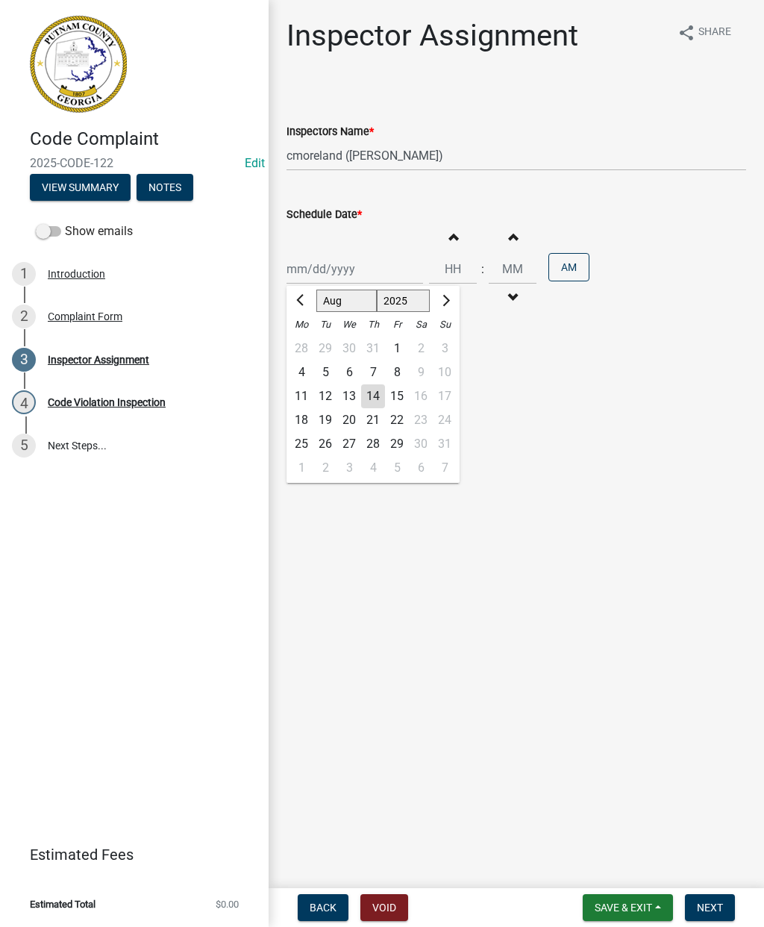
click at [374, 395] on div "14" at bounding box center [373, 396] width 24 height 24
type input "08/14/2025"
click at [436, 270] on input "Hours" at bounding box center [453, 269] width 48 height 31
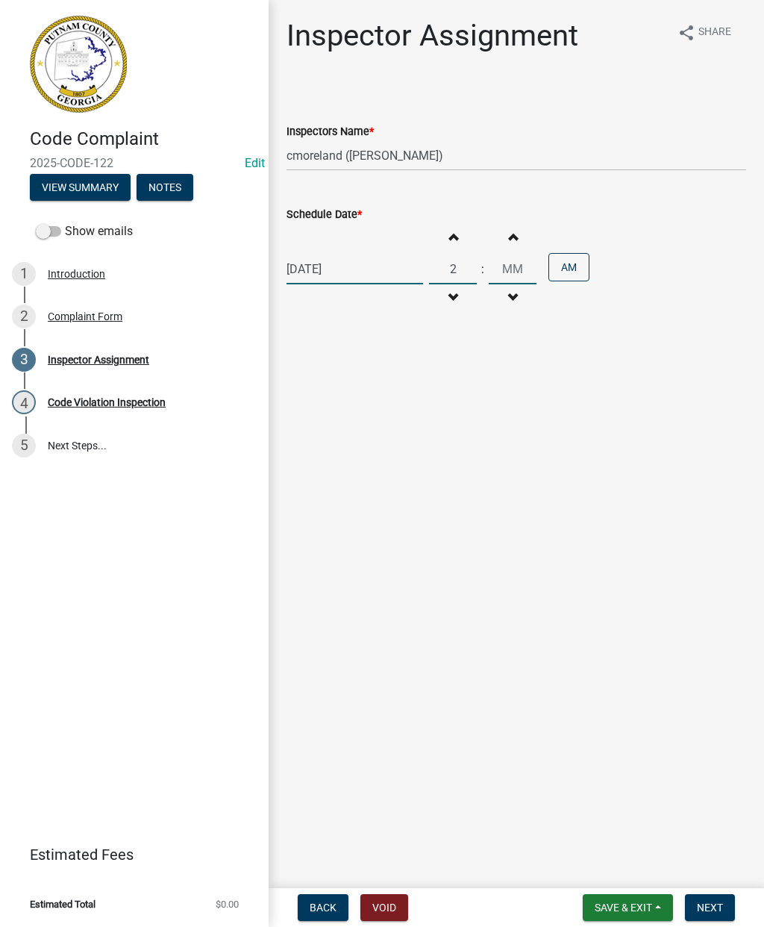
click at [495, 272] on input "Minutes" at bounding box center [513, 269] width 48 height 31
type input "02"
type input "00"
click at [555, 264] on button "AM" at bounding box center [569, 267] width 41 height 28
click at [710, 902] on span "Next" at bounding box center [710, 908] width 26 height 12
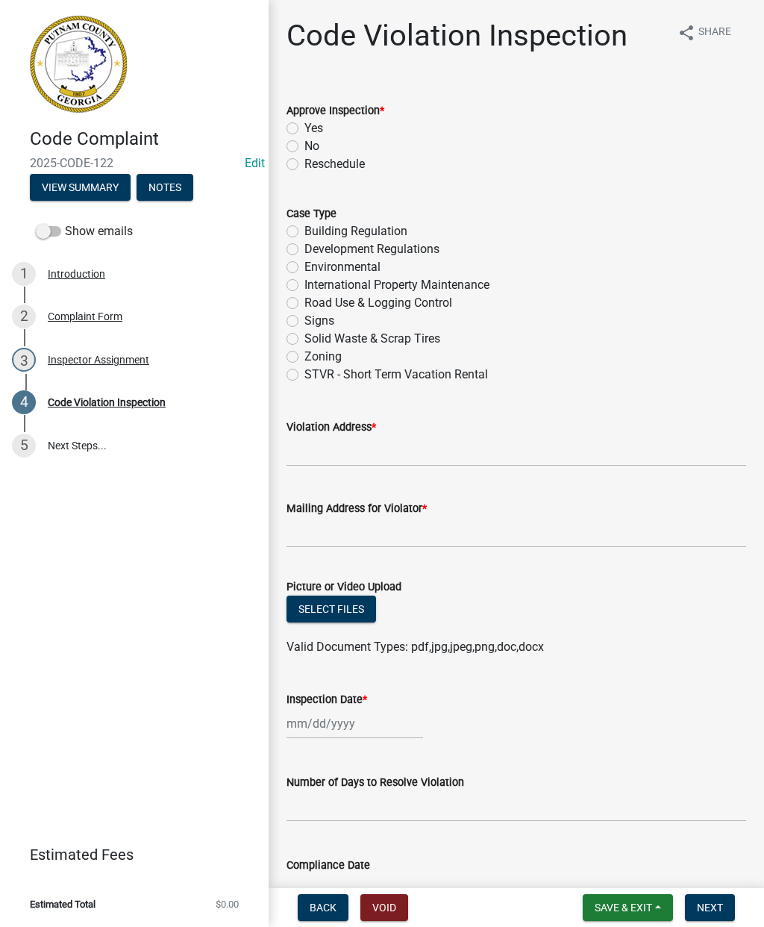
click at [305, 152] on label "No" at bounding box center [312, 146] width 15 height 18
click at [305, 147] on input "No" at bounding box center [310, 142] width 10 height 10
radio input "true"
click at [319, 449] on input "Violation Address *" at bounding box center [517, 451] width 460 height 31
type input "278 S Steel Bridge Rd"
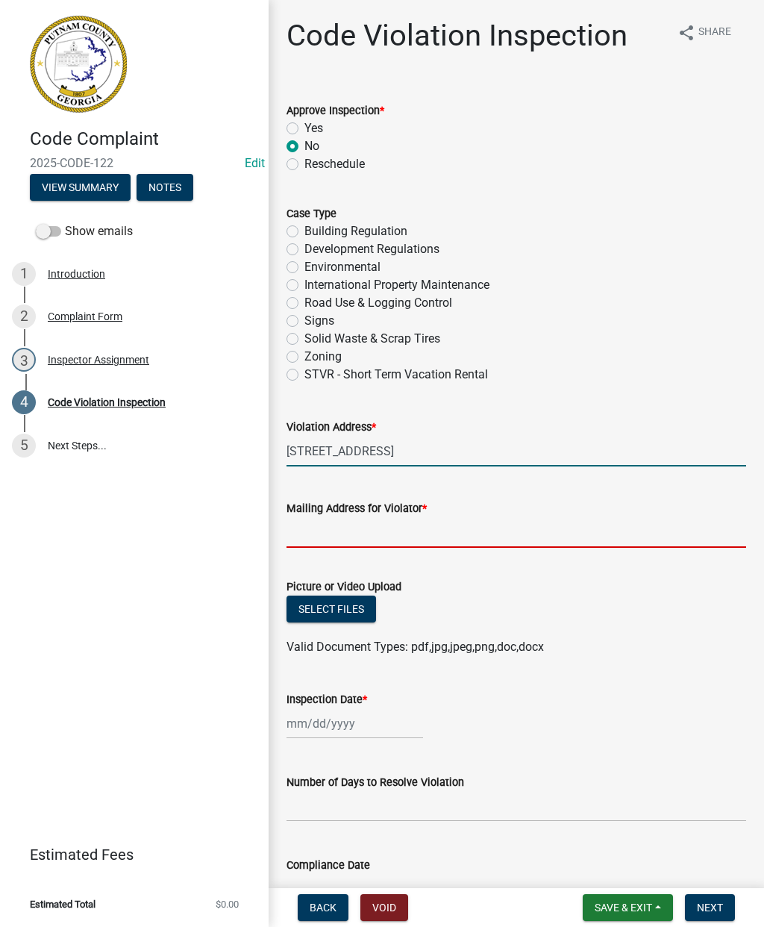
click at [319, 522] on input "Mailing Address for Violator *" at bounding box center [517, 532] width 460 height 31
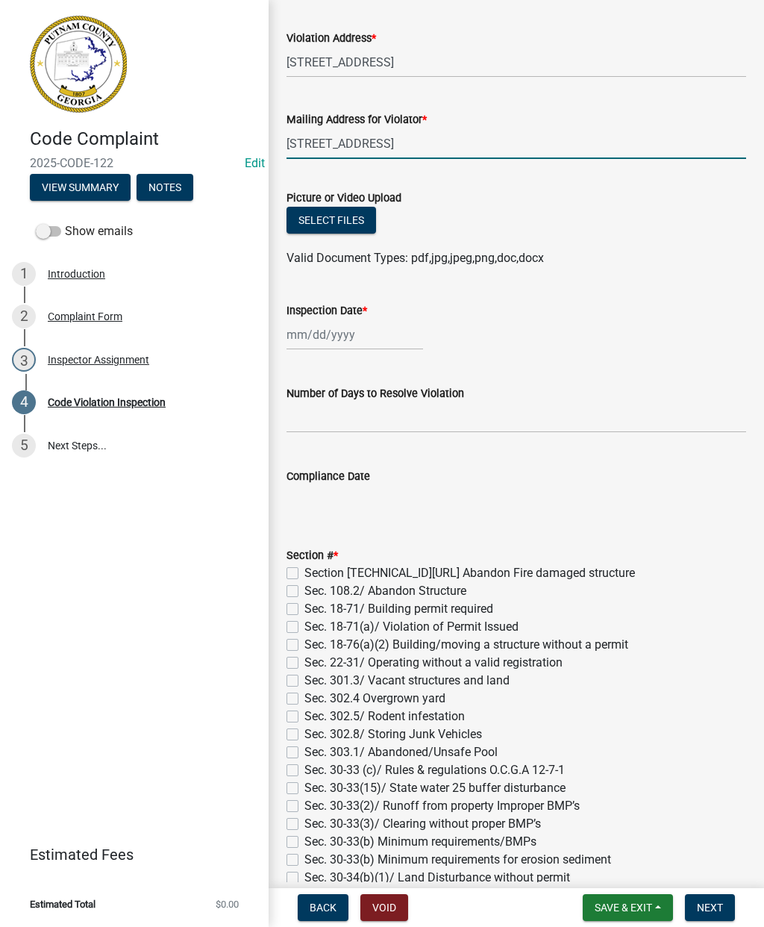
scroll to position [393, 0]
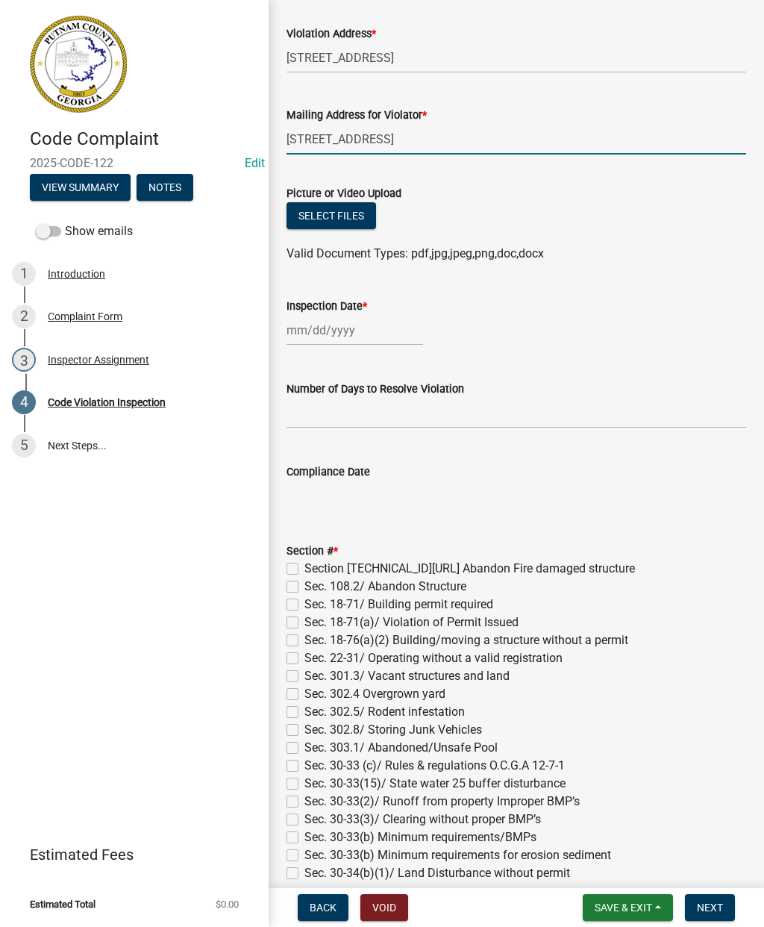
type input "278 S Steel Bridge Rd"
click at [334, 335] on div at bounding box center [355, 330] width 137 height 31
select select "8"
select select "2025"
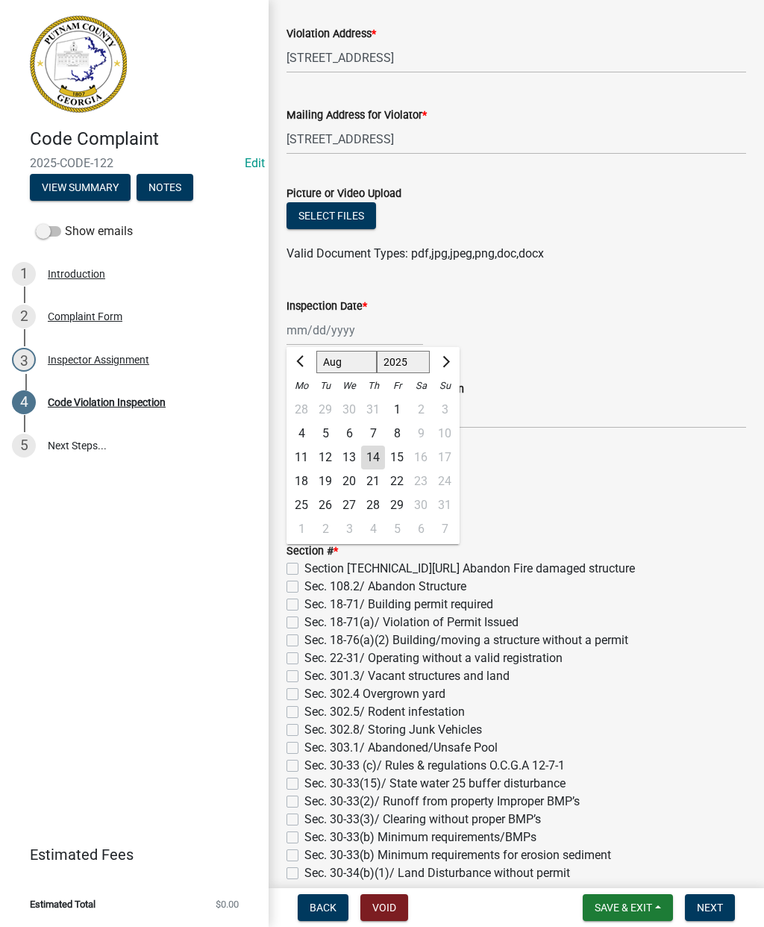
click at [325, 458] on div "12" at bounding box center [325, 458] width 24 height 24
type input "08/12/2025"
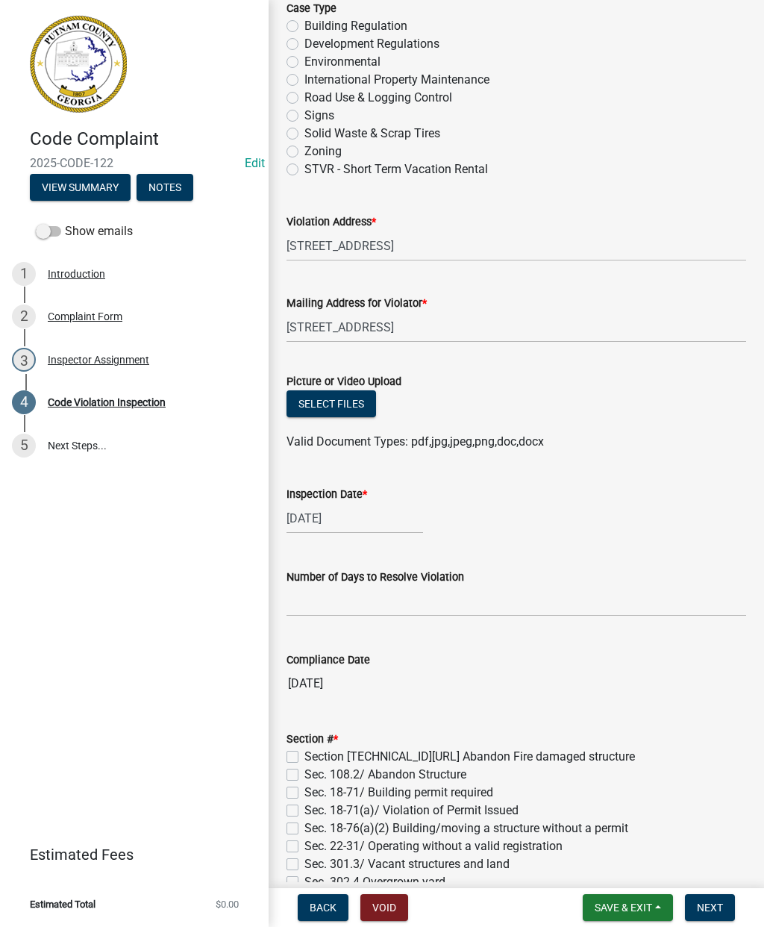
scroll to position [206, 0]
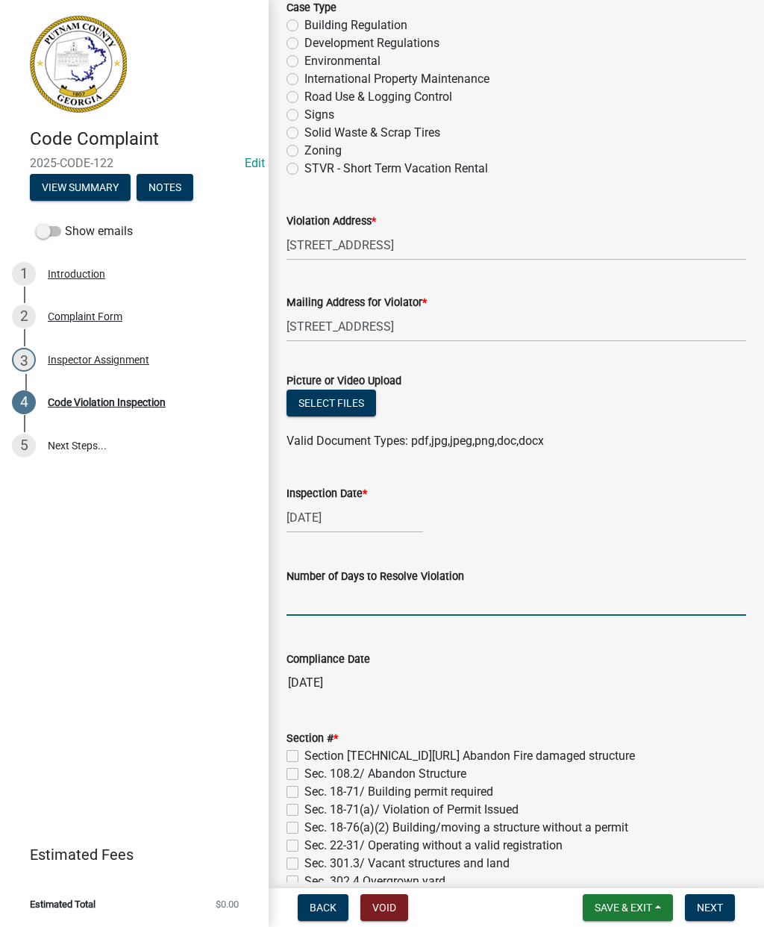
click at [319, 608] on input "text" at bounding box center [517, 600] width 460 height 31
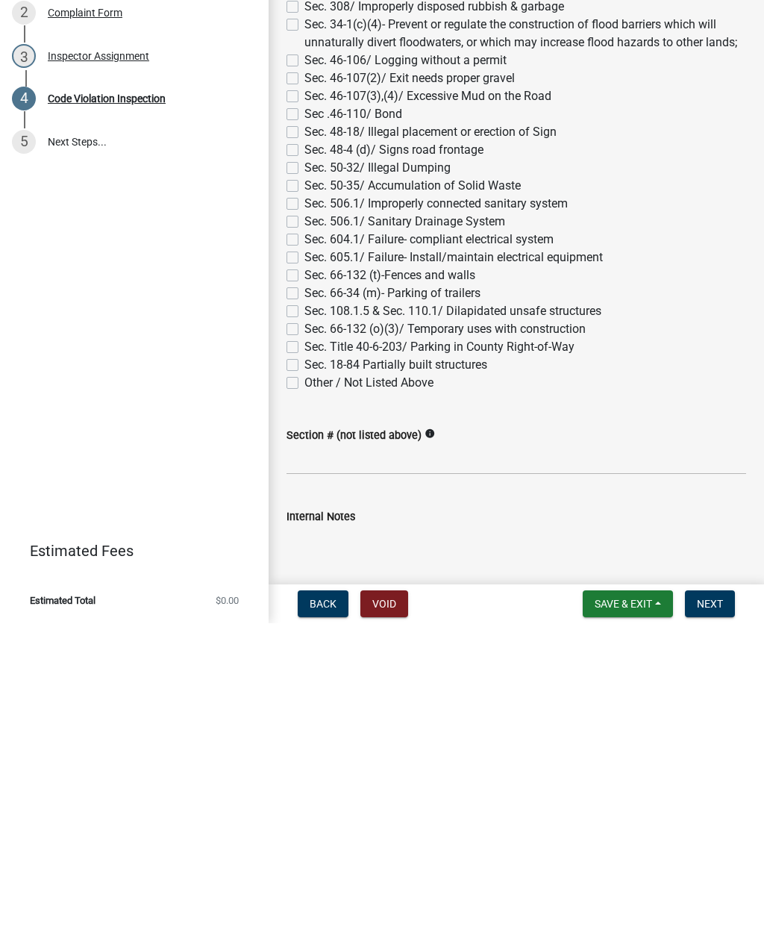
scroll to position [1022, 0]
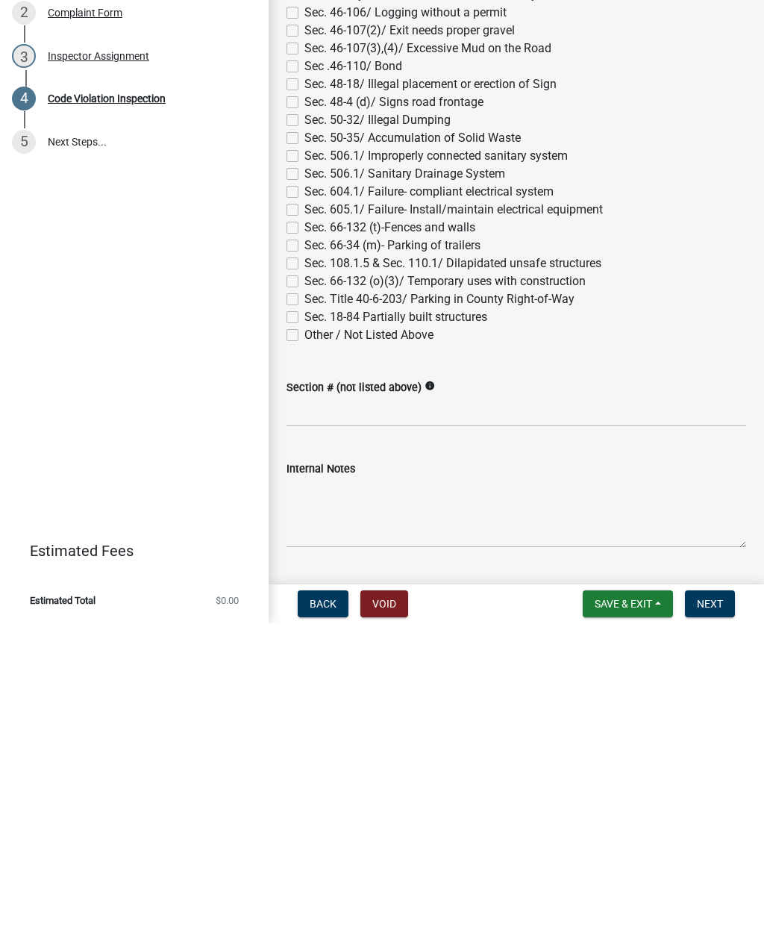
type input "0"
click at [313, 411] on wm-data-entity-input-list "Approve Inspection * Yes No Reschedule Case Type Building Regulation Developmen…" at bounding box center [517, 23] width 460 height 1923
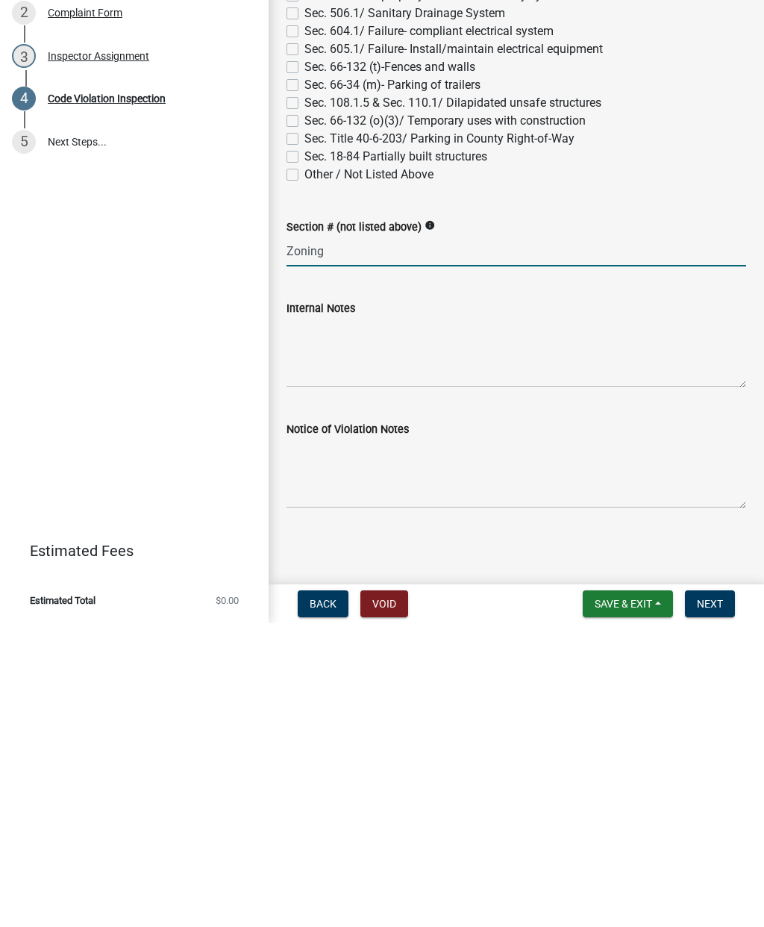
scroll to position [1182, 0]
type input "Zoning"
click at [319, 621] on textarea "Internal Notes" at bounding box center [517, 656] width 460 height 70
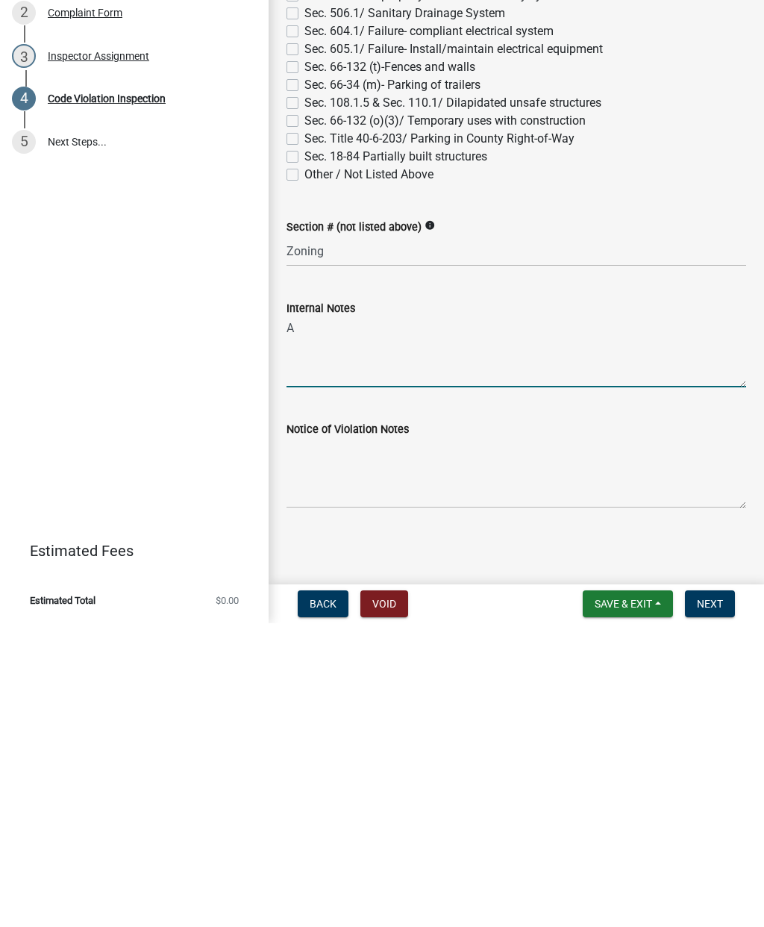
type textarea "A"
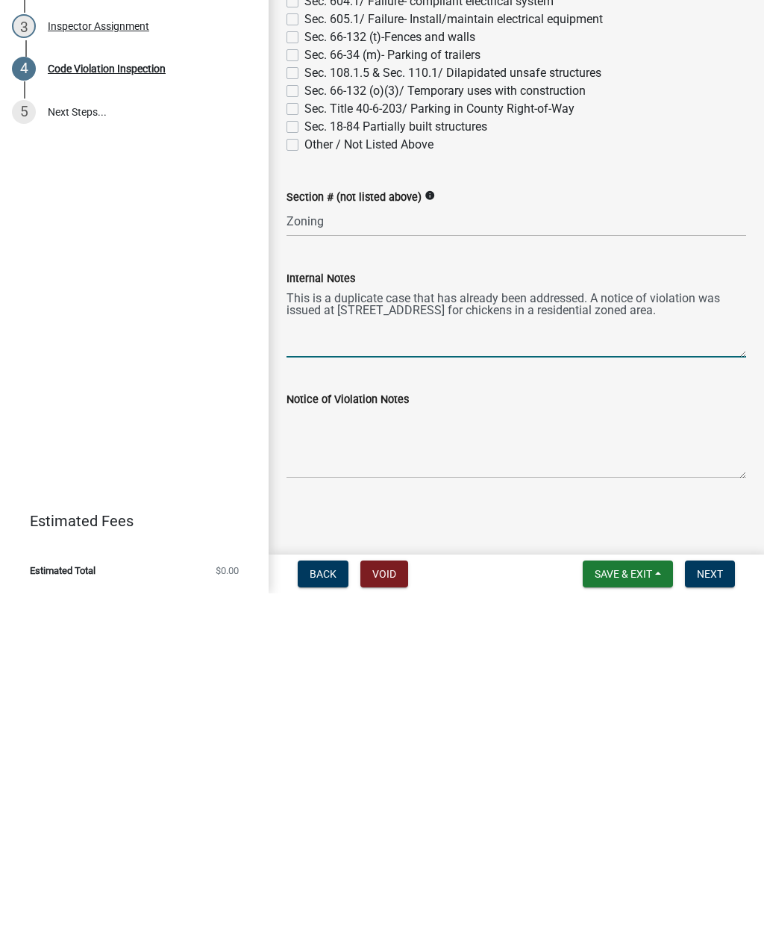
type textarea "This is a duplicate case that has already been addressed. A notice of violation…"
click at [725, 894] on button "Next" at bounding box center [710, 907] width 50 height 27
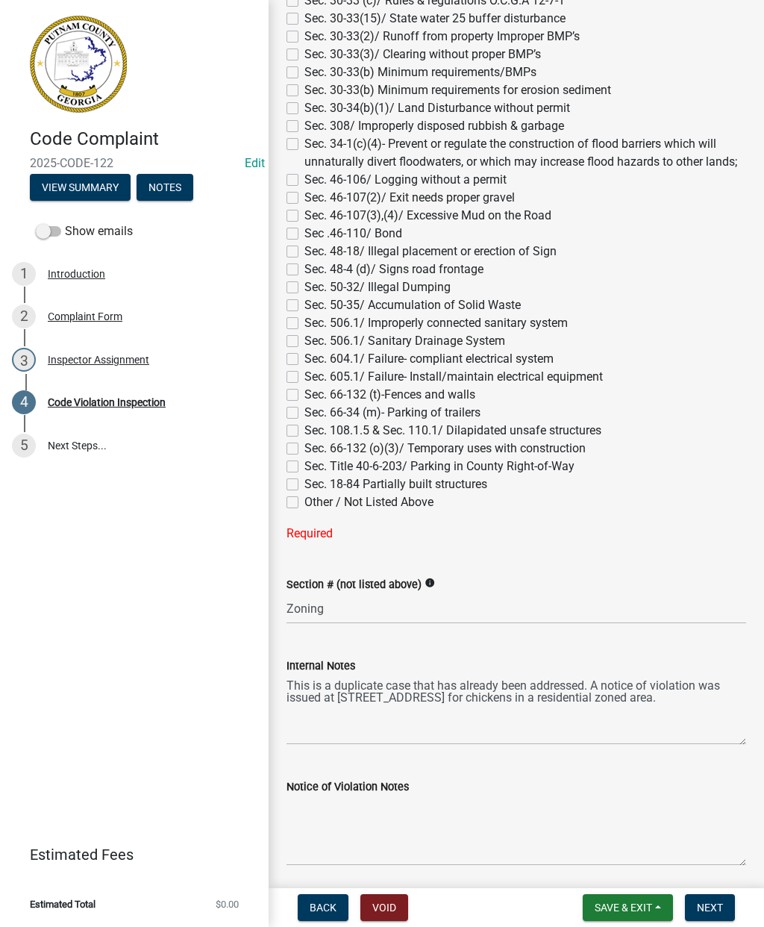
scroll to position [1160, 0]
click at [308, 502] on label "Other / Not Listed Above" at bounding box center [369, 501] width 129 height 18
click at [308, 502] on input "Other / Not Listed Above" at bounding box center [310, 497] width 10 height 10
checkbox input "true"
checkbox input "false"
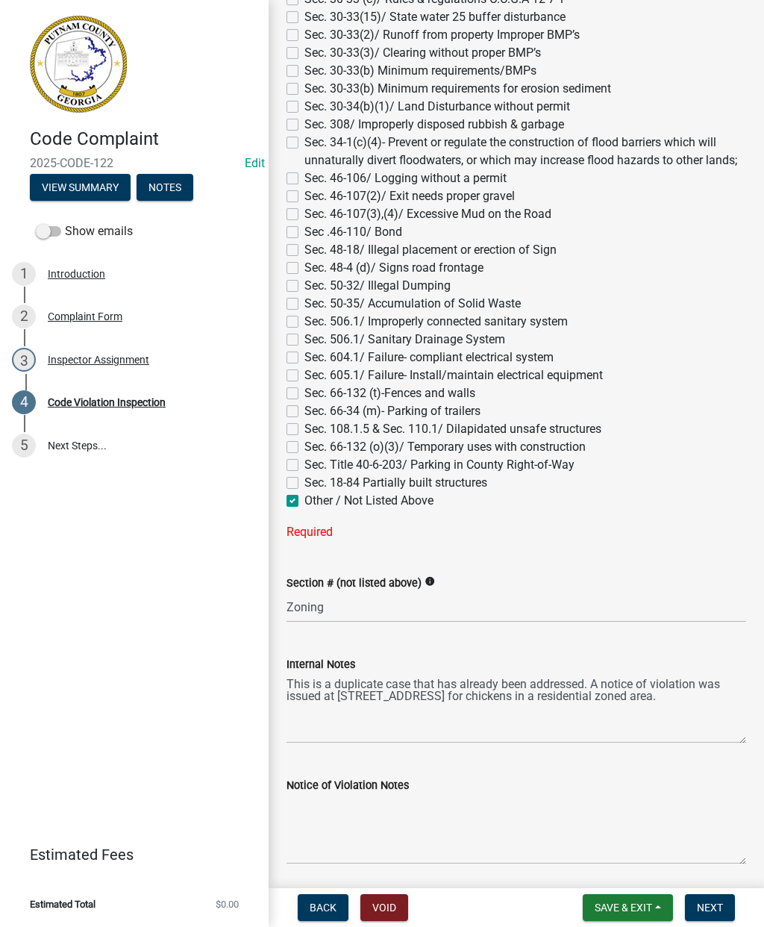
checkbox input "false"
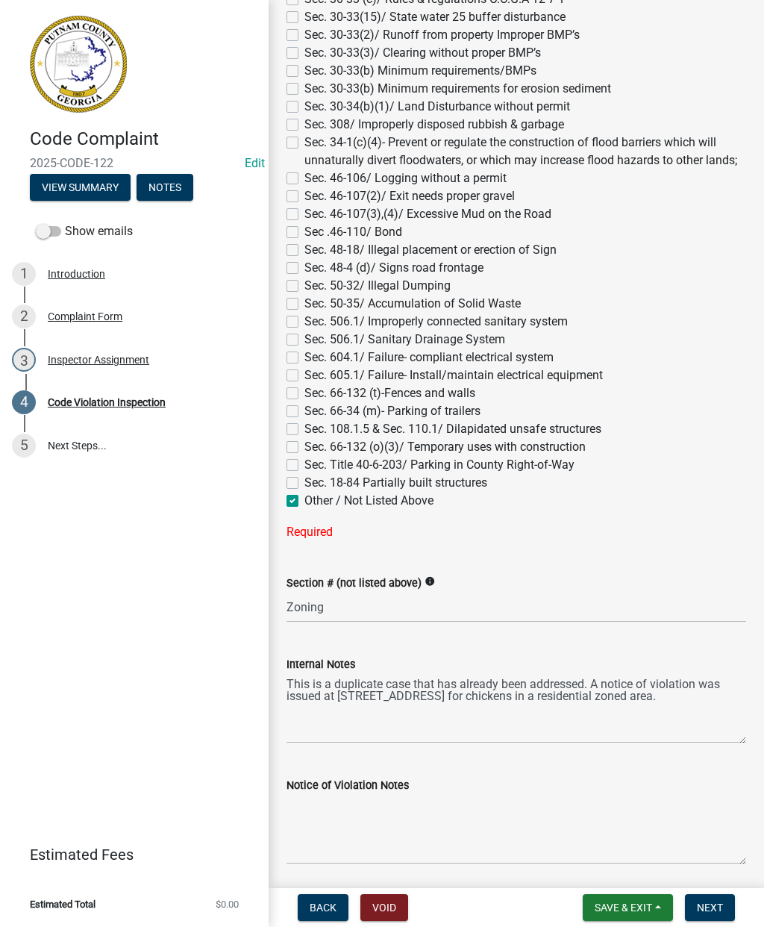
checkbox input "false"
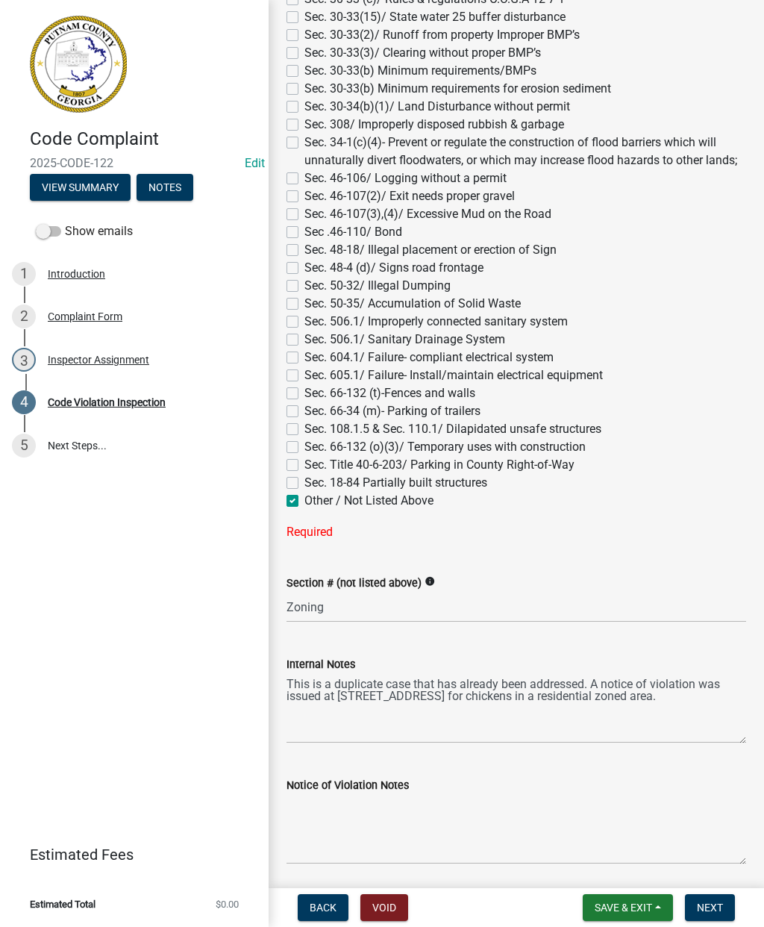
checkbox input "false"
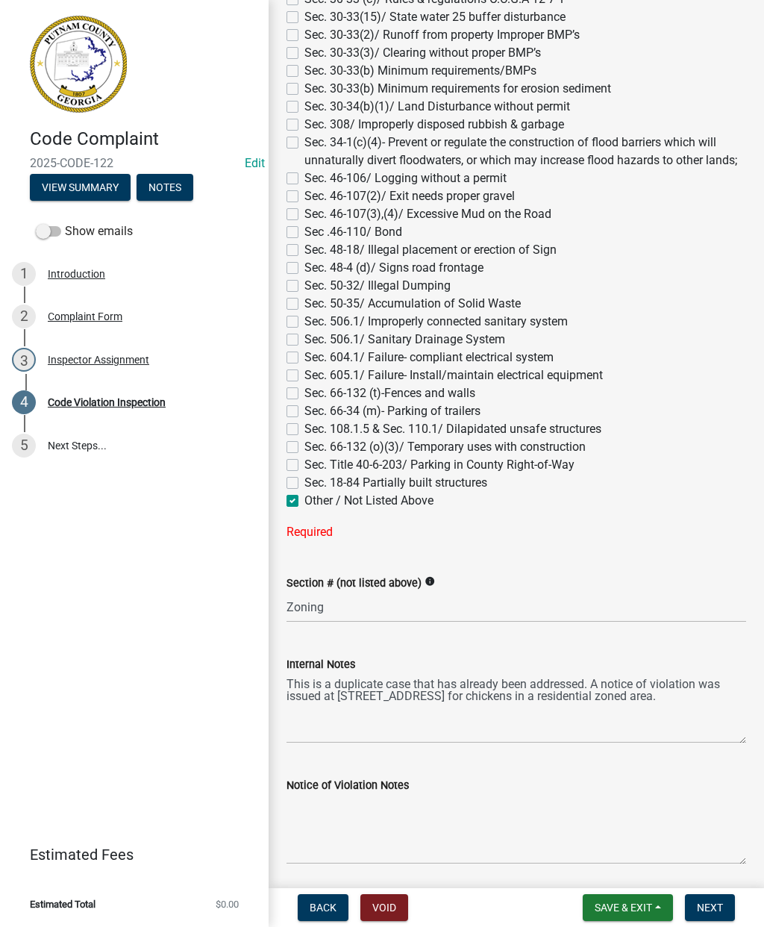
checkbox input "false"
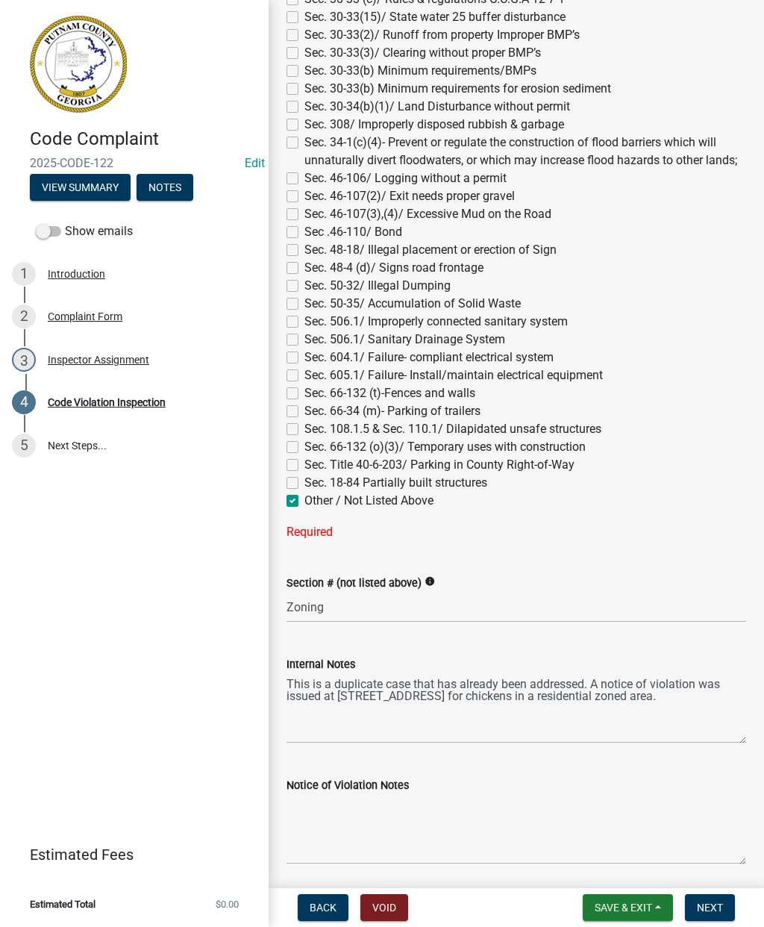
checkbox input "false"
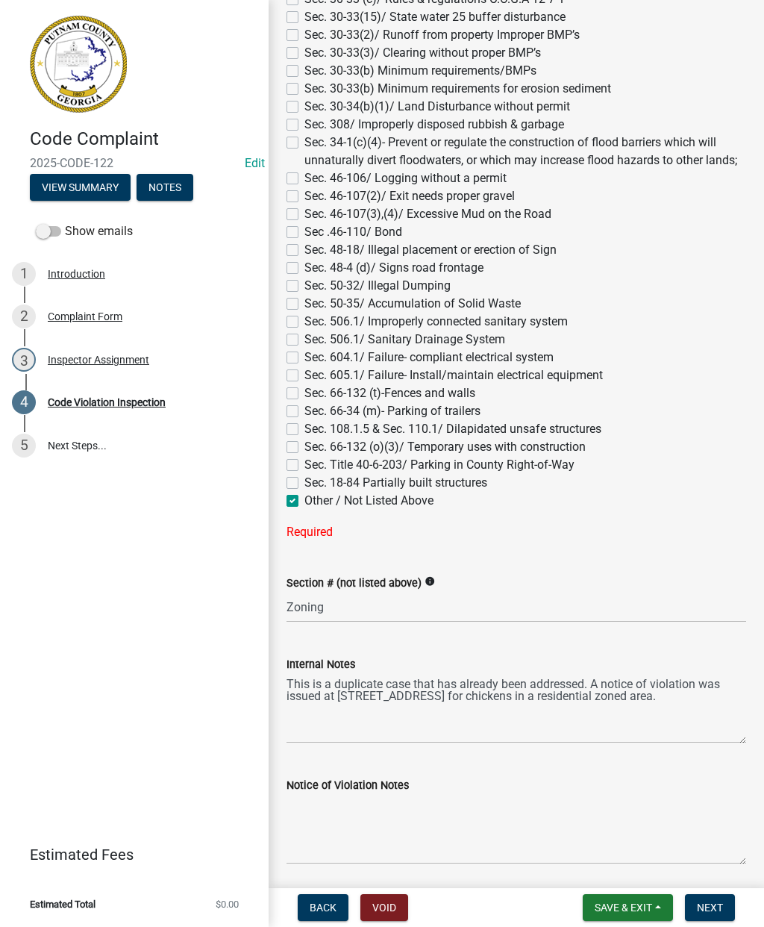
checkbox input "false"
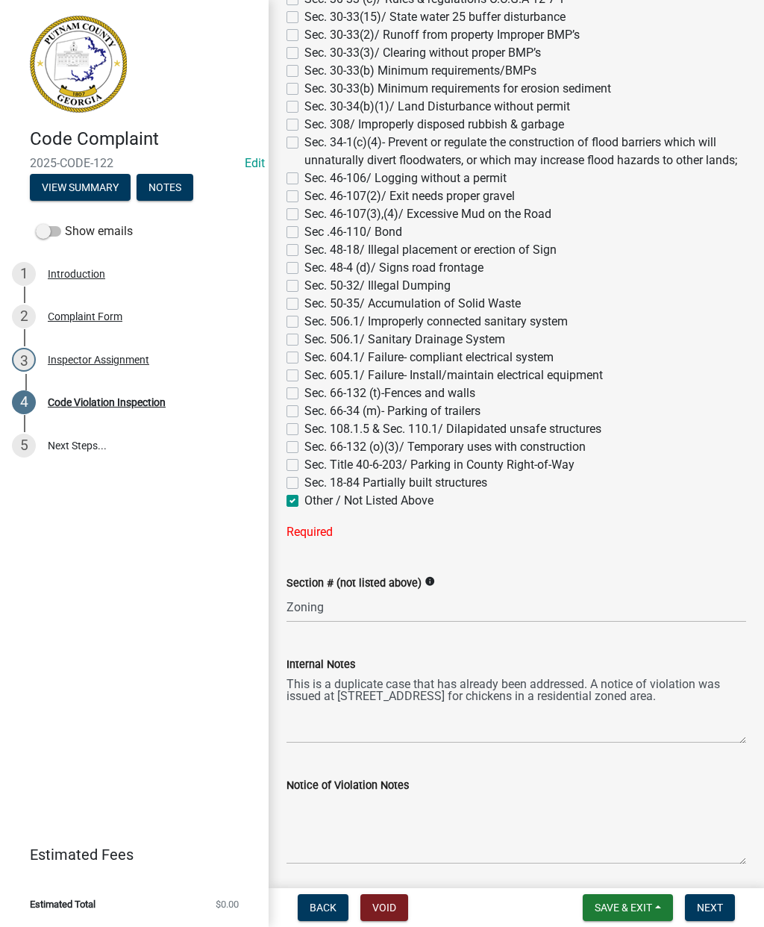
checkbox input "false"
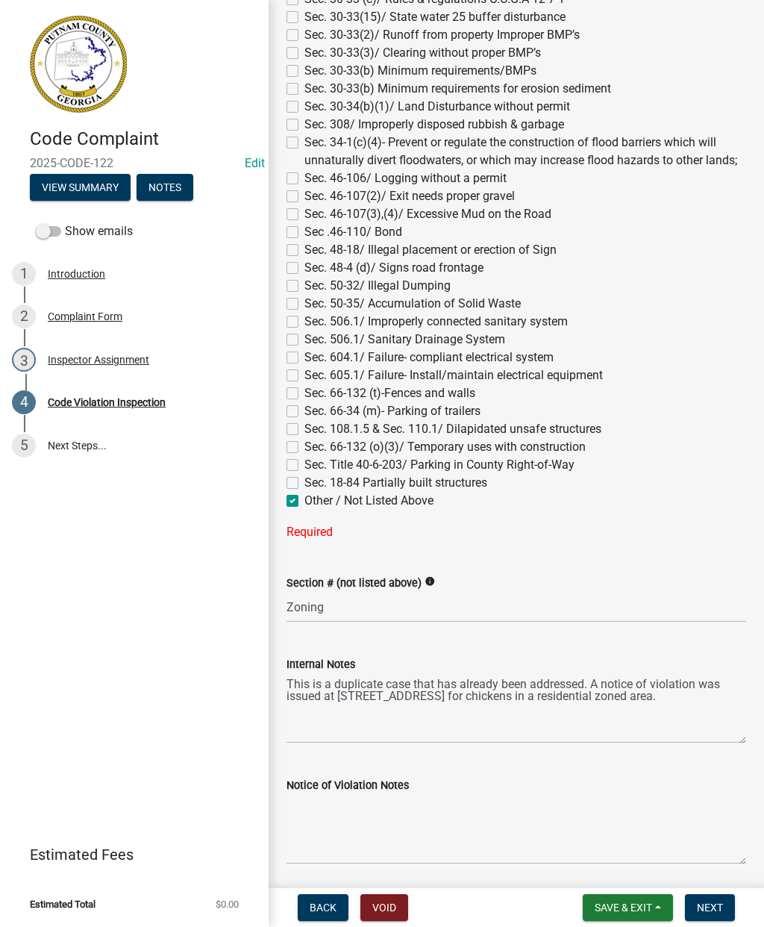
checkbox input "false"
checkbox input "true"
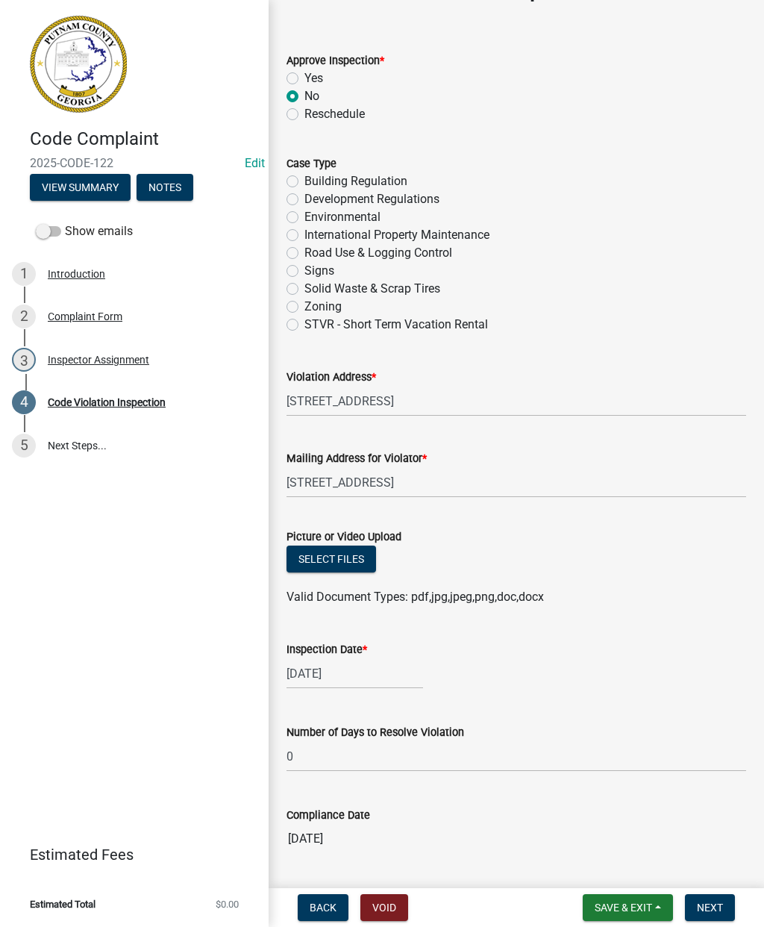
scroll to position [43, 0]
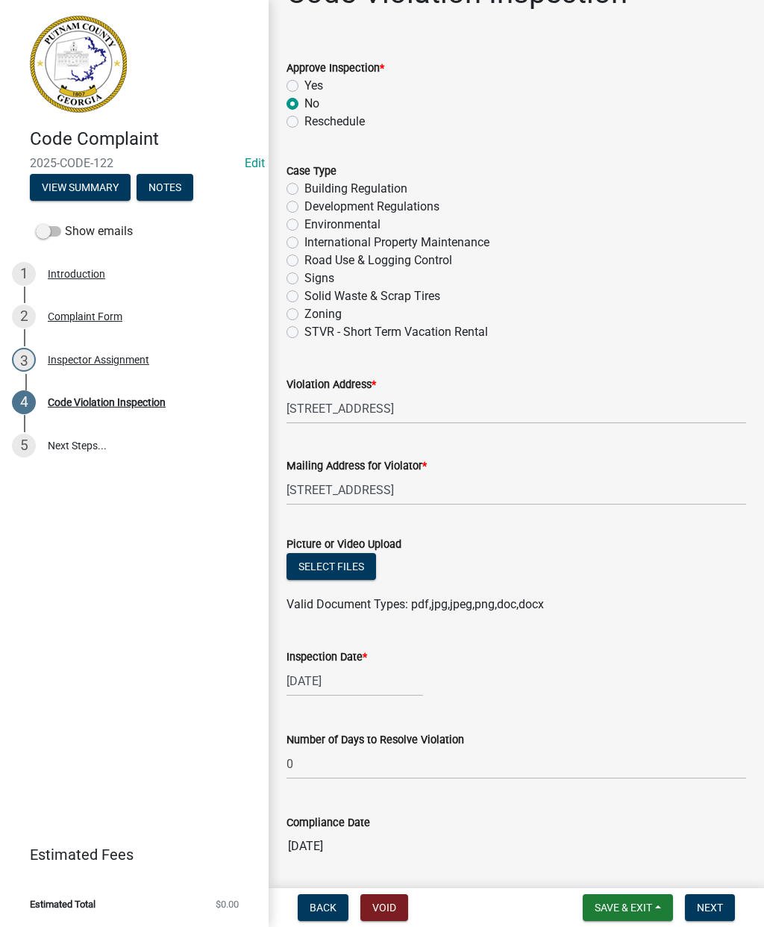
click at [305, 313] on label "Zoning" at bounding box center [323, 314] width 37 height 18
click at [305, 313] on input "Zoning" at bounding box center [310, 310] width 10 height 10
radio input "true"
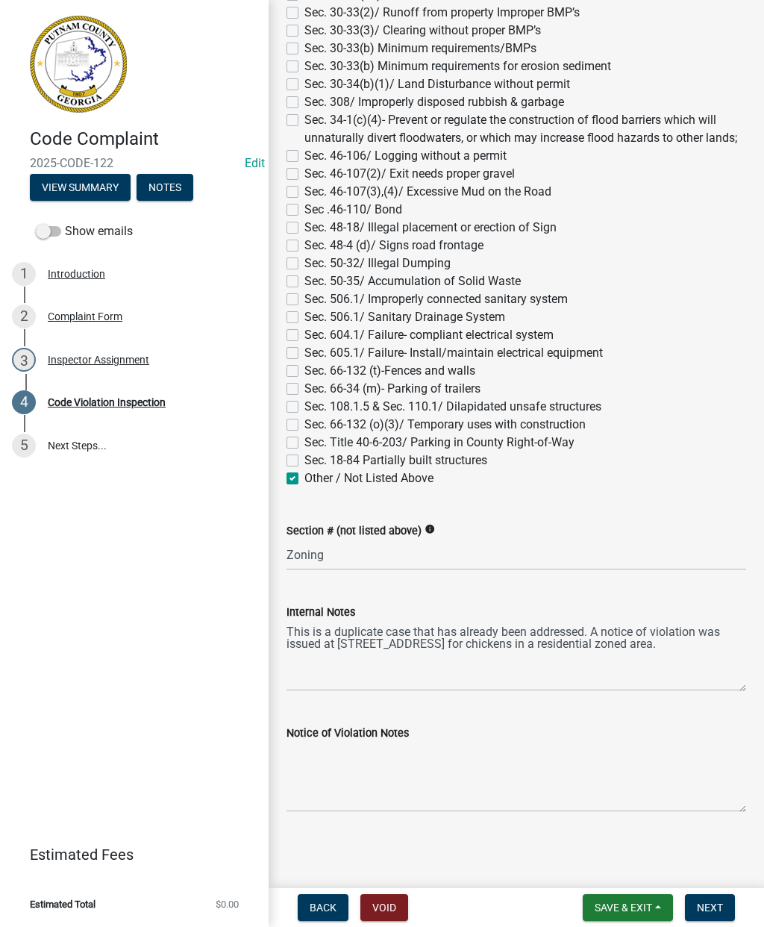
scroll to position [1182, 0]
click at [720, 905] on span "Next" at bounding box center [710, 908] width 26 height 12
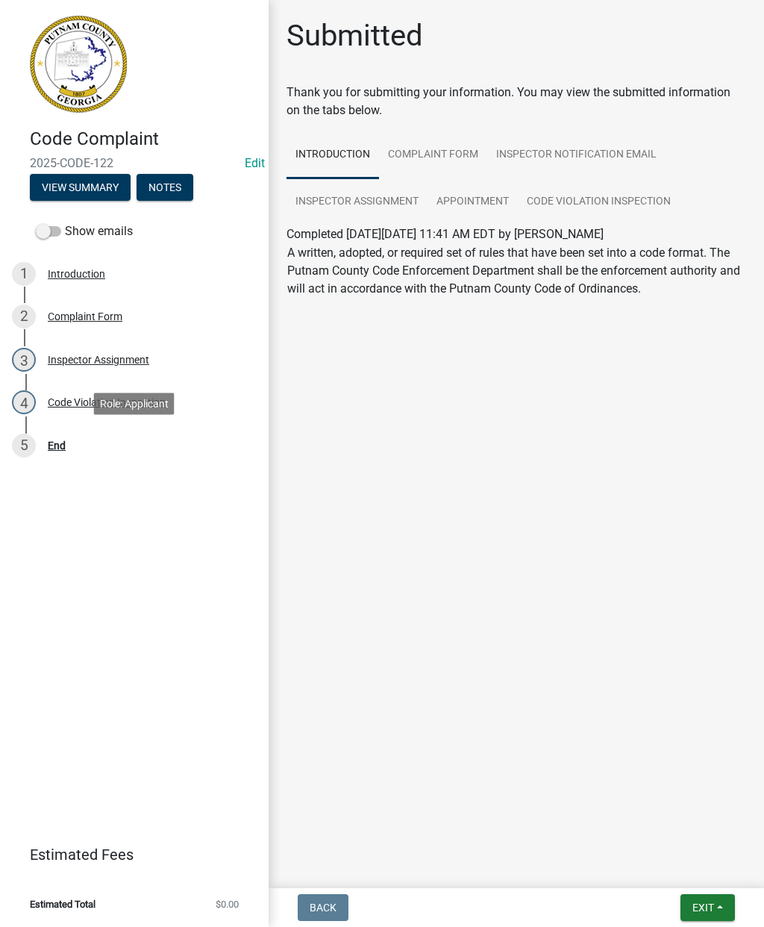
click at [60, 441] on div "End" at bounding box center [57, 445] width 18 height 10
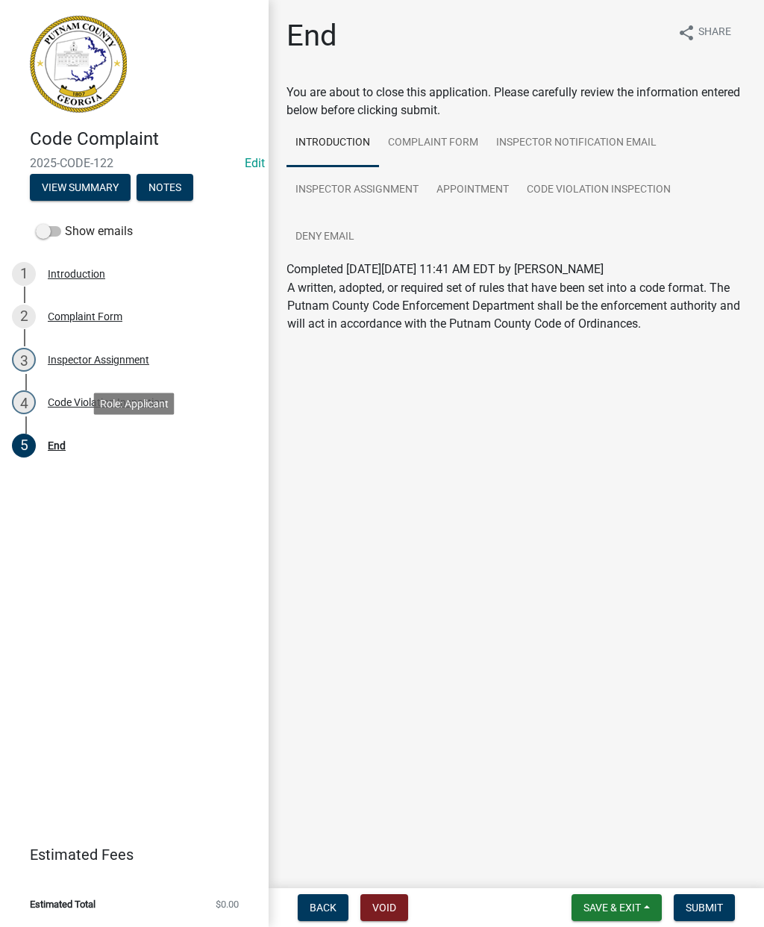
click at [712, 899] on button "Submit" at bounding box center [704, 907] width 61 height 27
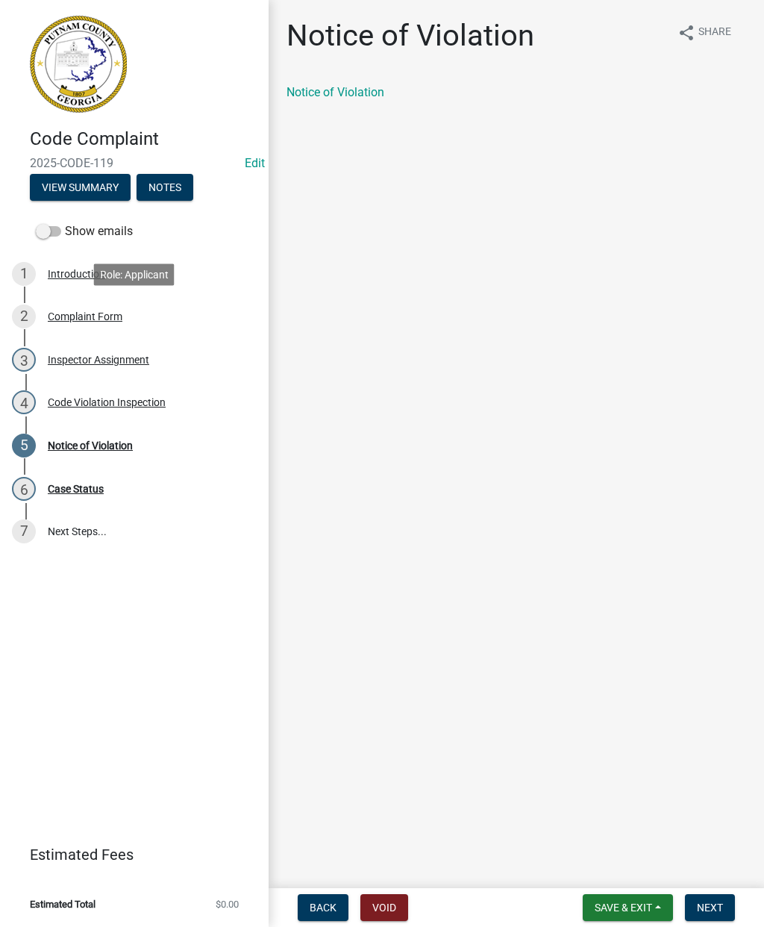
click at [110, 323] on div "2 Complaint Form" at bounding box center [128, 317] width 233 height 24
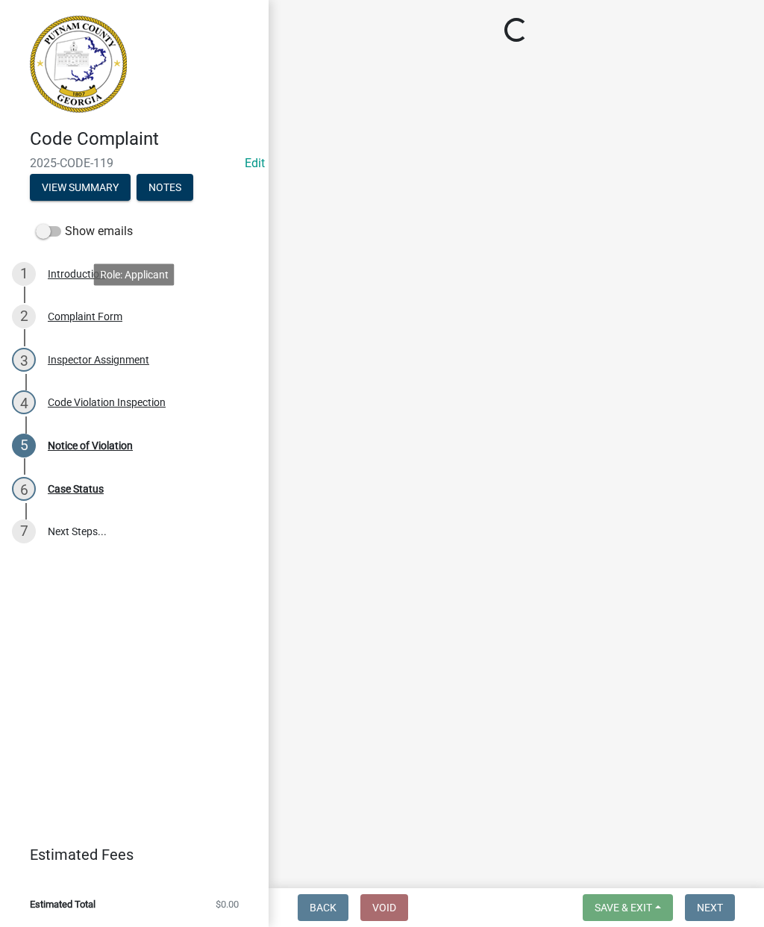
select select "76170ab1-b25a-468b-8231-d5eb0e85b261"
